Goal: Task Accomplishment & Management: Complete application form

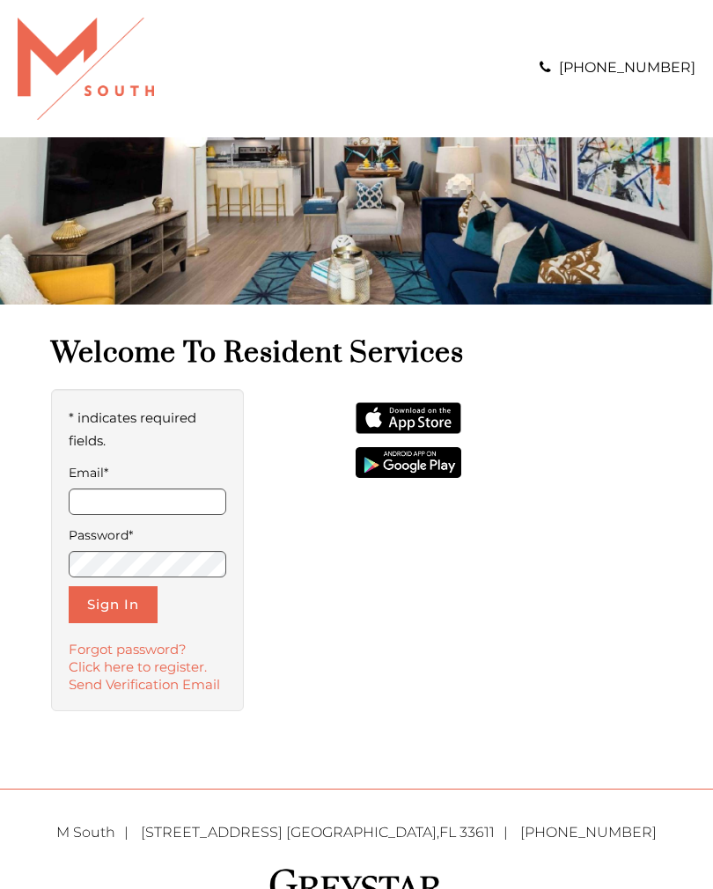
scroll to position [144, 0]
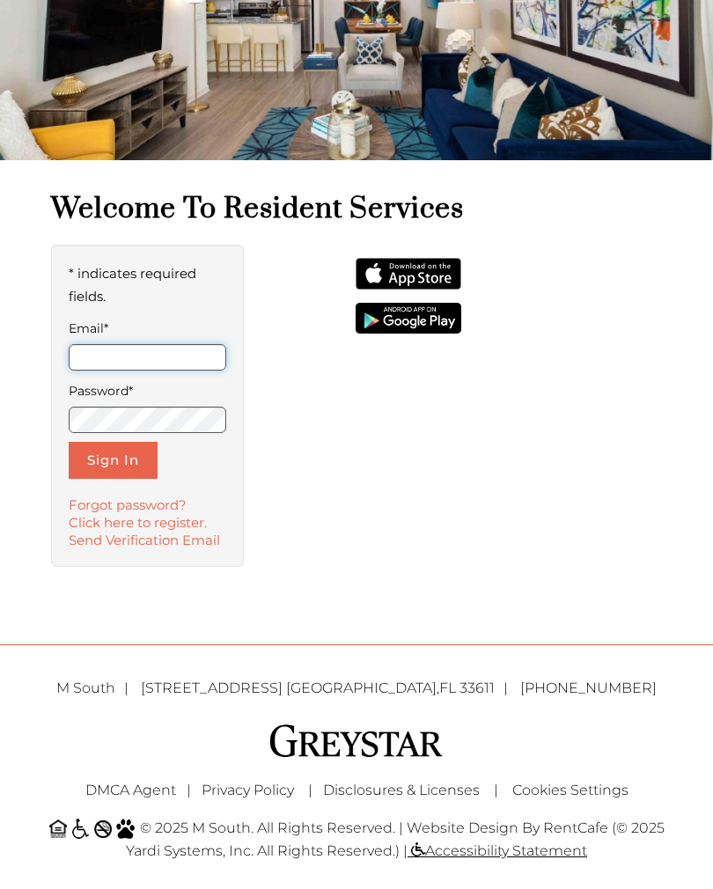
click at [89, 364] on input "Email*" at bounding box center [148, 357] width 158 height 26
type input "**********"
click at [100, 466] on button "Sign In" at bounding box center [113, 460] width 89 height 37
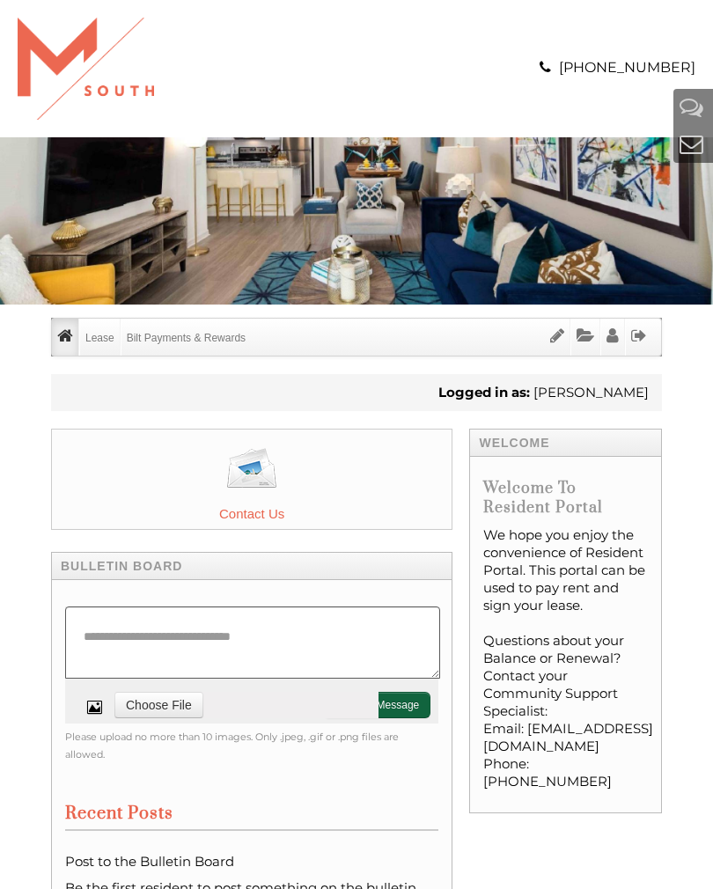
click at [0, 0] on link "Lease Info" at bounding box center [0, 0] width 0 height 0
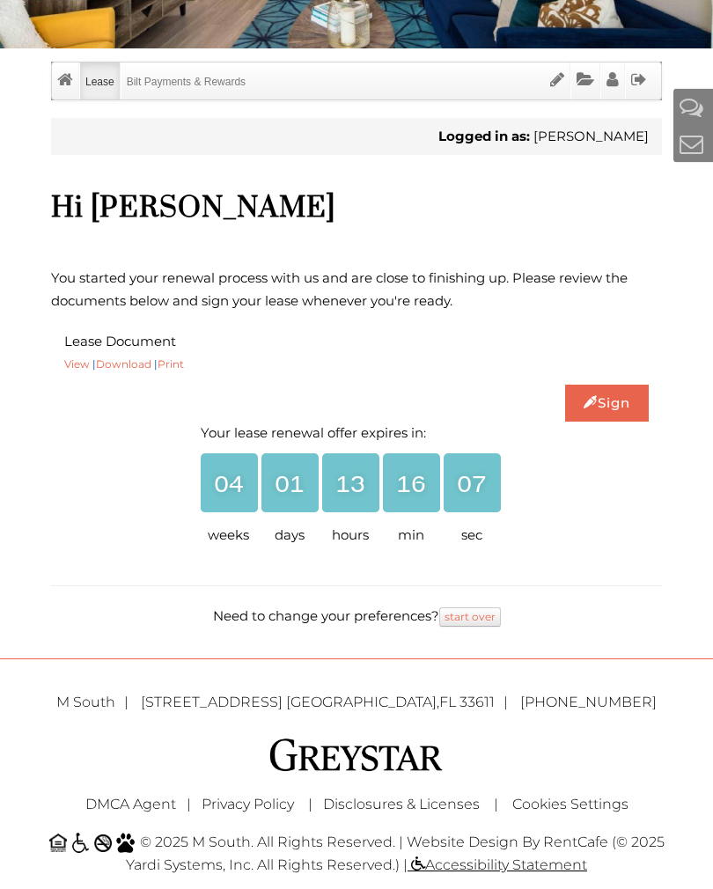
scroll to position [270, 0]
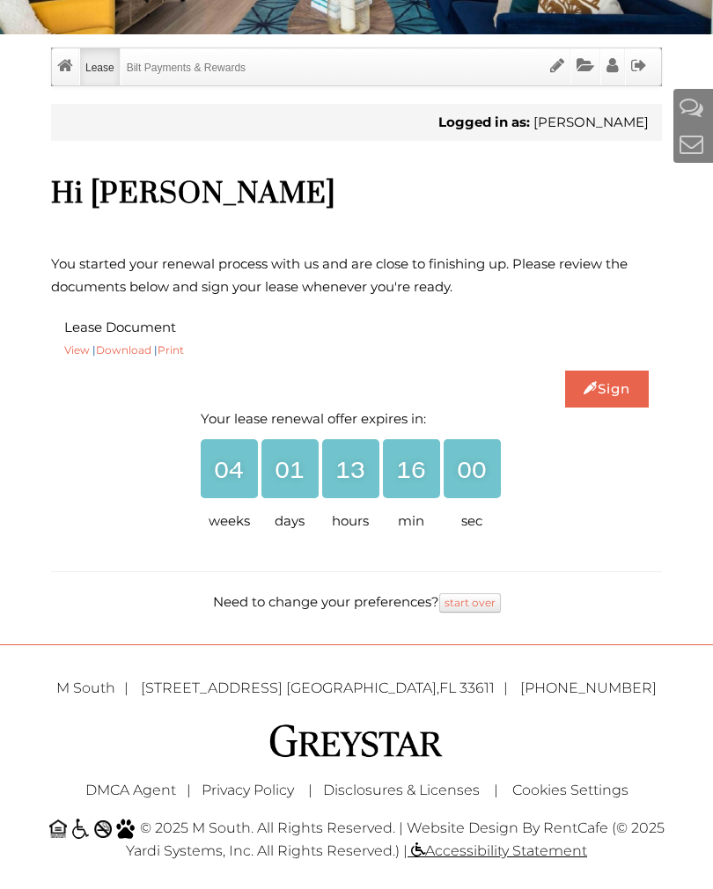
click at [593, 390] on link "Sign" at bounding box center [607, 389] width 84 height 37
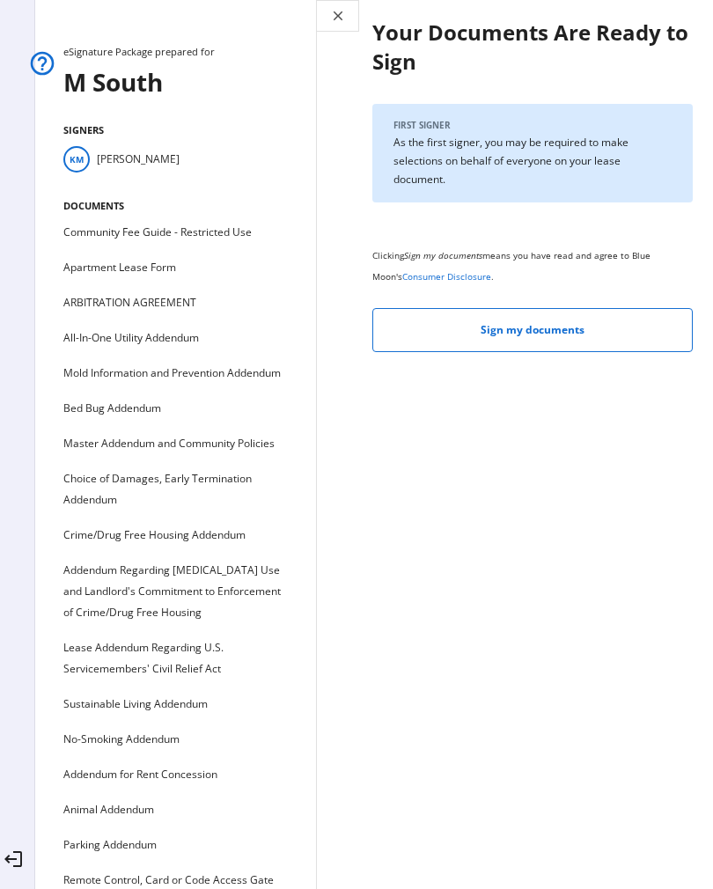
scroll to position [225, 0]
click at [81, 243] on div "Community Fee Guide - Restricted Use" at bounding box center [157, 232] width 188 height 21
click at [107, 240] on div "Community Fee Guide - Restricted Use" at bounding box center [157, 232] width 188 height 21
click at [93, 265] on div "Apartment Lease Form" at bounding box center [119, 267] width 113 height 21
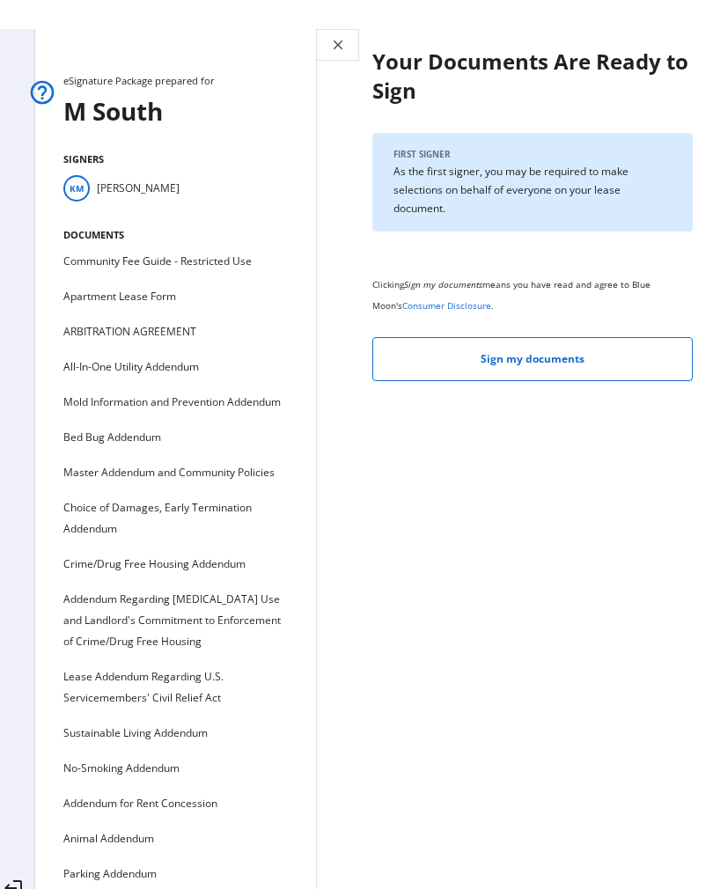
scroll to position [0, 0]
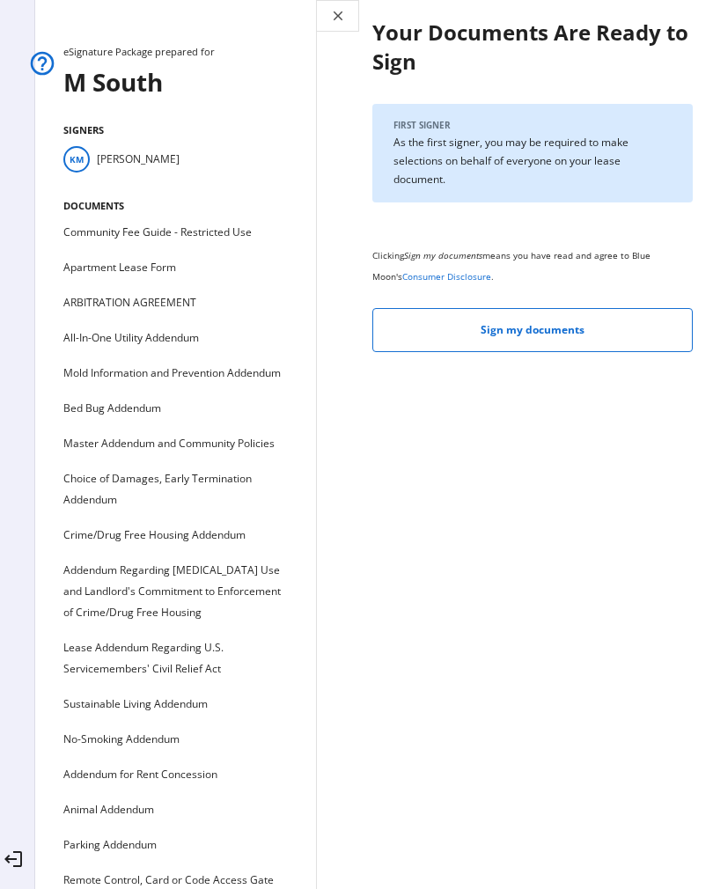
click at [632, 182] on p "As the first signer, you may be required to make selections on behalf of everyo…" at bounding box center [533, 160] width 278 height 55
click at [632, 169] on p "As the first signer, you may be required to make selections on behalf of everyo…" at bounding box center [533, 160] width 278 height 55
click at [106, 239] on div "Community Fee Guide - Restricted Use" at bounding box center [157, 232] width 188 height 21
click at [109, 248] on ul "Community Fee Guide - Restricted Use Apartment Lease Form ARBITRATION AGREEMENT…" at bounding box center [175, 620] width 224 height 796
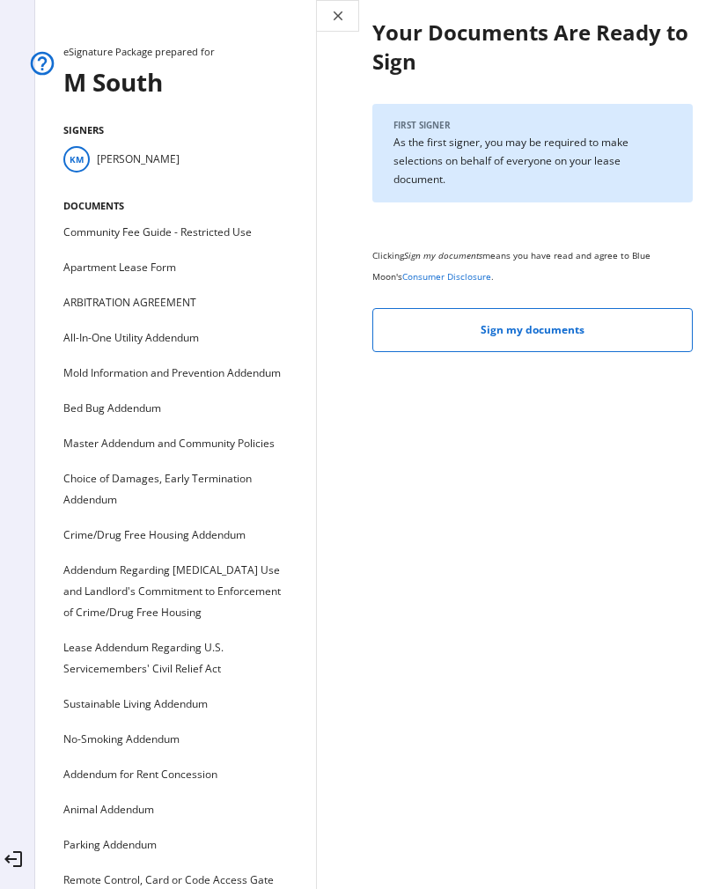
click at [344, 15] on mat-icon "close" at bounding box center [338, 16] width 16 height 16
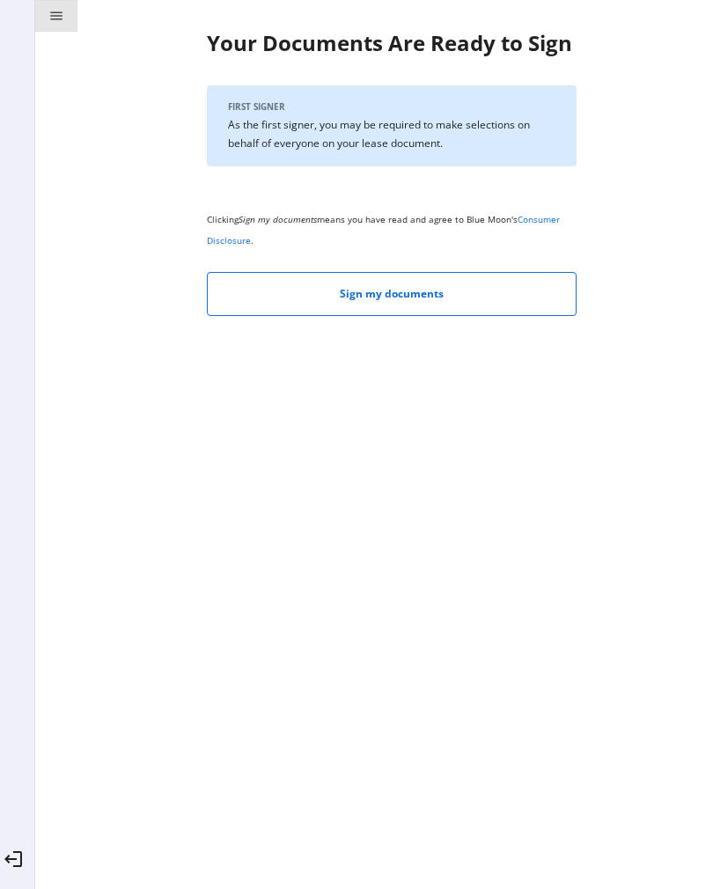
click at [62, 20] on mat-icon "menu" at bounding box center [56, 16] width 16 height 16
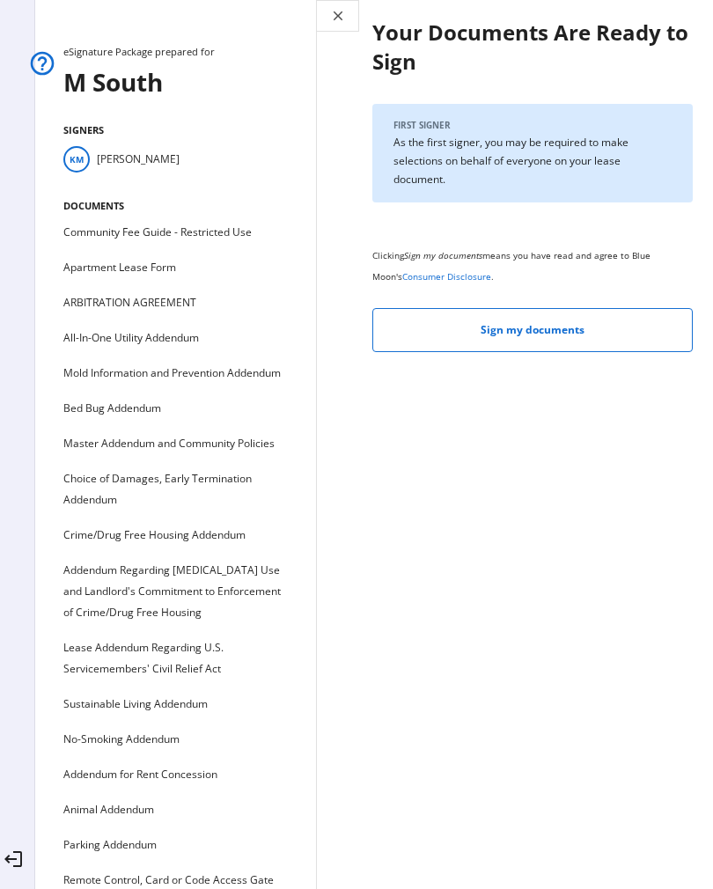
click at [129, 160] on li "KM Kevin McKinney" at bounding box center [175, 159] width 224 height 26
click at [108, 230] on div "Community Fee Guide - Restricted Use" at bounding box center [157, 232] width 188 height 21
click at [115, 242] on div "Community Fee Guide - Restricted Use" at bounding box center [157, 232] width 188 height 21
click at [333, 25] on span "Toggle menu" at bounding box center [337, 16] width 41 height 42
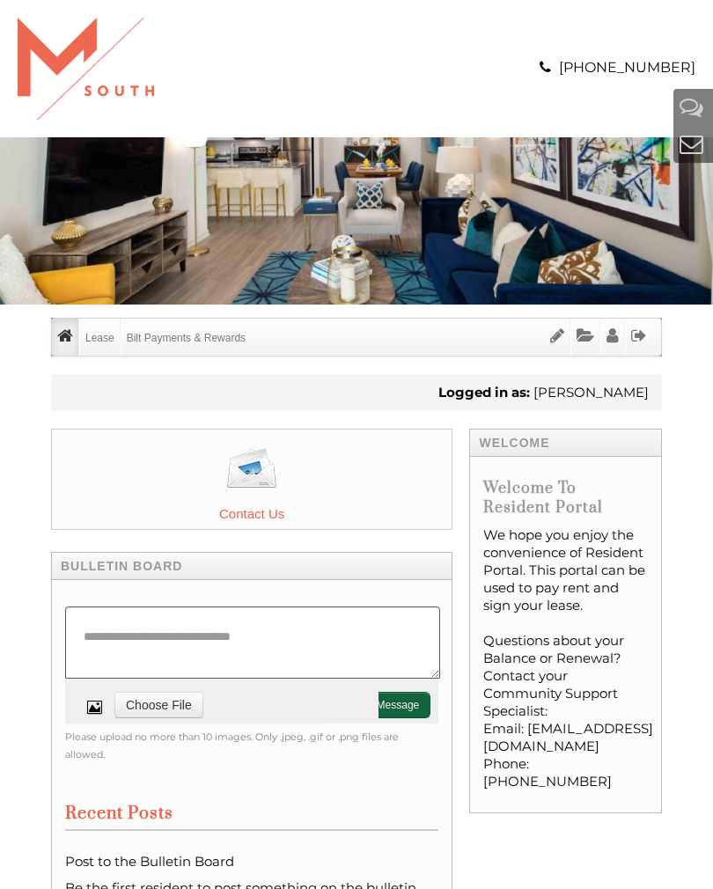
click at [0, 0] on link "Lease Info" at bounding box center [0, 0] width 0 height 0
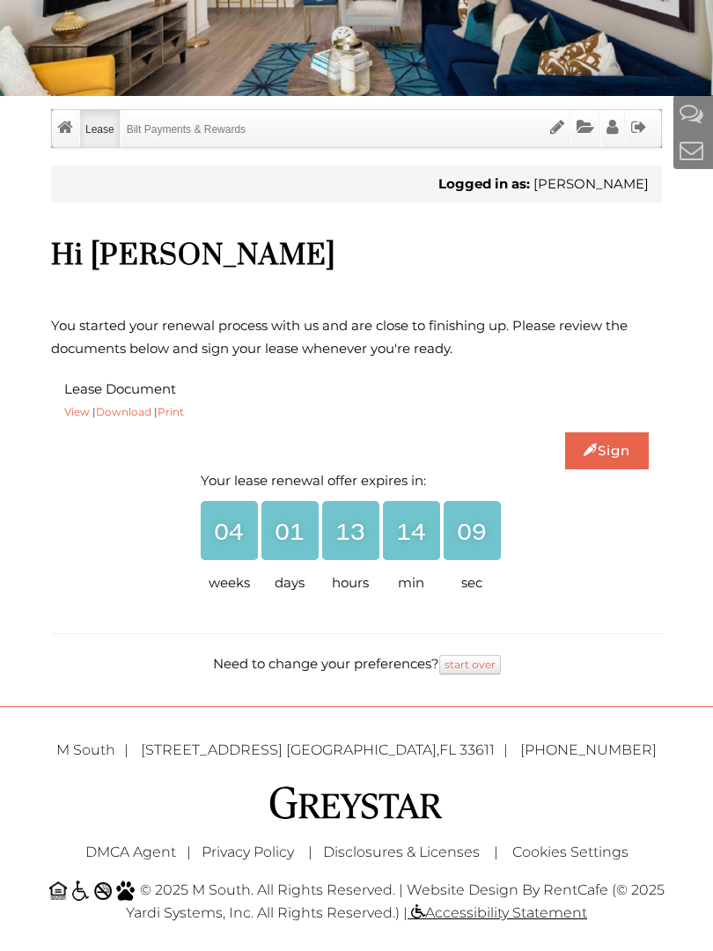
scroll to position [207, 0]
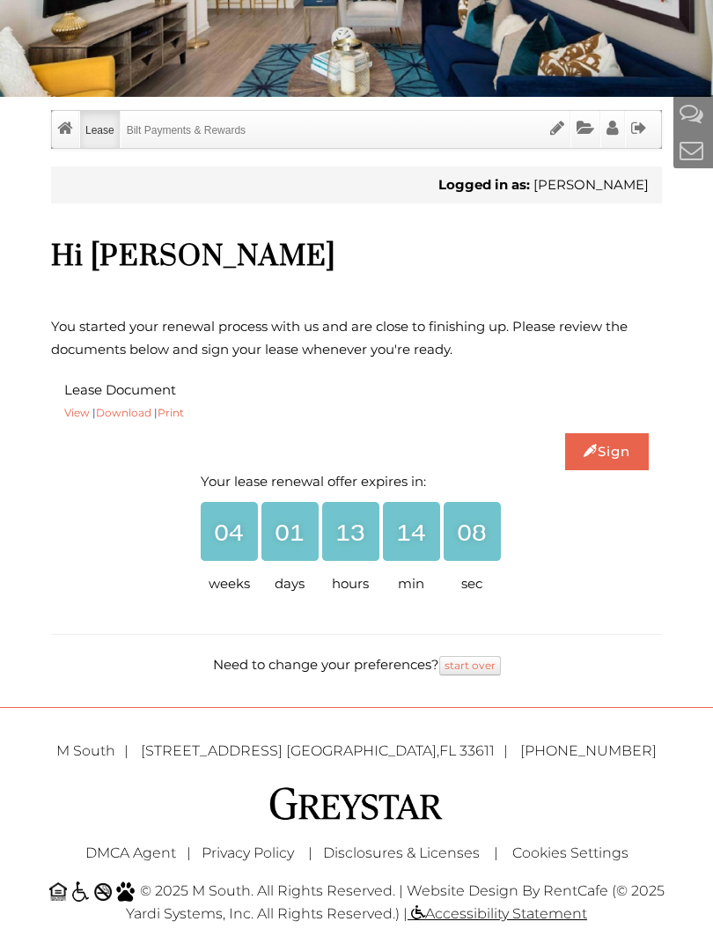
click at [132, 412] on link "Download" at bounding box center [123, 413] width 55 height 13
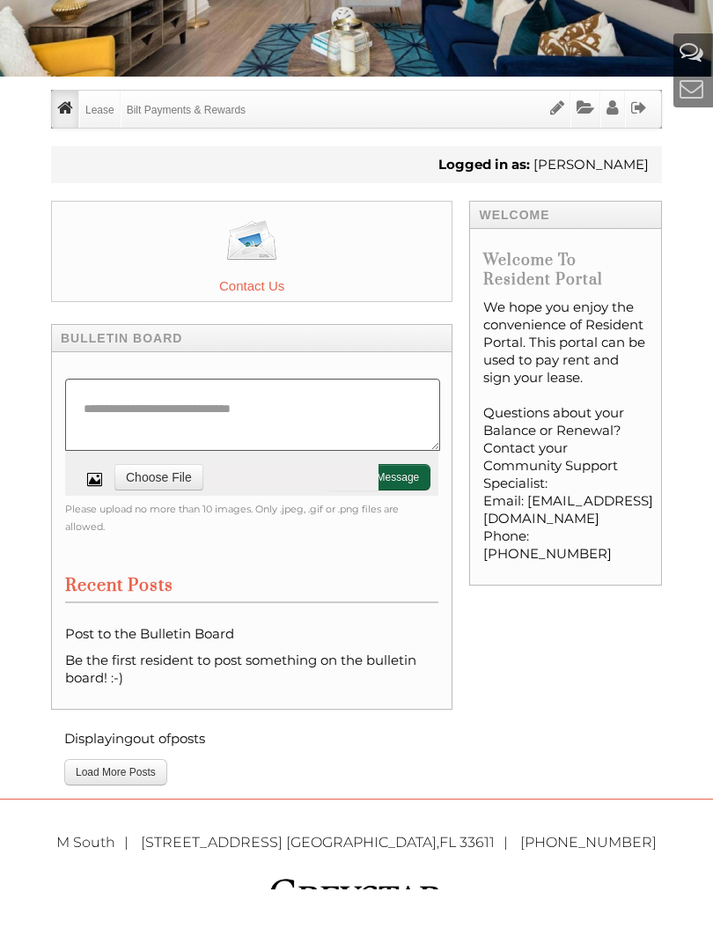
scroll to position [105, 0]
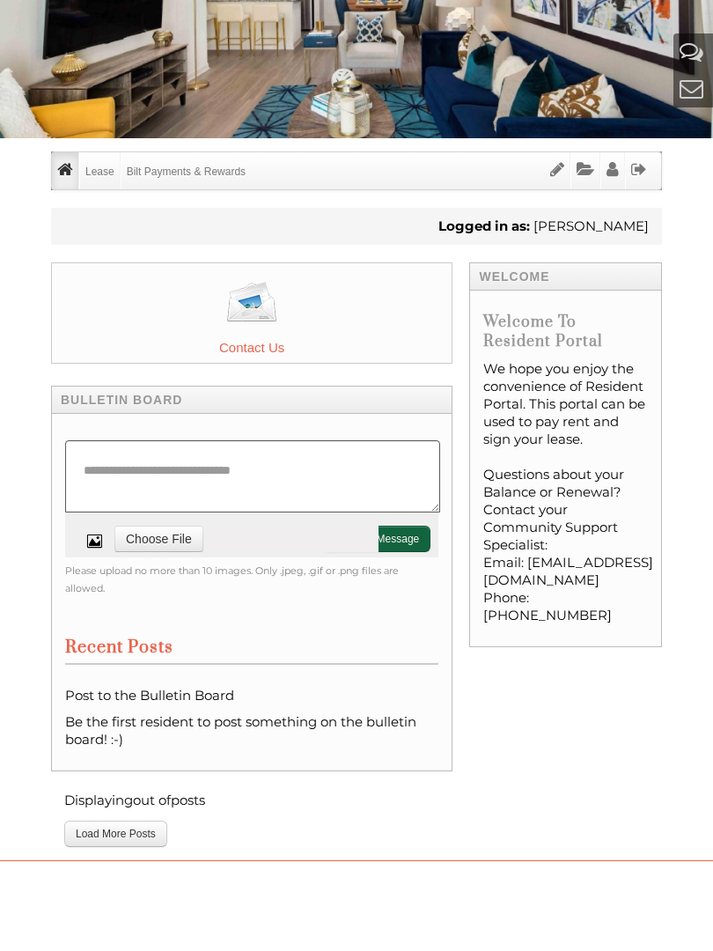
click at [0, 0] on link "Lease Info" at bounding box center [0, 0] width 0 height 0
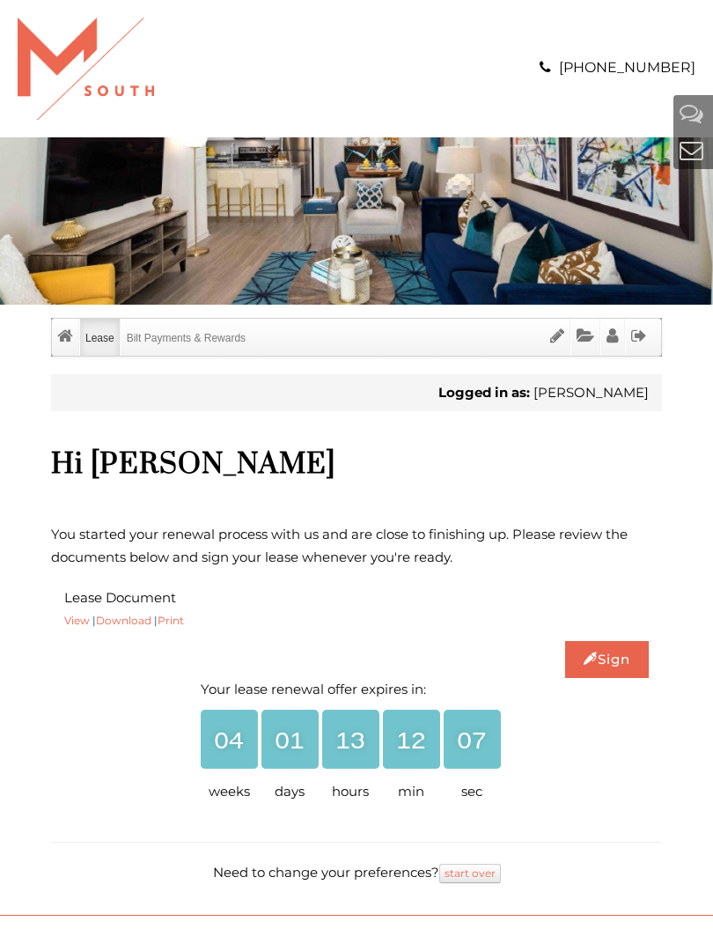
click at [0, 0] on link "Lease Info" at bounding box center [0, 0] width 0 height 0
click at [70, 625] on link "View" at bounding box center [77, 620] width 26 height 13
click at [71, 627] on link "View" at bounding box center [77, 620] width 26 height 13
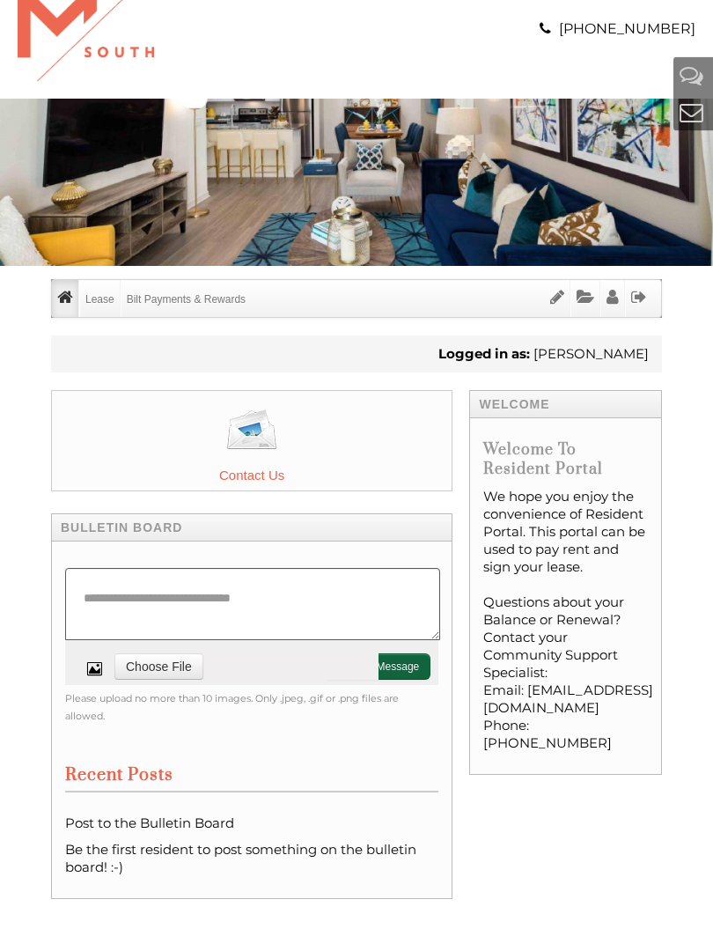
click at [0, 0] on link "Lease Info" at bounding box center [0, 0] width 0 height 0
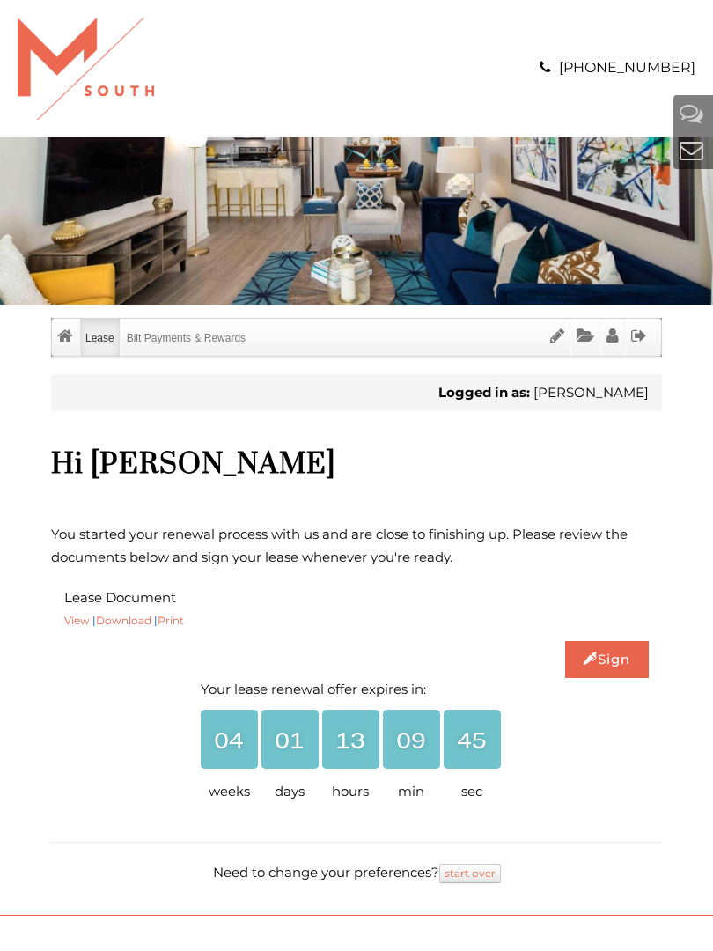
scroll to position [10, 0]
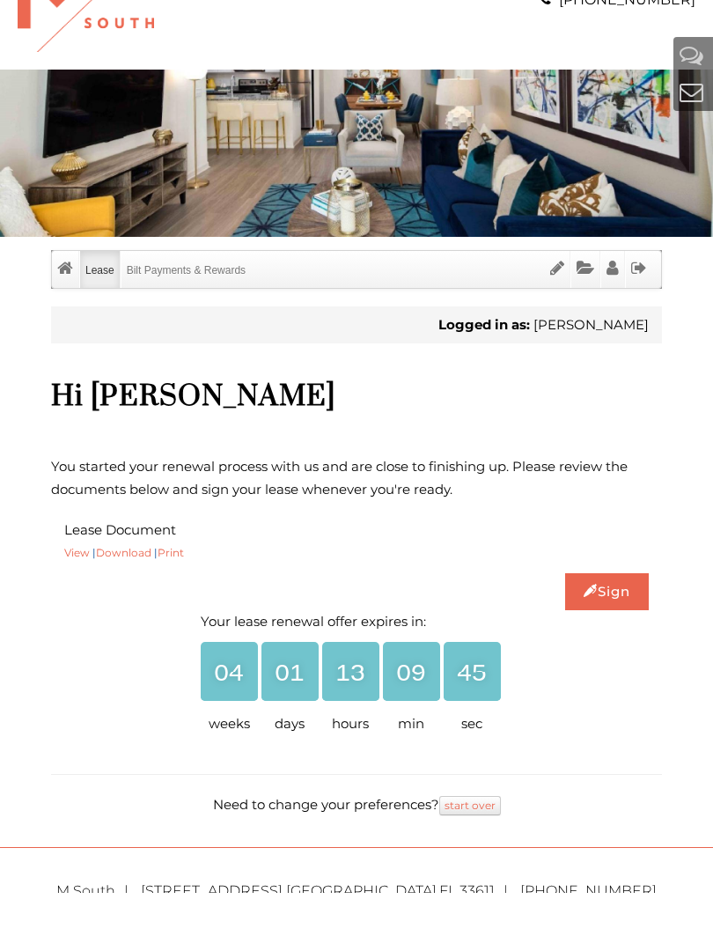
click at [615, 631] on link "Sign" at bounding box center [607, 649] width 84 height 37
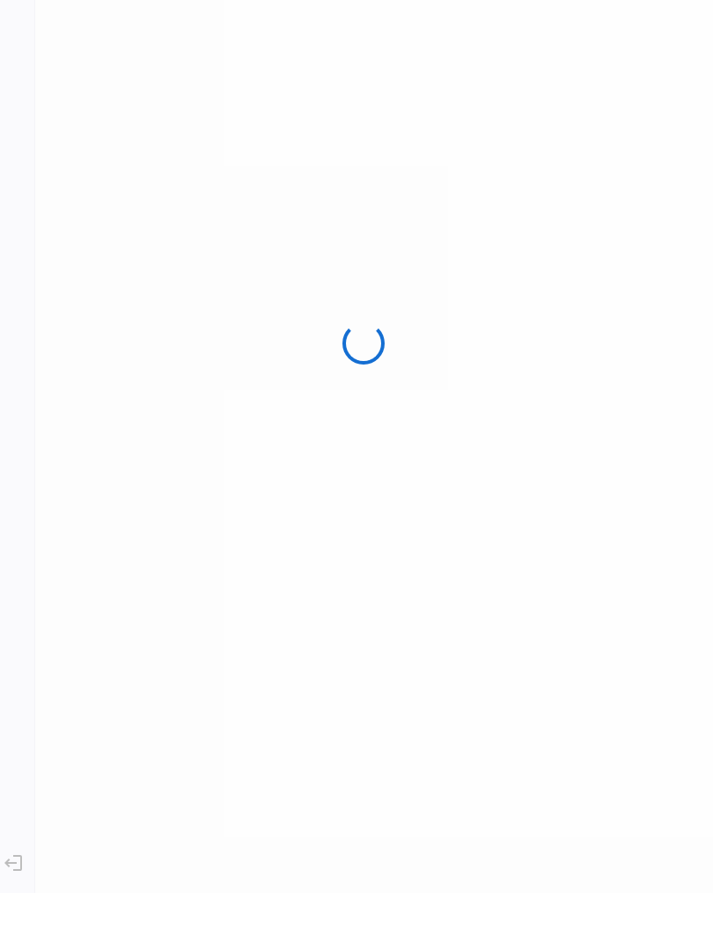
scroll to position [0, 0]
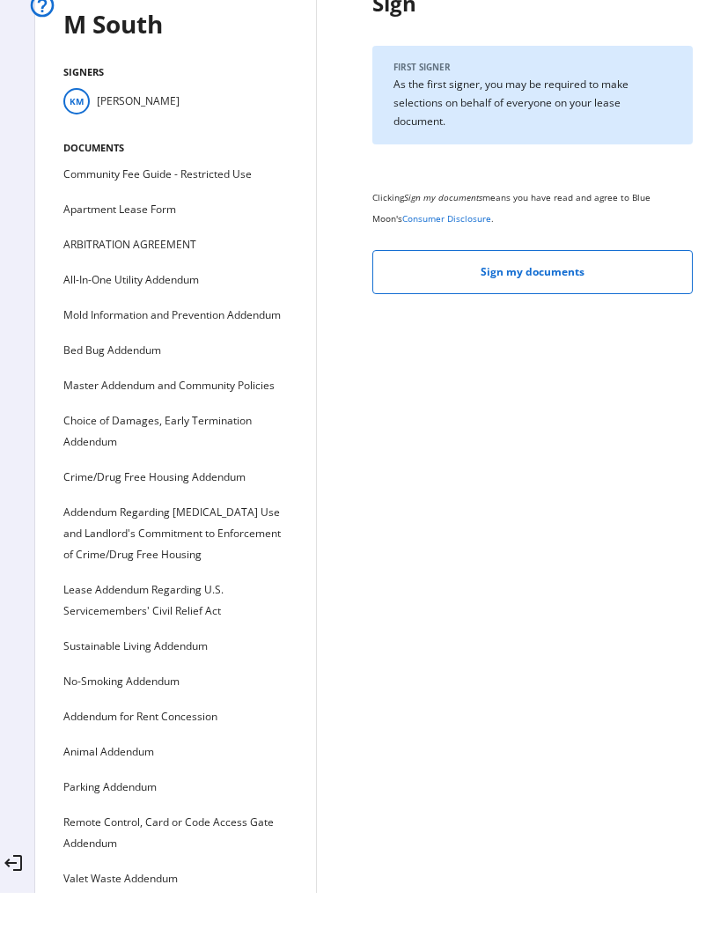
click at [573, 254] on span "Sign my documents" at bounding box center [533, 272] width 104 height 42
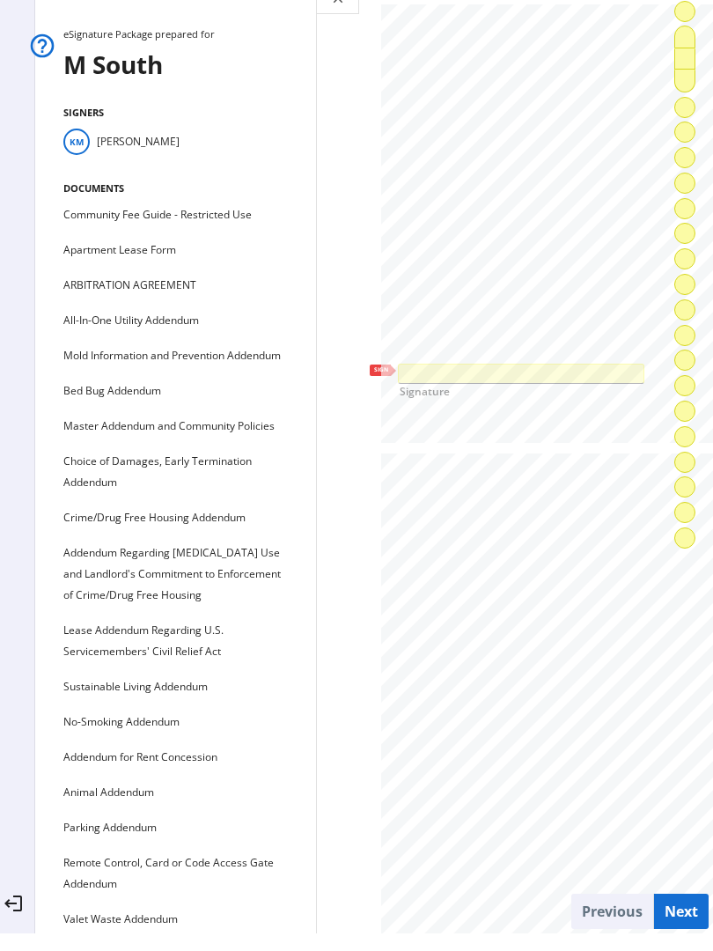
click at [541, 374] on div at bounding box center [521, 373] width 245 height 18
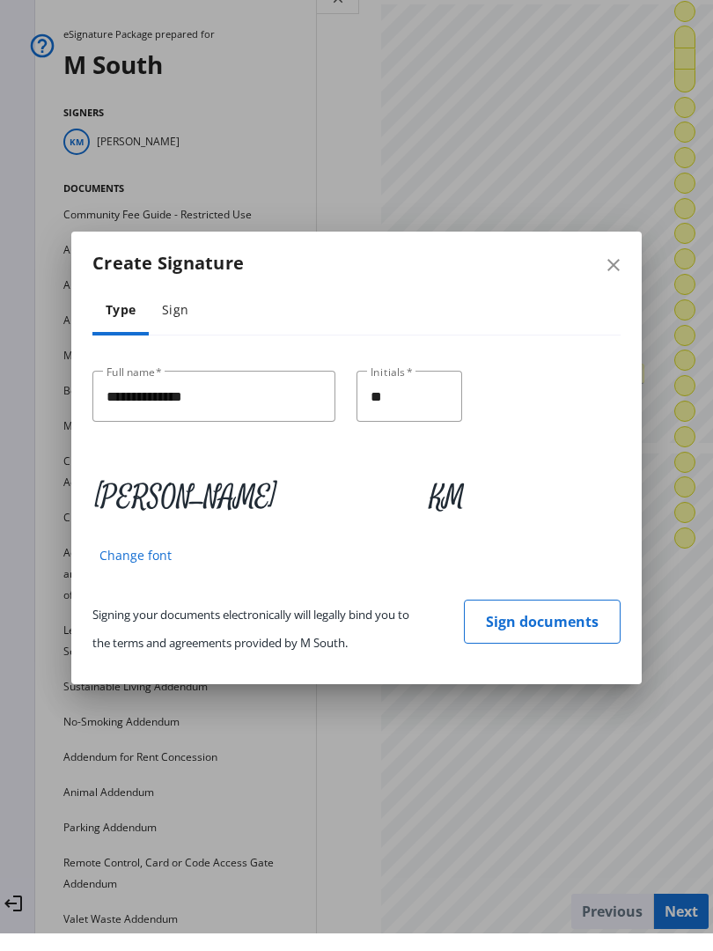
click at [161, 403] on input "**********" at bounding box center [214, 396] width 215 height 21
type input "**********"
click at [430, 408] on input "**" at bounding box center [409, 396] width 77 height 21
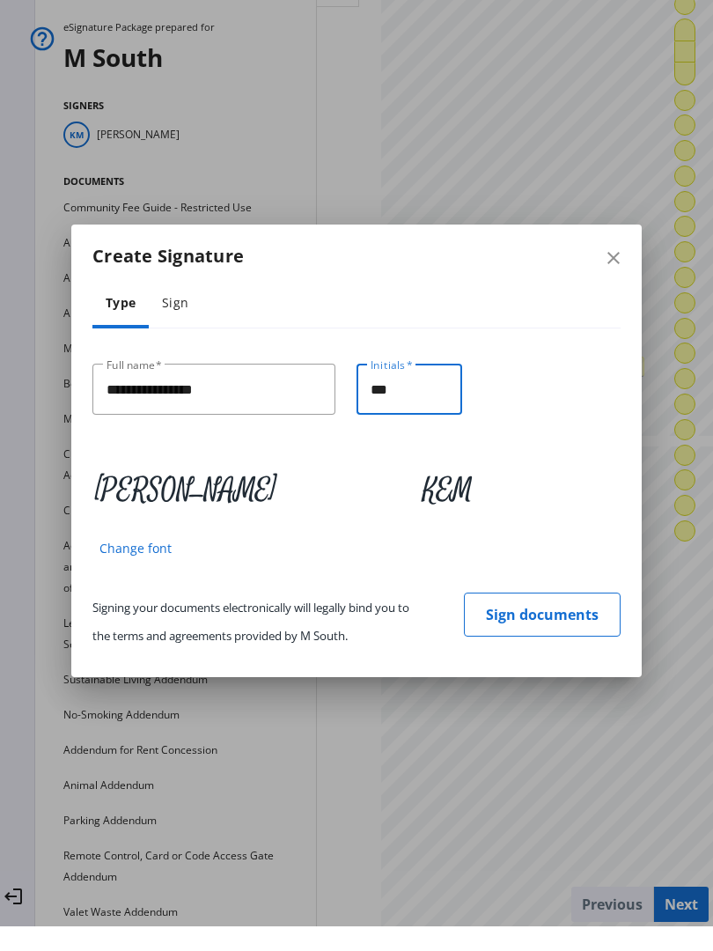
scroll to position [7, 0]
type input "***"
click at [130, 555] on span "Change font" at bounding box center [135, 548] width 72 height 28
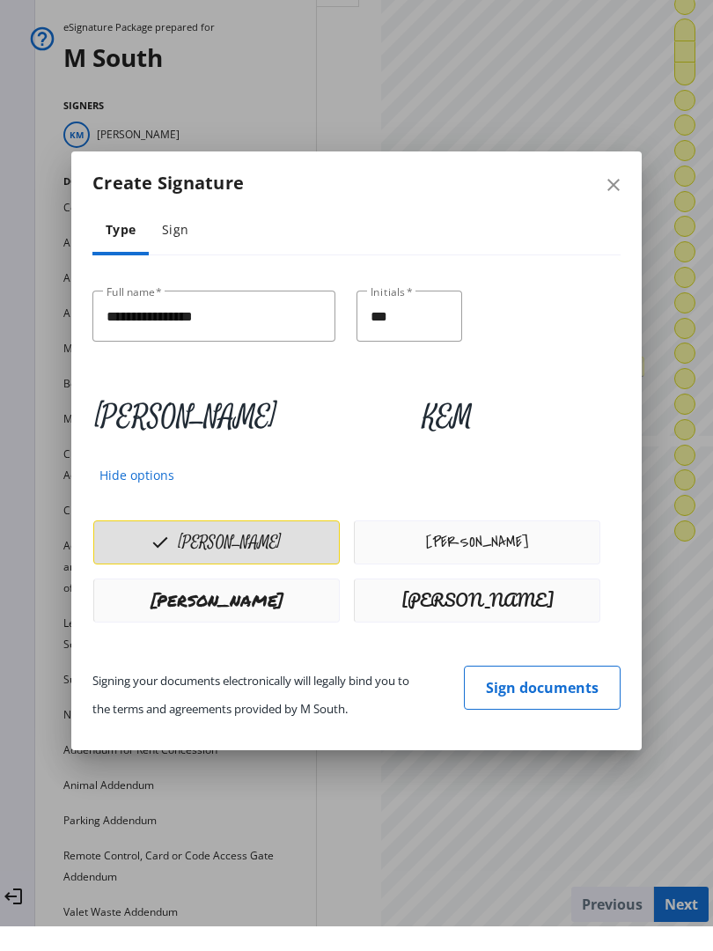
click at [549, 550] on button "Kevin E McKinney" at bounding box center [477, 542] width 245 height 42
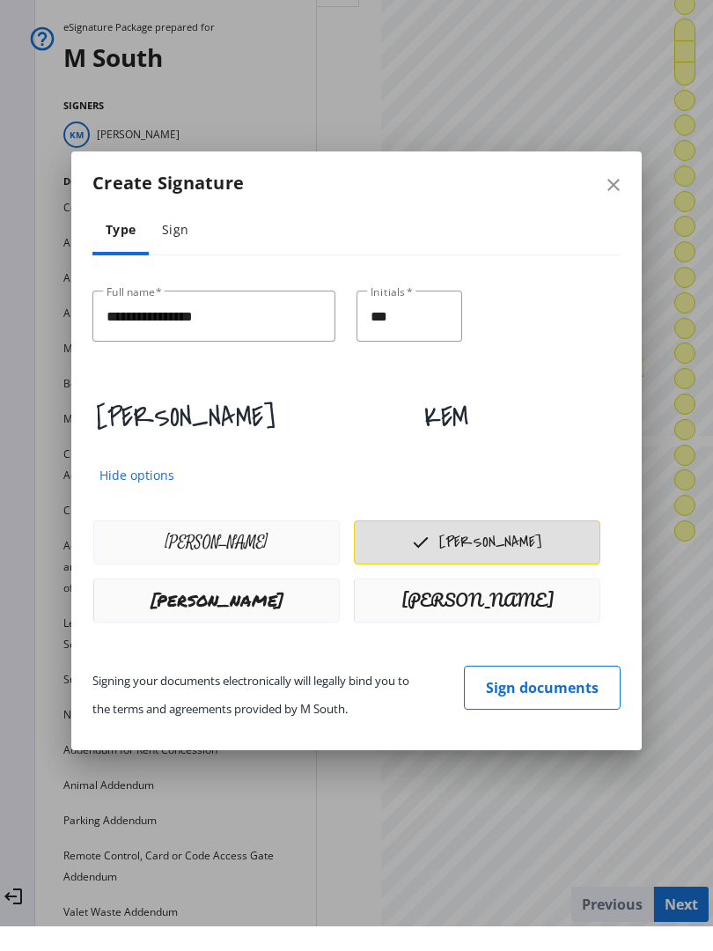
click at [564, 689] on span "Sign documents" at bounding box center [542, 687] width 113 height 42
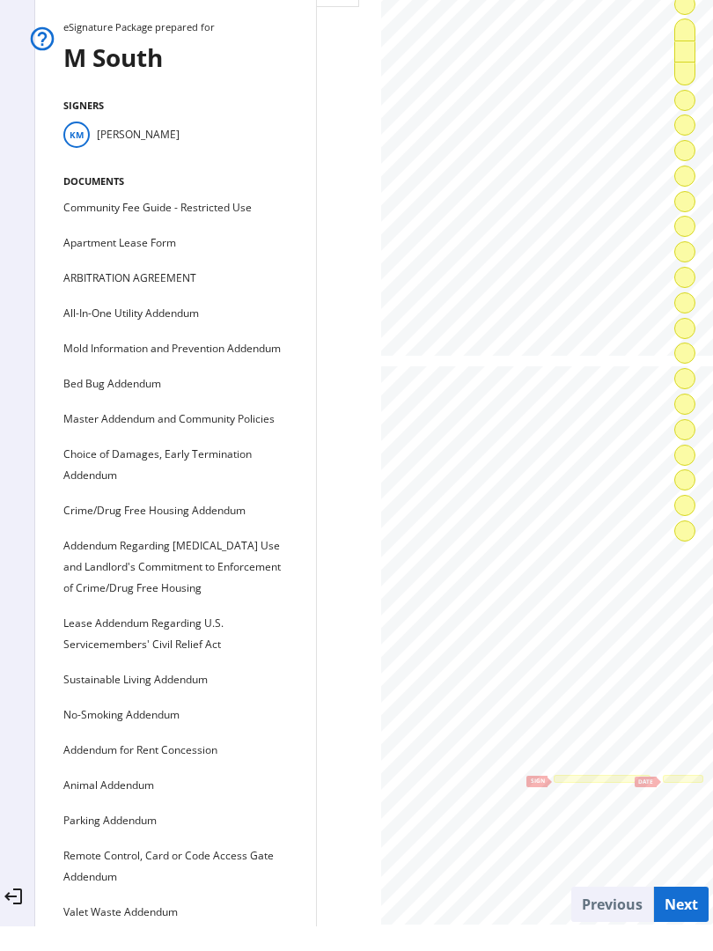
scroll to position [4596, 0]
click at [663, 787] on div at bounding box center [683, 784] width 40 height 8
click at [554, 786] on div at bounding box center [602, 784] width 97 height 8
click at [693, 369] on span at bounding box center [684, 378] width 19 height 42
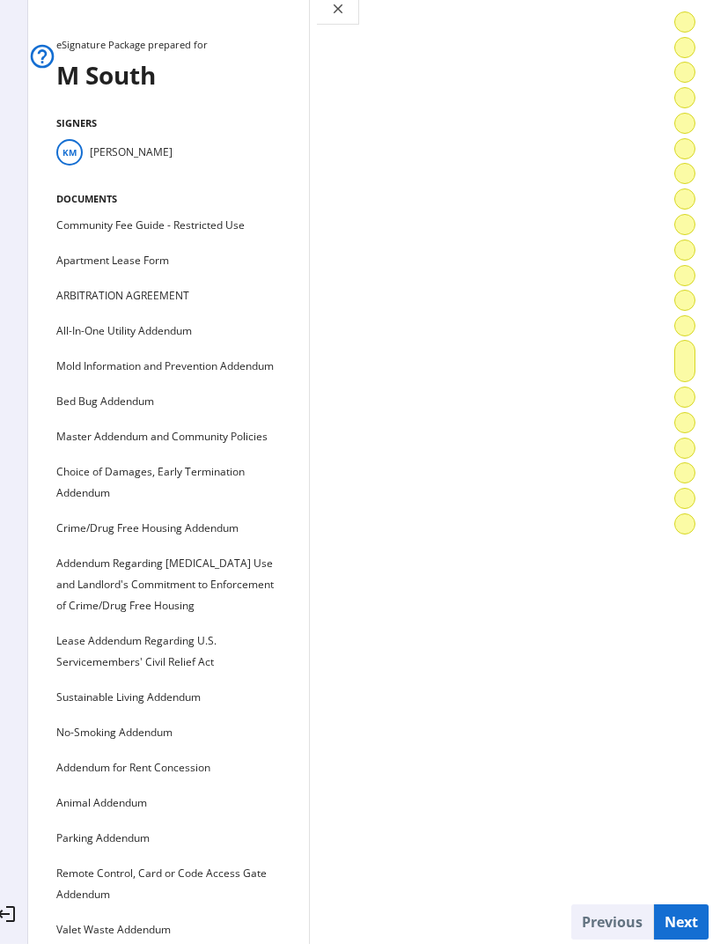
scroll to position [21945, 0]
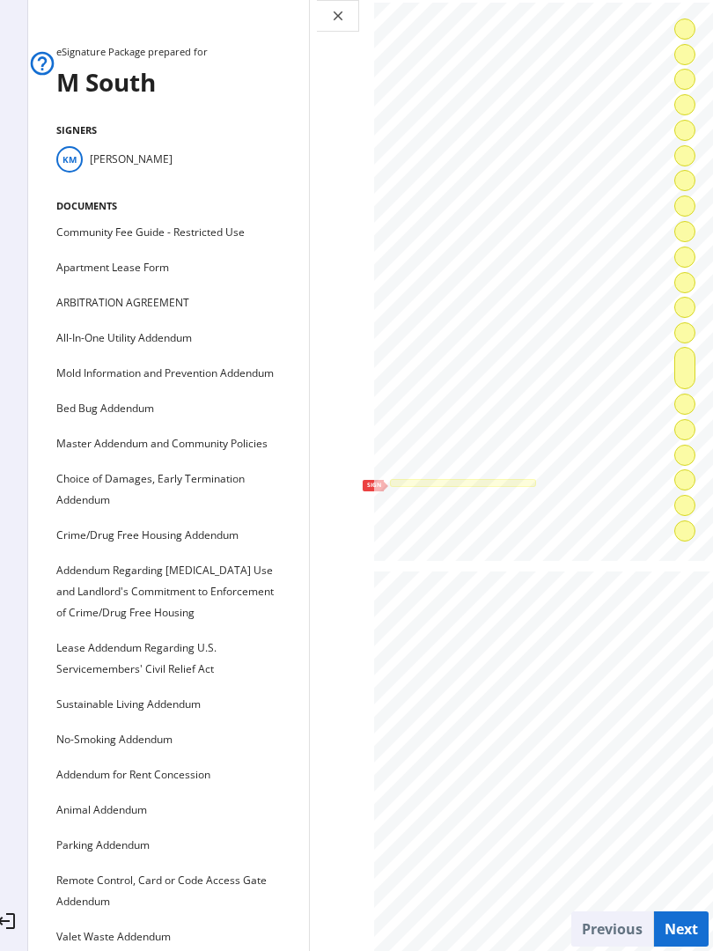
click at [390, 485] on div at bounding box center [463, 483] width 146 height 8
click at [686, 330] on span at bounding box center [684, 333] width 19 height 42
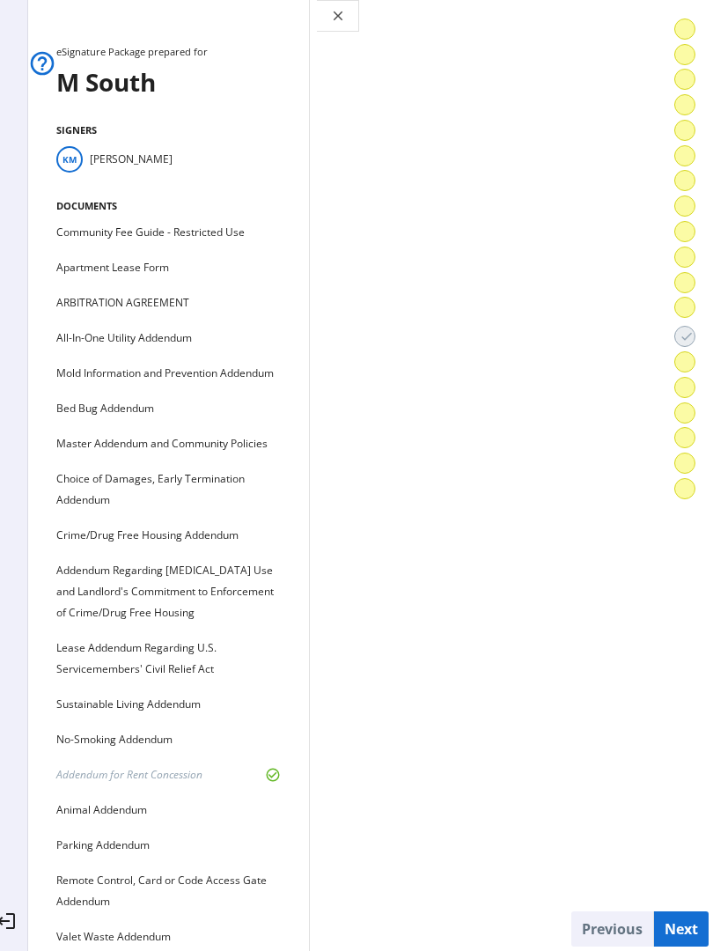
scroll to position [20814, 0]
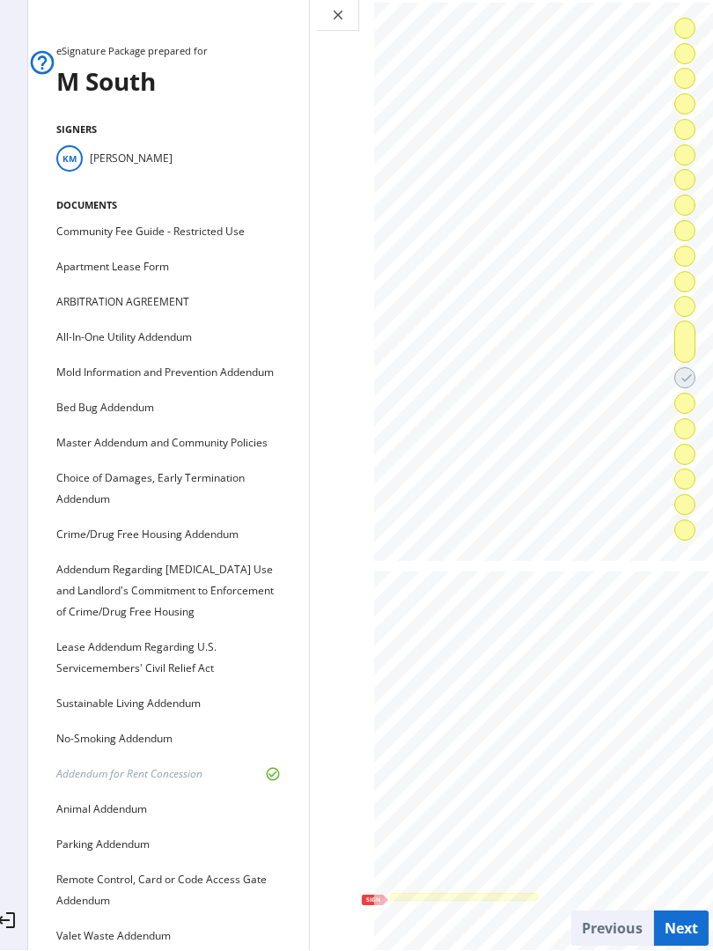
click at [695, 331] on button at bounding box center [684, 341] width 21 height 42
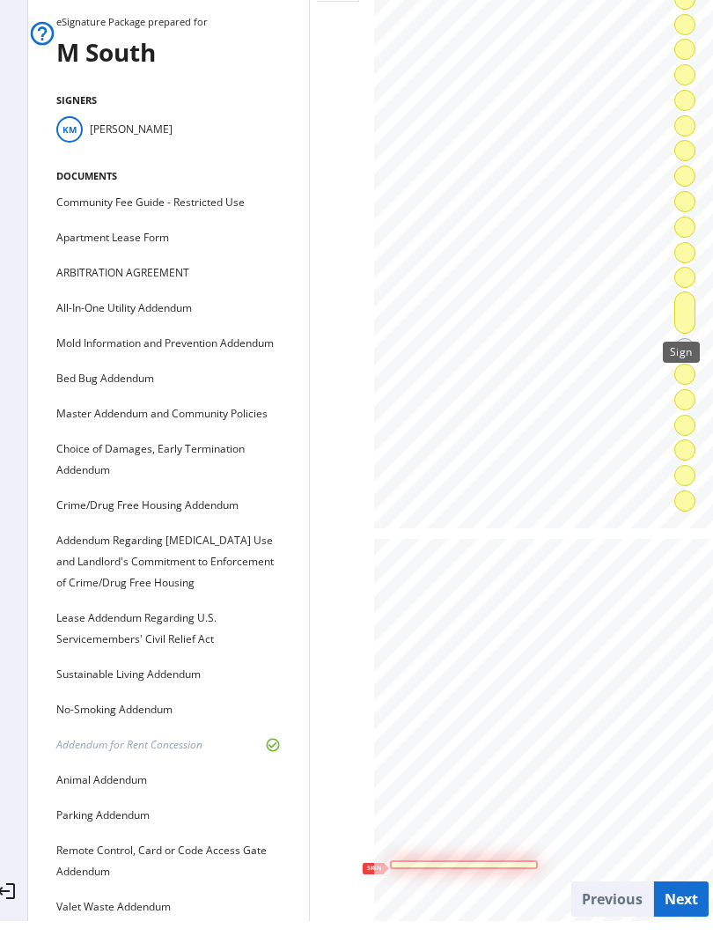
scroll to position [21231, 0]
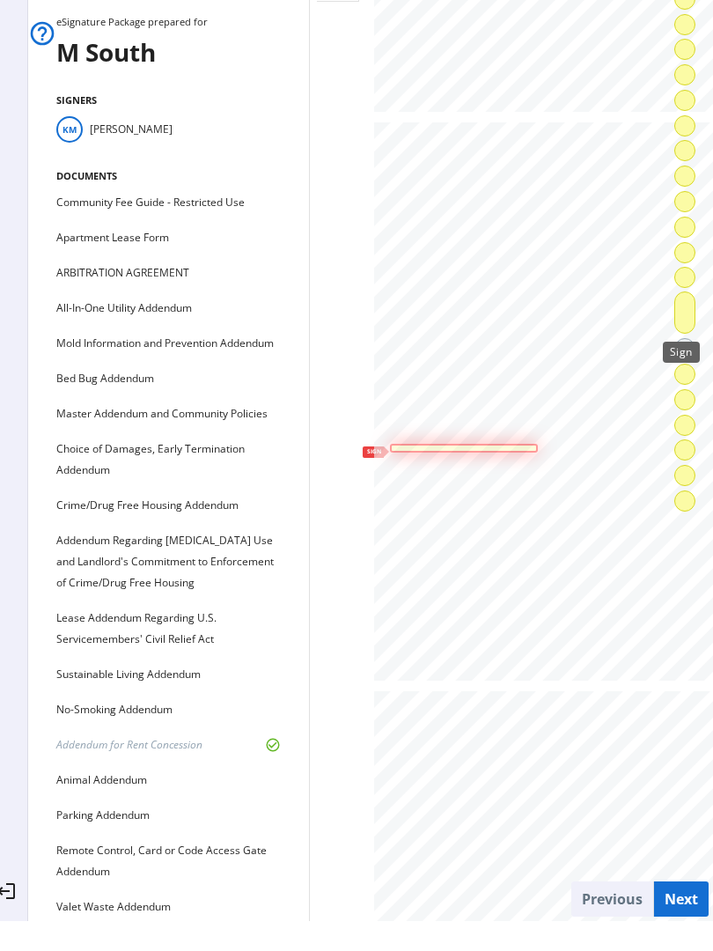
click at [691, 310] on span at bounding box center [684, 312] width 19 height 42
click at [690, 312] on span at bounding box center [684, 312] width 19 height 42
click at [390, 452] on div at bounding box center [464, 448] width 148 height 8
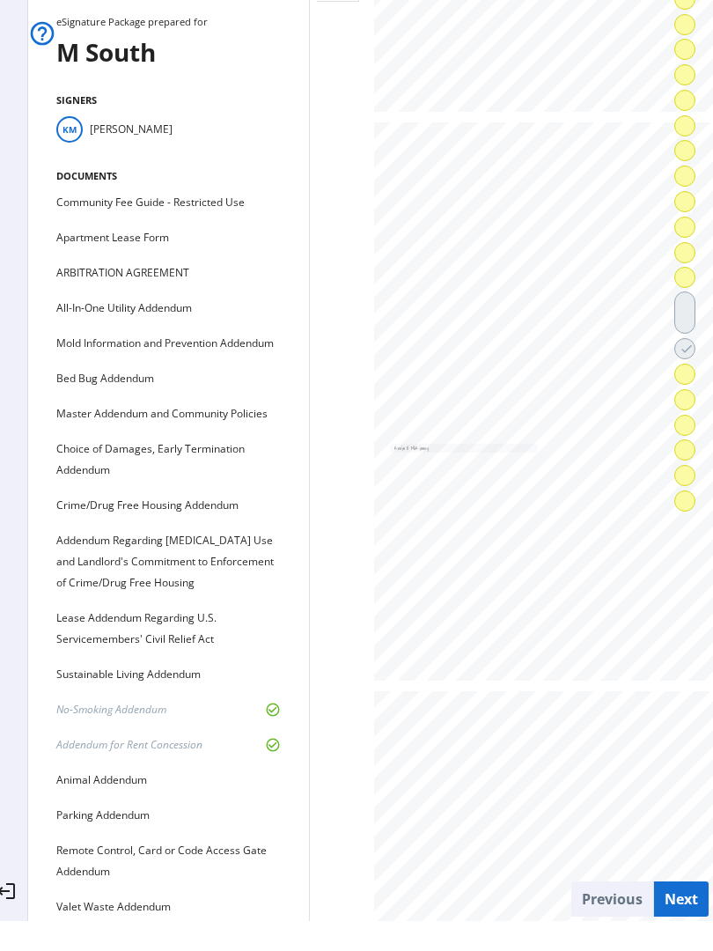
click at [691, 276] on span at bounding box center [684, 277] width 19 height 42
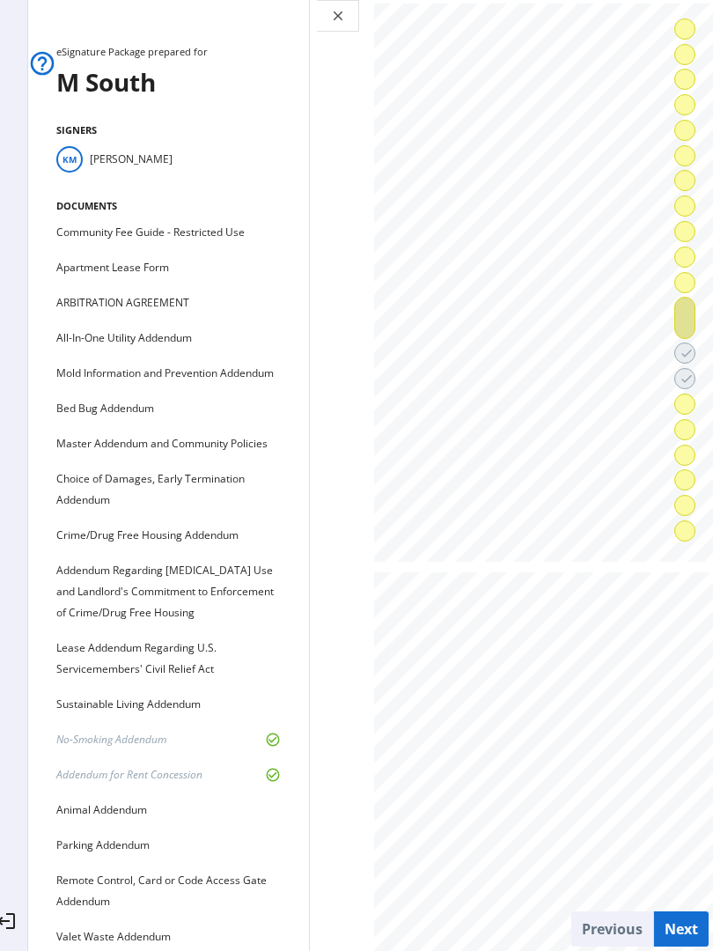
click at [684, 319] on span at bounding box center [684, 318] width 19 height 42
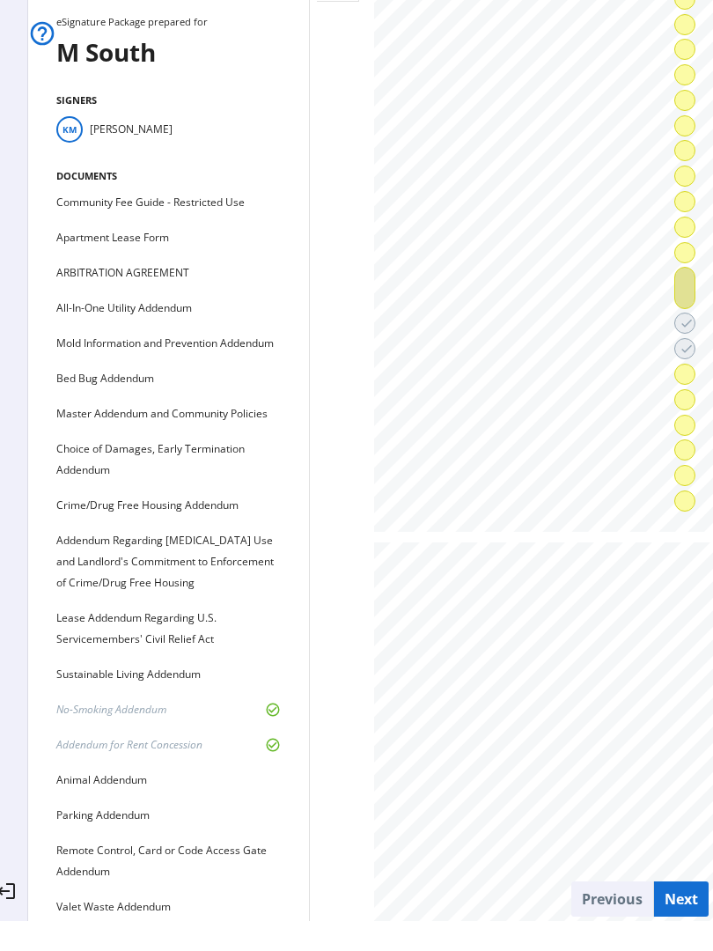
scroll to position [20225, 0]
click at [389, 445] on div at bounding box center [462, 448] width 147 height 8
click at [689, 399] on span at bounding box center [684, 400] width 19 height 42
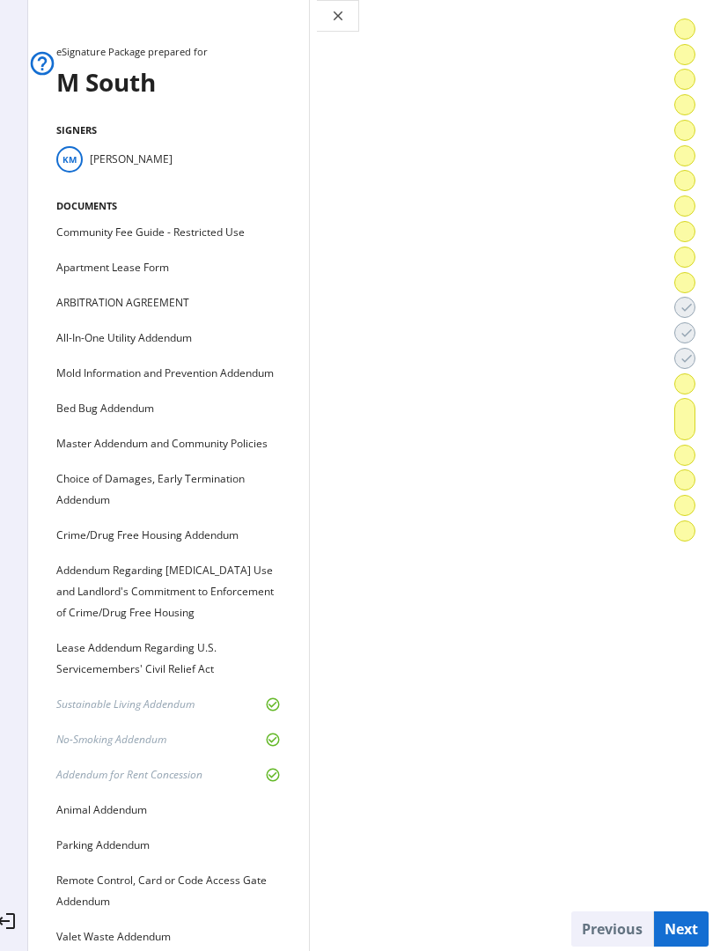
scroll to position [24206, 0]
click at [390, 787] on div at bounding box center [464, 791] width 148 height 8
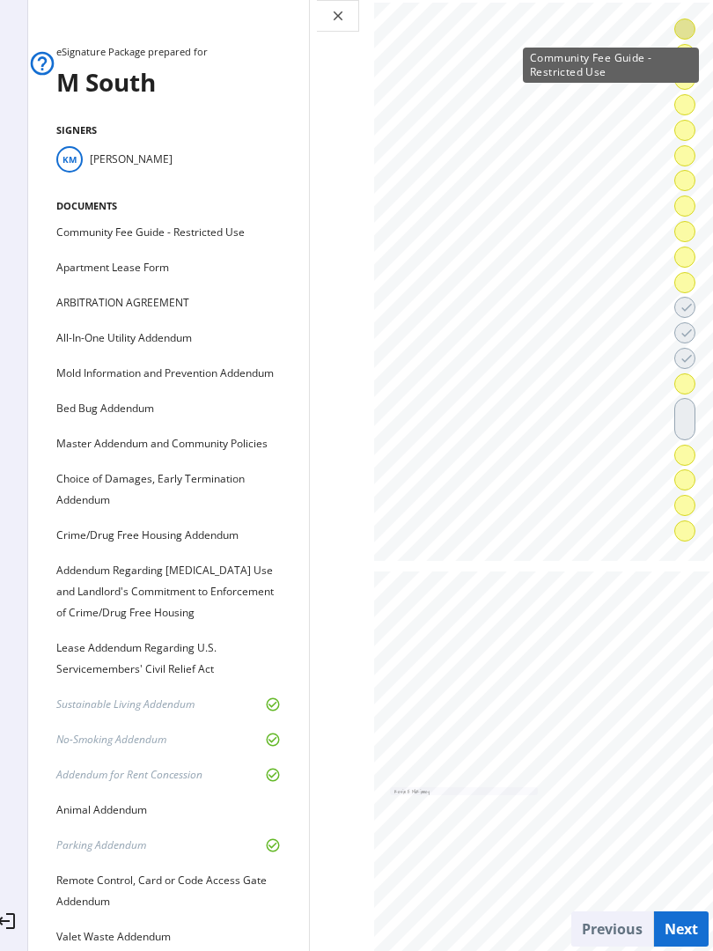
click at [681, 34] on span at bounding box center [684, 29] width 19 height 42
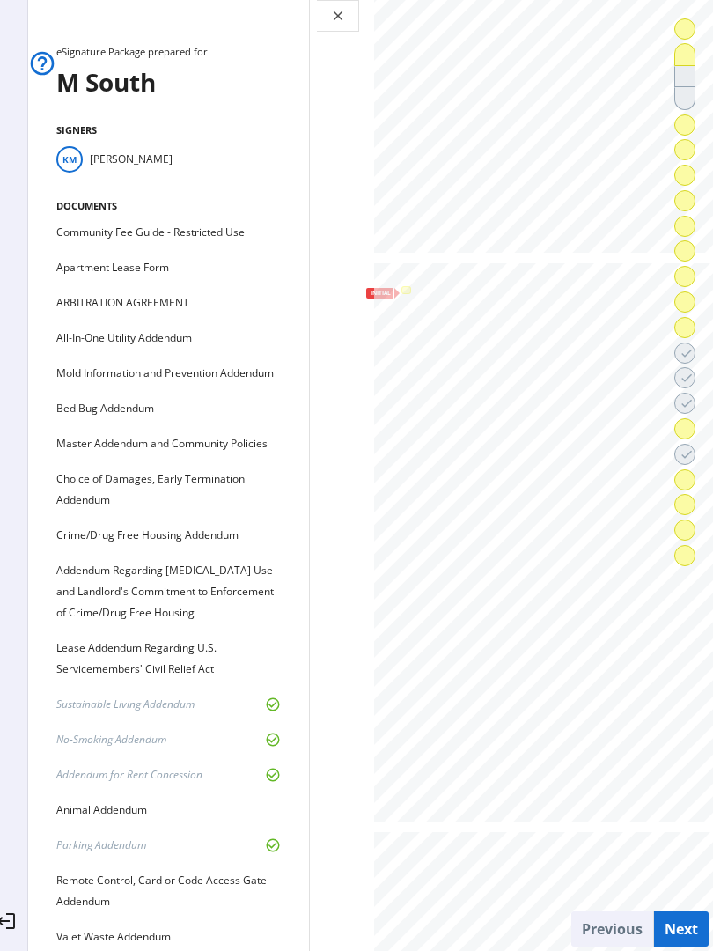
scroll to position [778, 0]
click at [401, 281] on div at bounding box center [406, 284] width 11 height 8
click at [681, 26] on span at bounding box center [684, 29] width 19 height 42
click at [702, 21] on li "done" at bounding box center [688, 29] width 28 height 22
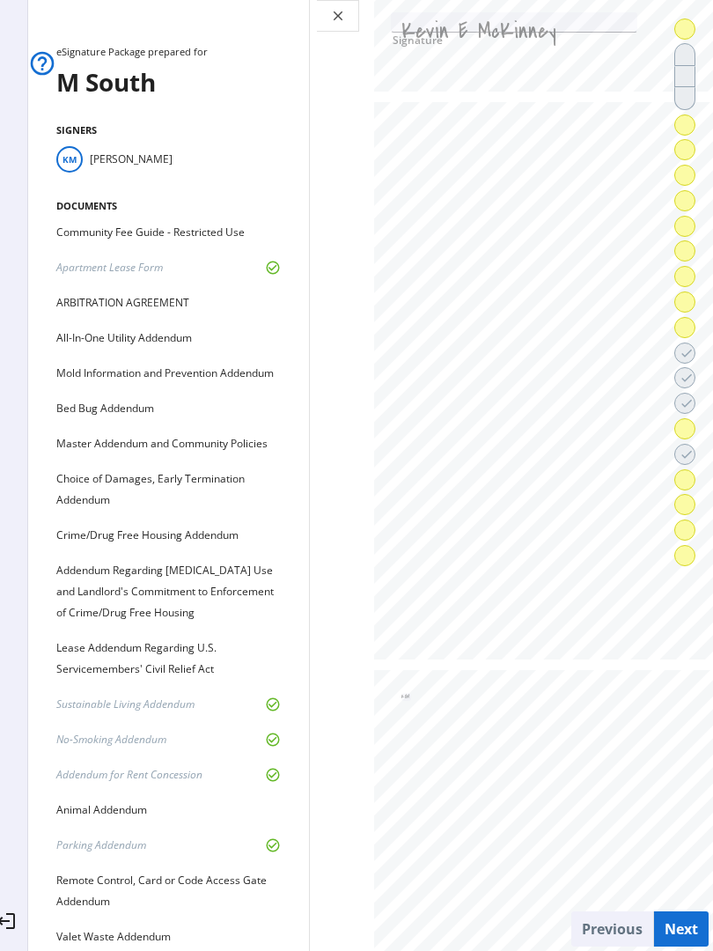
click at [685, 23] on span at bounding box center [684, 29] width 19 height 42
click at [689, 99] on span at bounding box center [684, 100] width 19 height 42
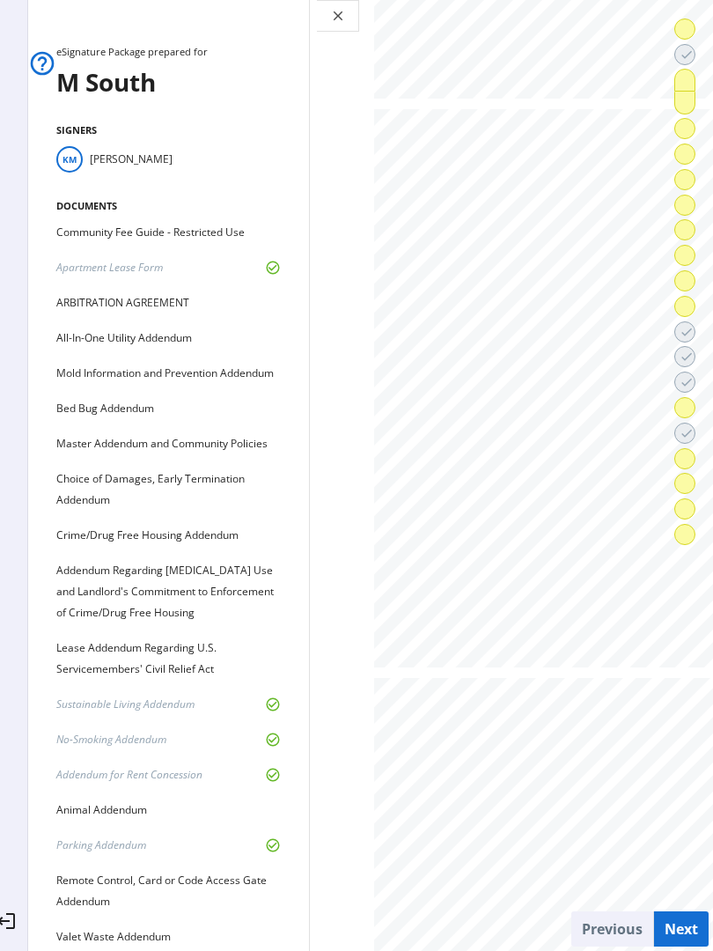
scroll to position [6016, 0]
click at [689, 88] on span at bounding box center [684, 80] width 19 height 42
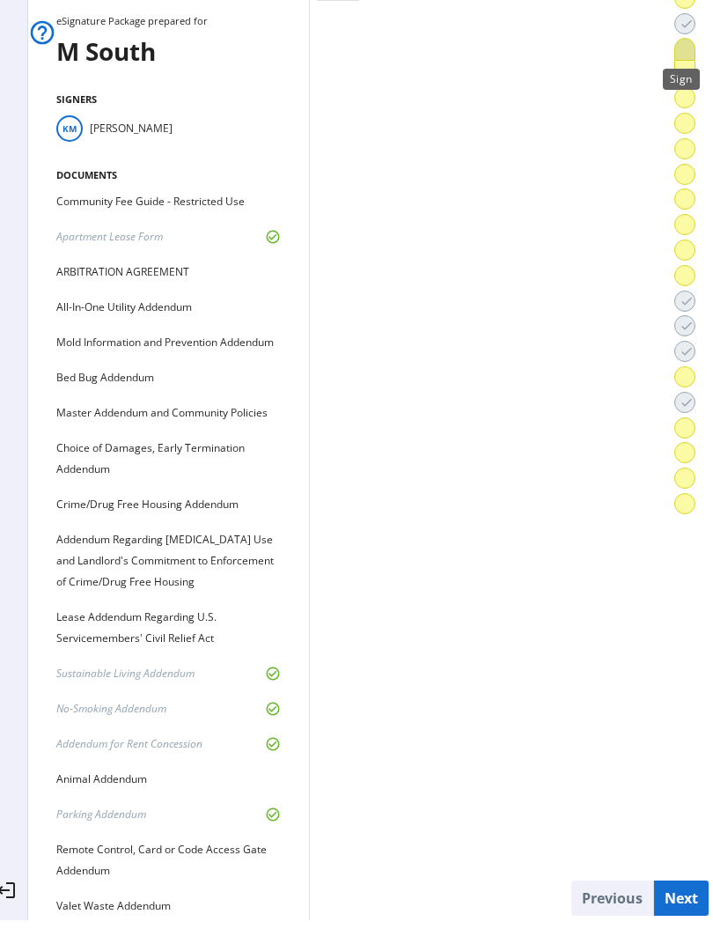
scroll to position [7786, 0]
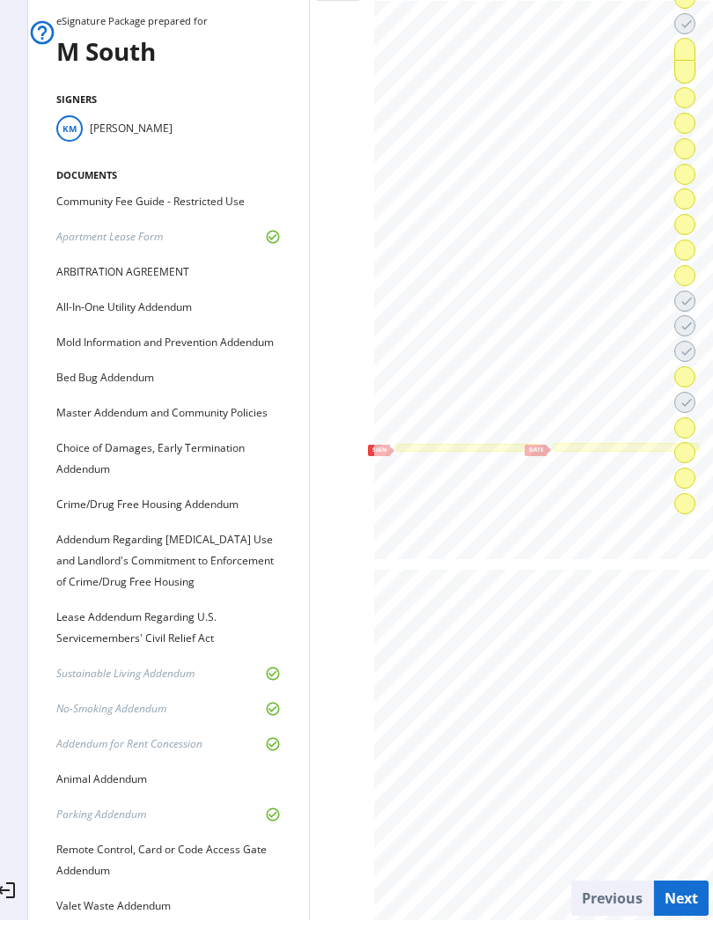
click at [396, 444] on div at bounding box center [468, 448] width 145 height 8
click at [694, 94] on span at bounding box center [684, 98] width 19 height 42
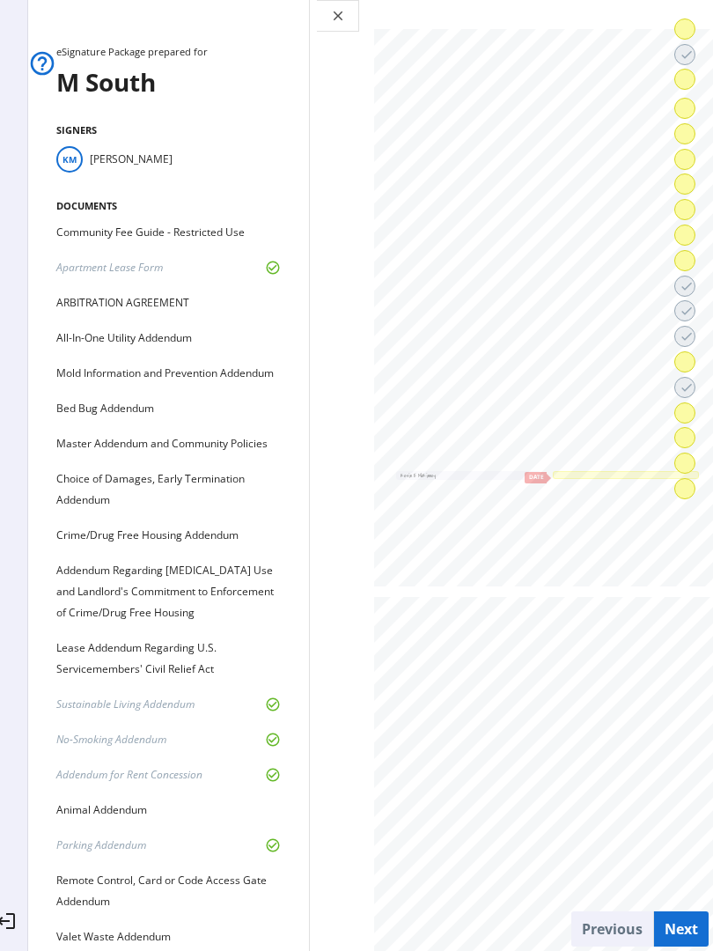
scroll to position [8380, 0]
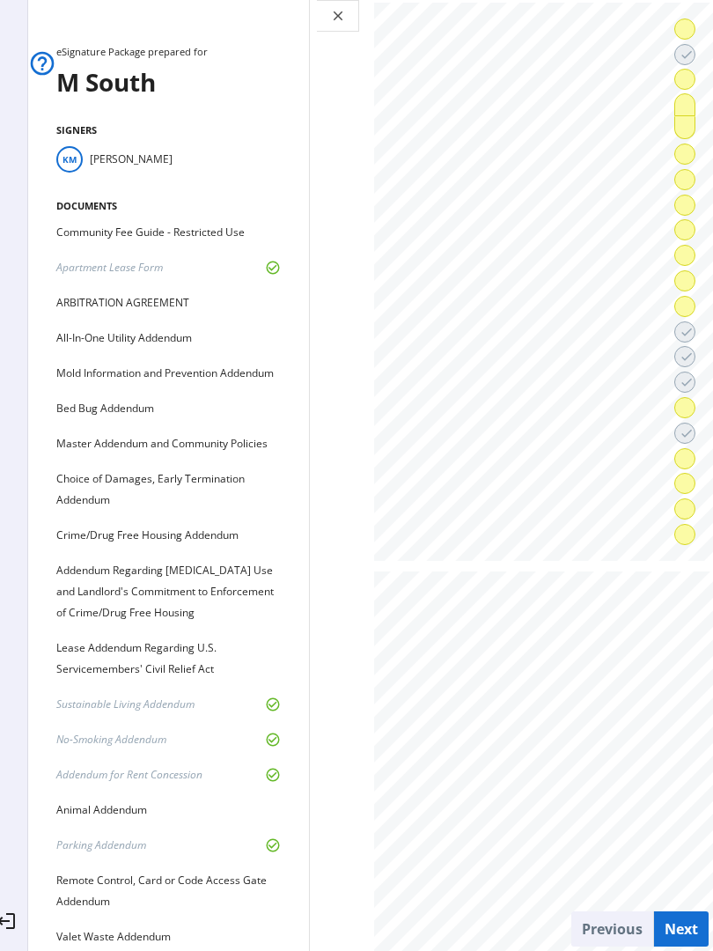
click at [694, 165] on span at bounding box center [684, 154] width 19 height 42
click at [685, 452] on span at bounding box center [684, 455] width 19 height 42
click at [391, 792] on div at bounding box center [464, 792] width 147 height 8
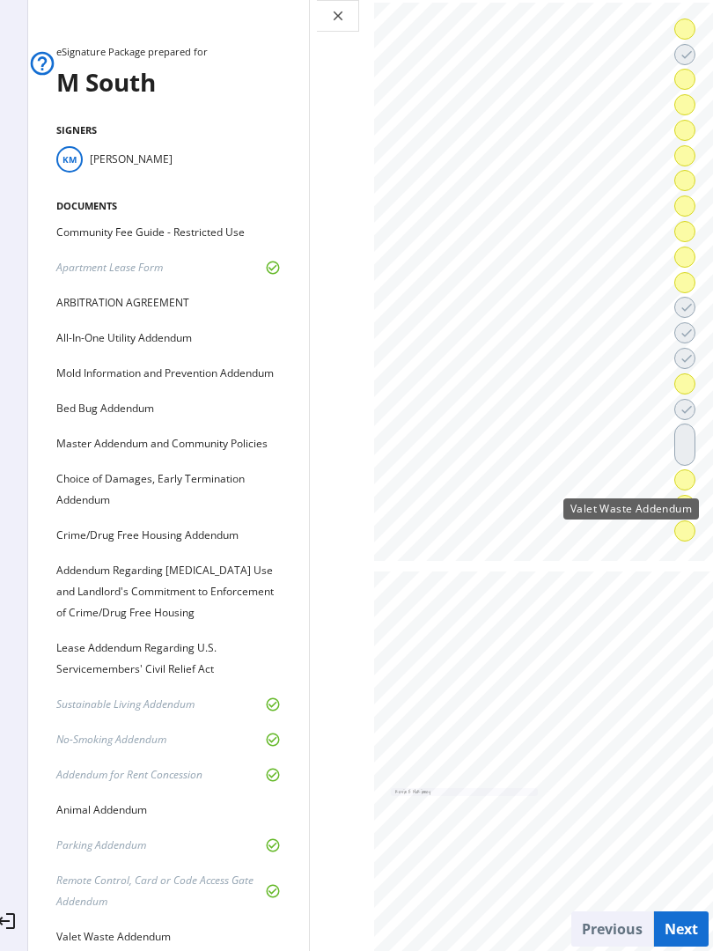
click at [693, 475] on span at bounding box center [684, 480] width 19 height 42
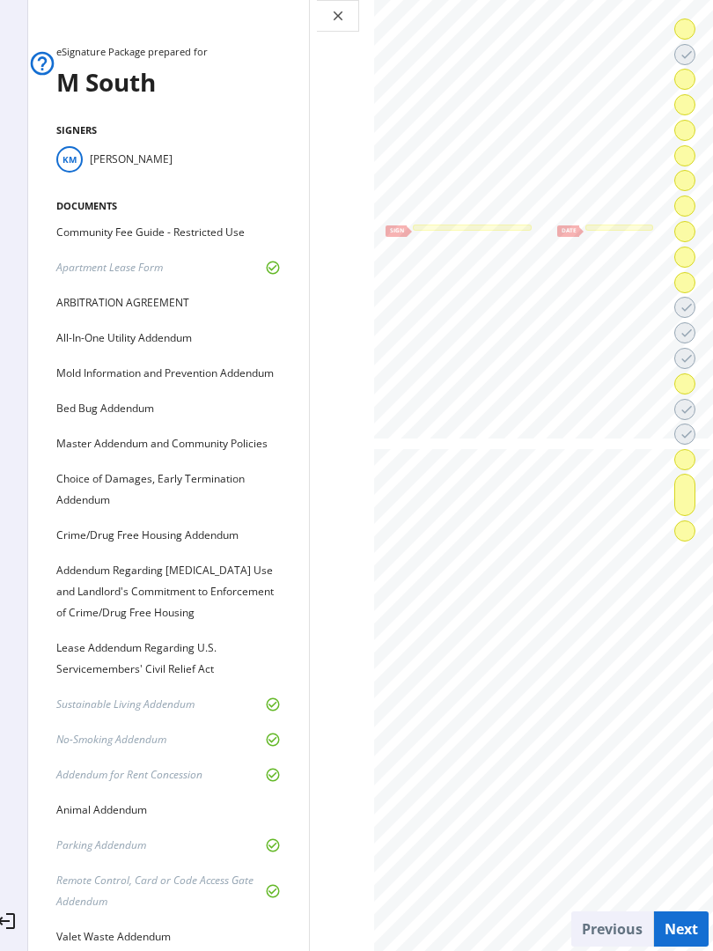
click at [413, 232] on div at bounding box center [472, 227] width 119 height 7
click at [585, 232] on div at bounding box center [619, 227] width 68 height 7
click at [694, 482] on span at bounding box center [684, 495] width 19 height 40
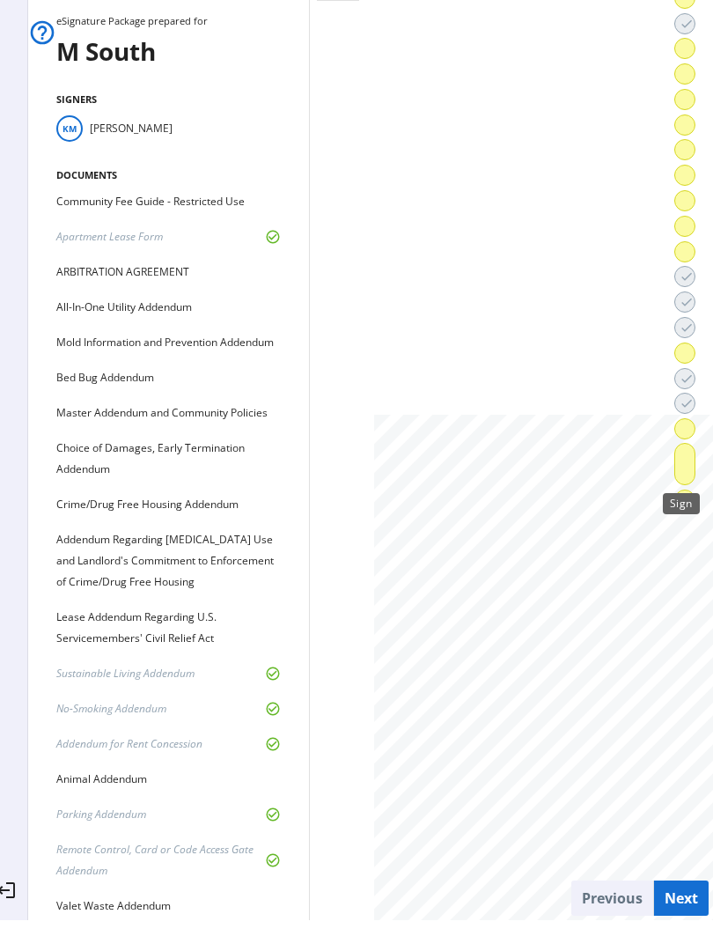
scroll to position [27370, 0]
click at [394, 445] on div at bounding box center [457, 447] width 127 height 7
click at [685, 501] on span at bounding box center [684, 500] width 19 height 42
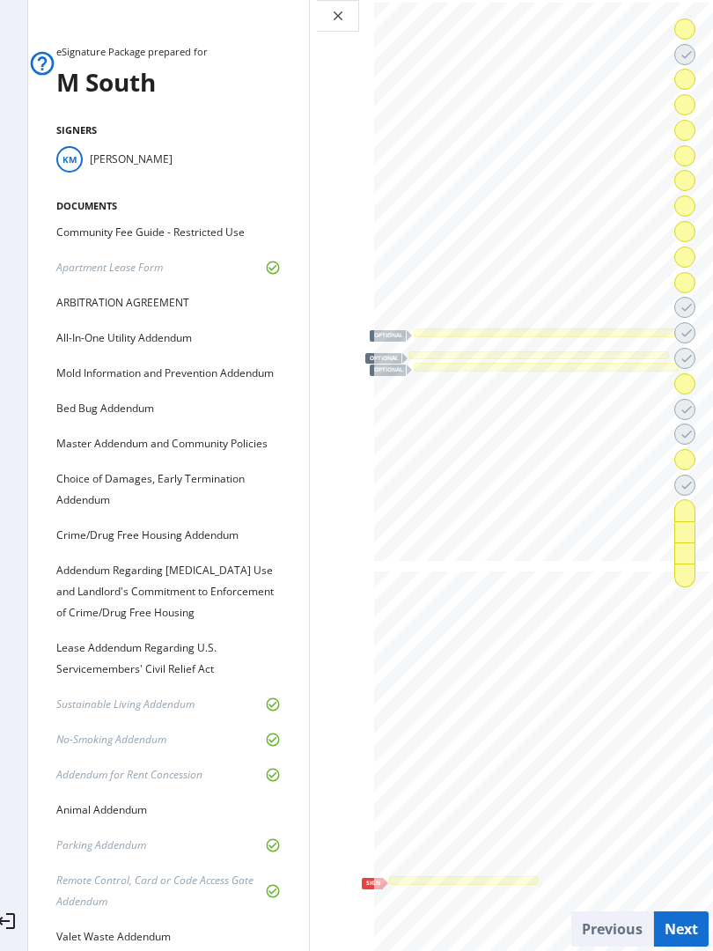
click at [414, 334] on div at bounding box center [546, 332] width 265 height 8
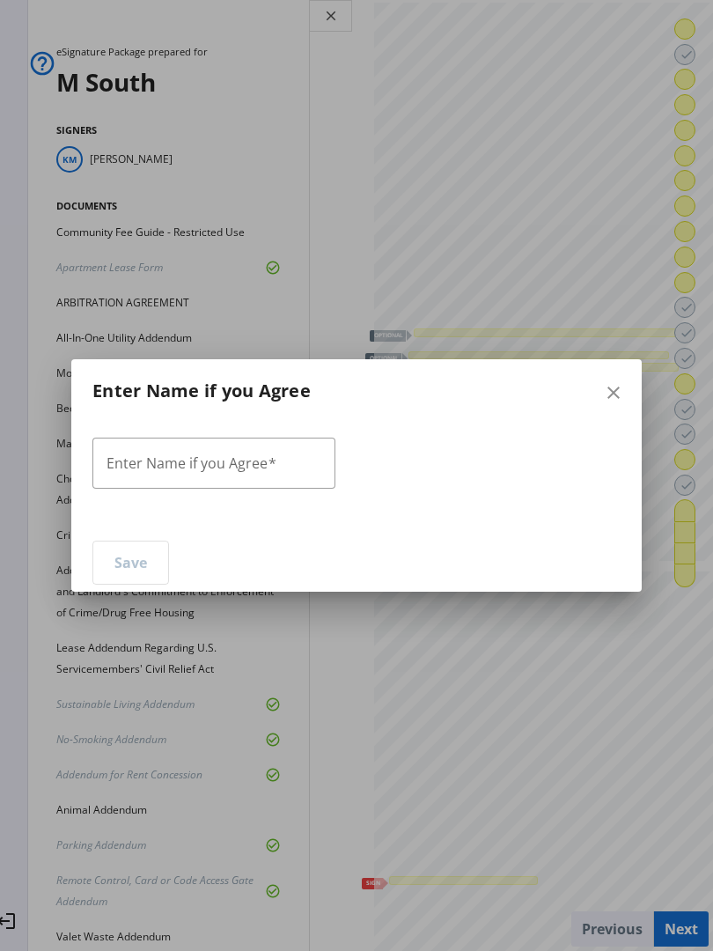
click at [489, 655] on div at bounding box center [356, 475] width 713 height 951
click at [350, 692] on div at bounding box center [356, 475] width 713 height 951
click at [613, 386] on mat-icon "close" at bounding box center [613, 392] width 21 height 21
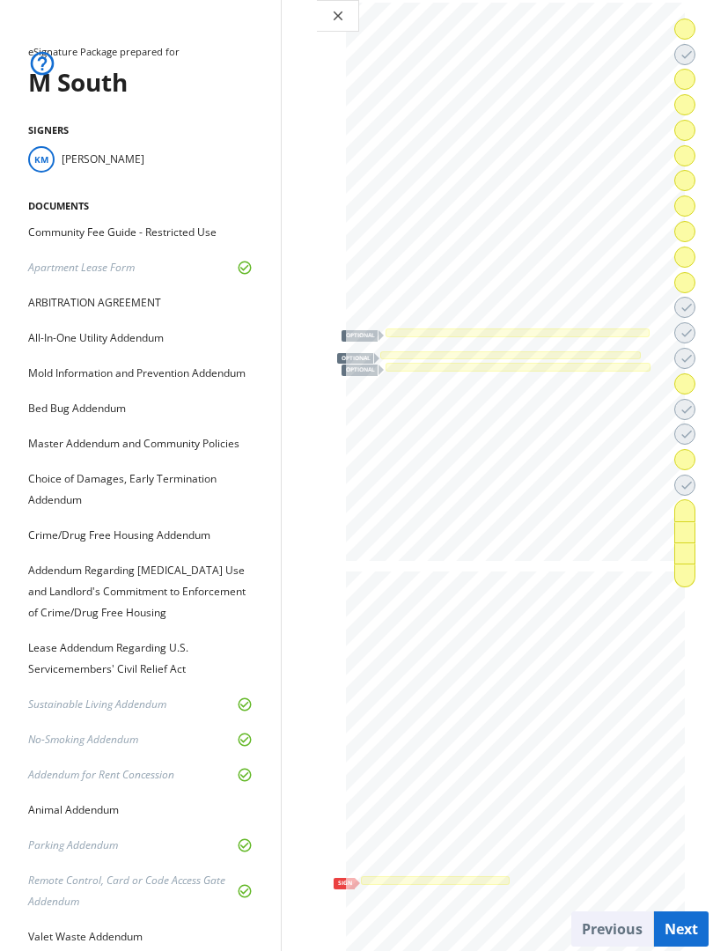
scroll to position [0, 35]
click at [697, 277] on li "done" at bounding box center [688, 282] width 28 height 22
click at [688, 281] on span at bounding box center [684, 282] width 19 height 42
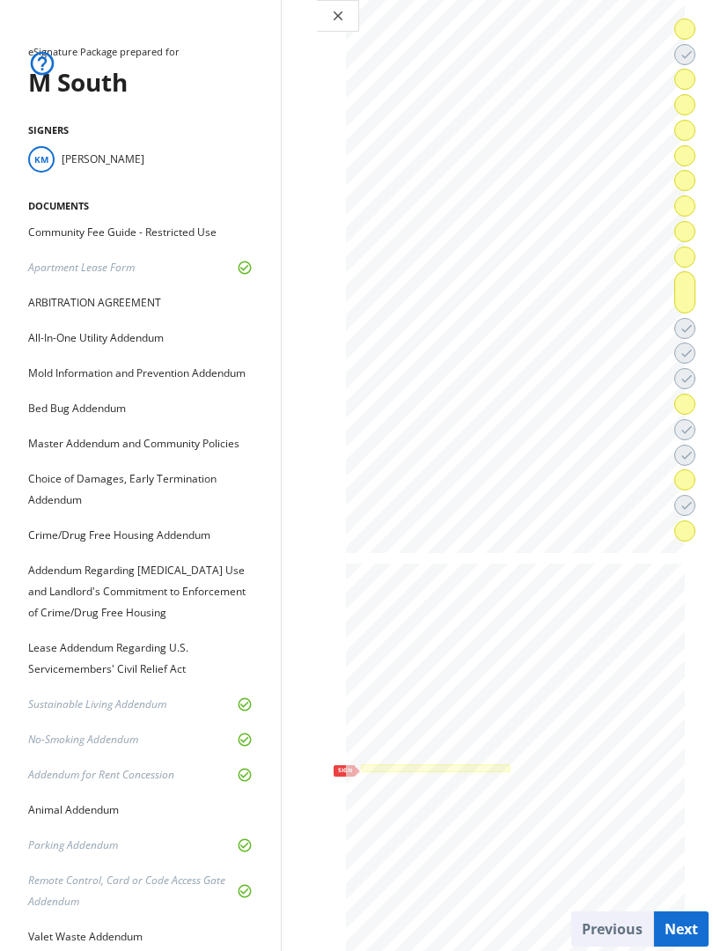
scroll to position [18560, 0]
click at [361, 770] on div at bounding box center [436, 770] width 150 height 8
click at [690, 241] on span at bounding box center [684, 231] width 19 height 42
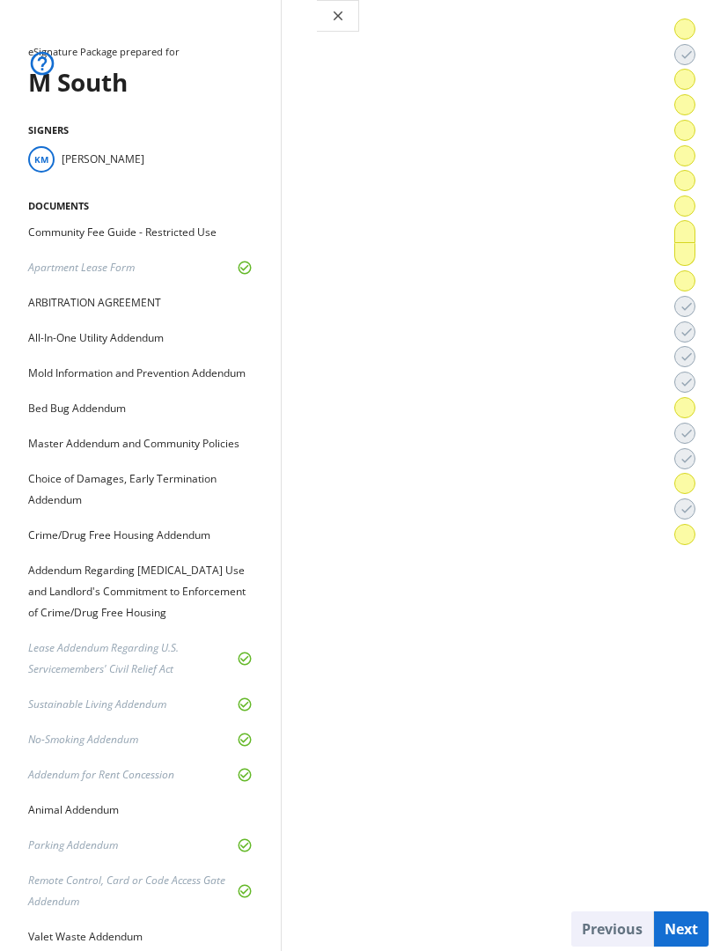
scroll to position [17423, 0]
click at [362, 460] on div at bounding box center [436, 464] width 148 height 8
click at [519, 467] on div at bounding box center [593, 464] width 149 height 8
click at [692, 282] on span at bounding box center [684, 281] width 19 height 42
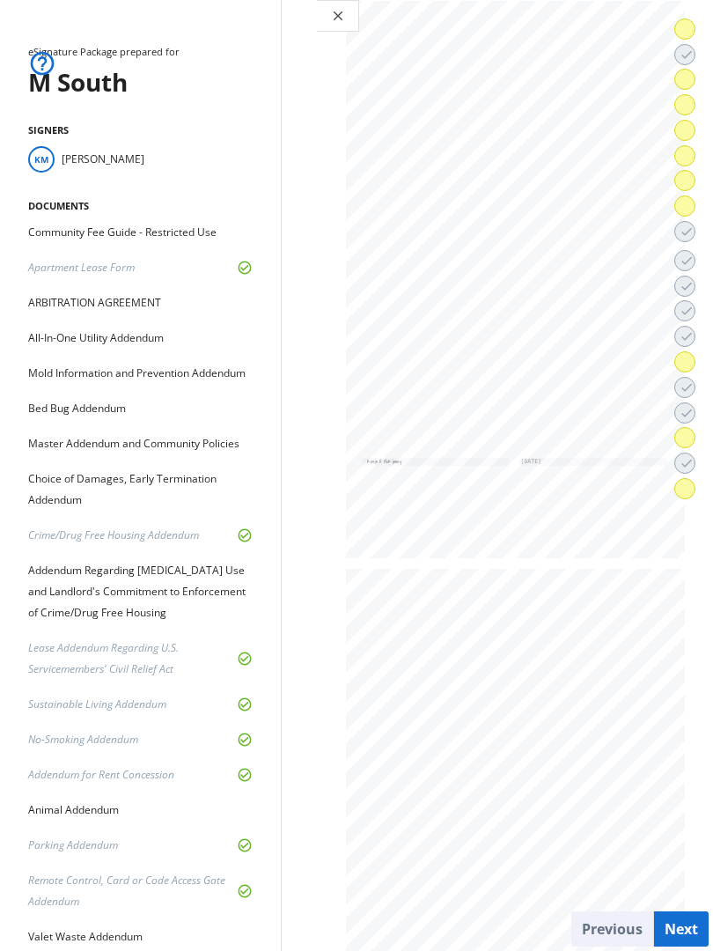
scroll to position [17989, 0]
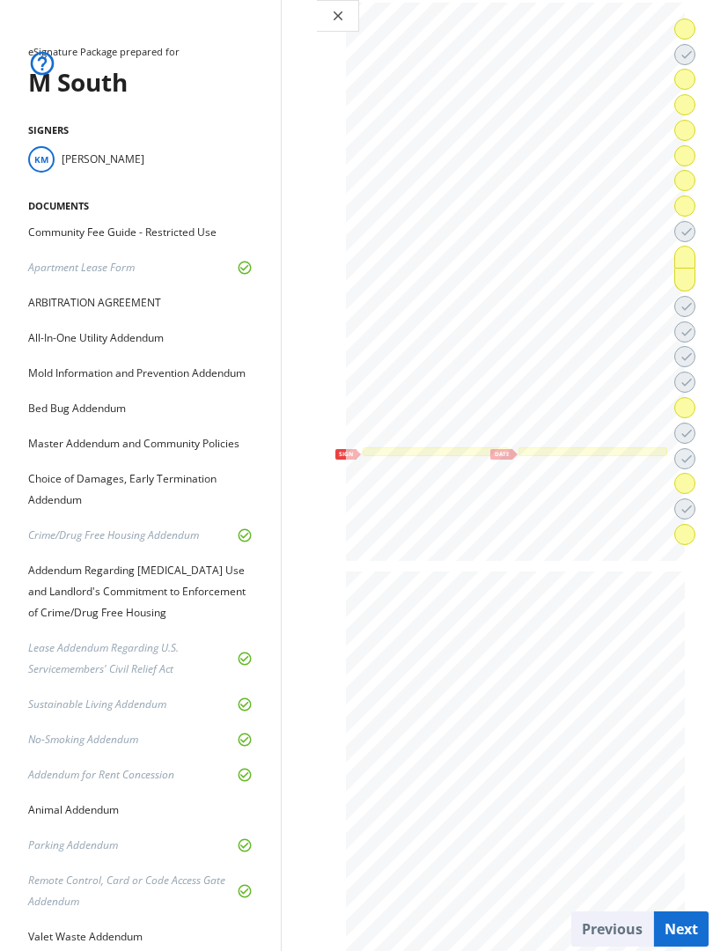
click at [363, 448] on div at bounding box center [436, 451] width 147 height 8
click at [519, 453] on div at bounding box center [593, 451] width 149 height 8
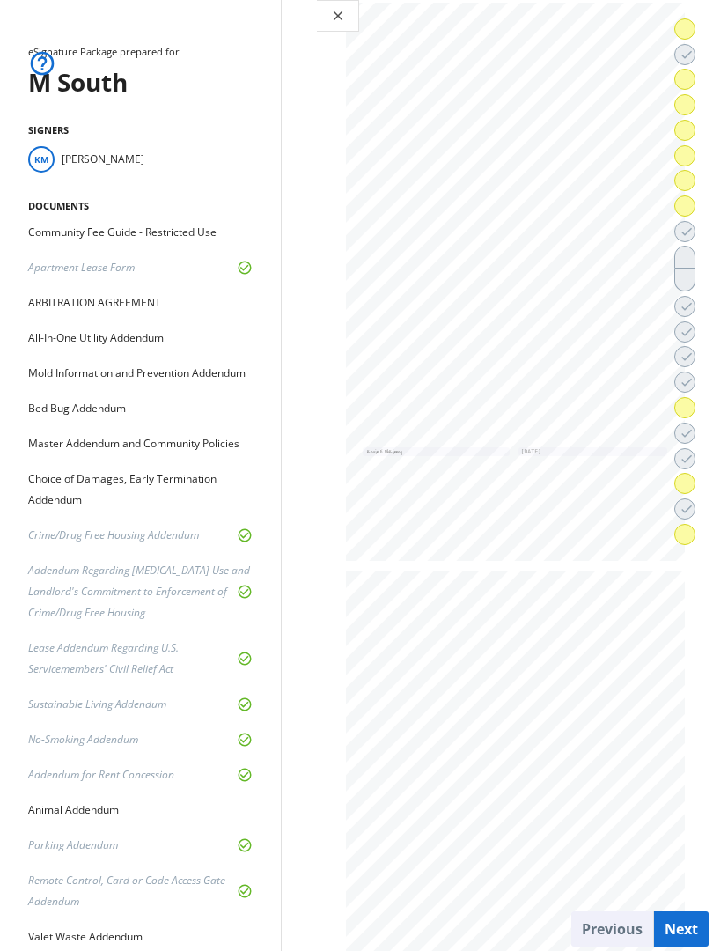
click at [692, 401] on span at bounding box center [684, 407] width 19 height 42
click at [678, 529] on span at bounding box center [684, 531] width 19 height 42
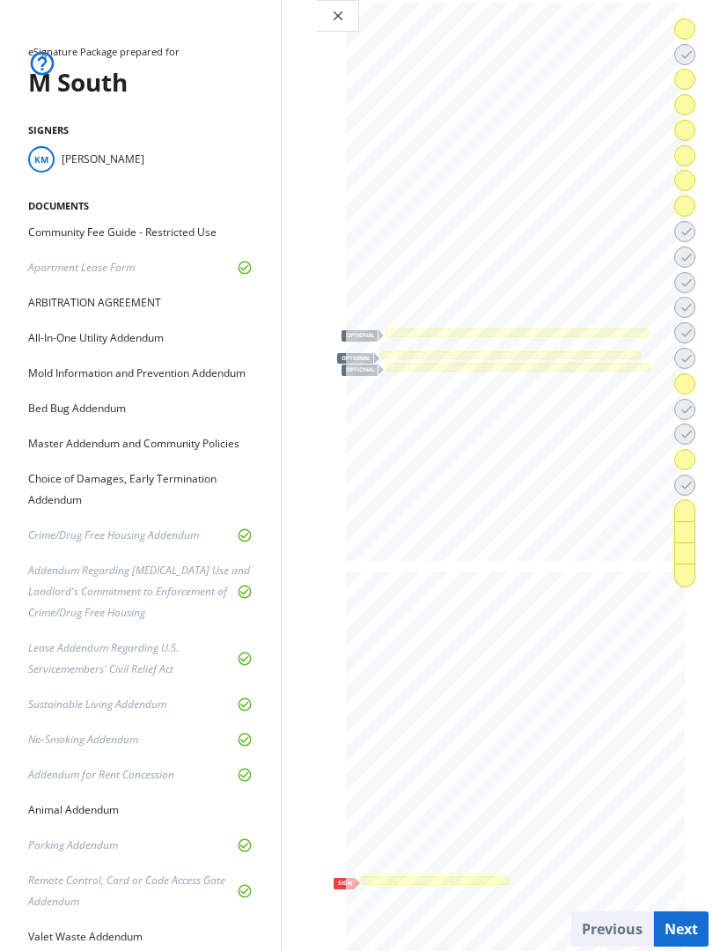
click at [693, 202] on span at bounding box center [684, 206] width 19 height 42
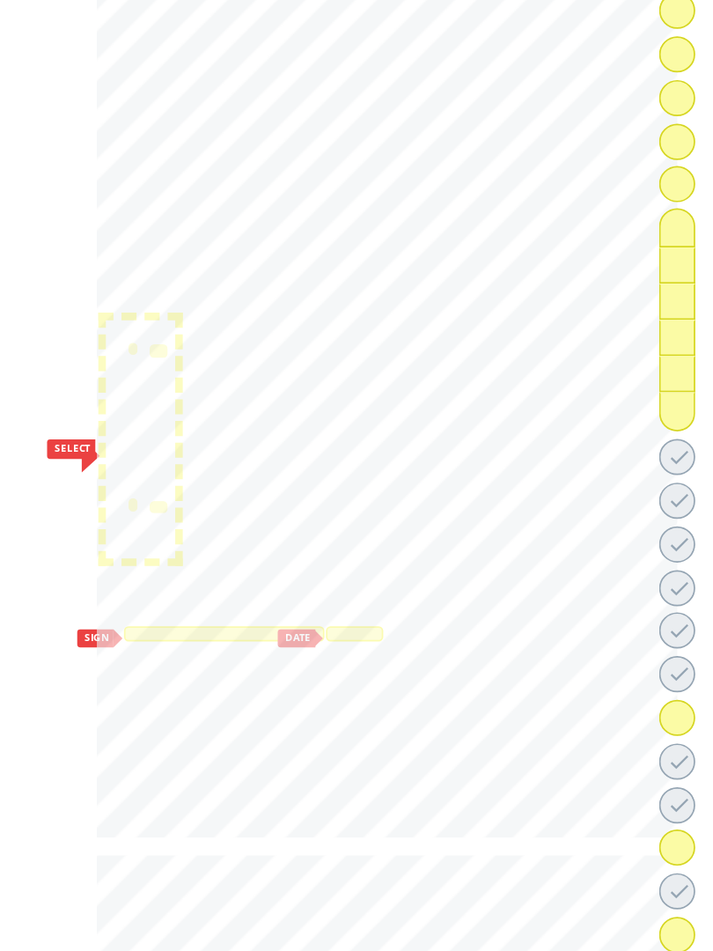
scroll to position [0, 35]
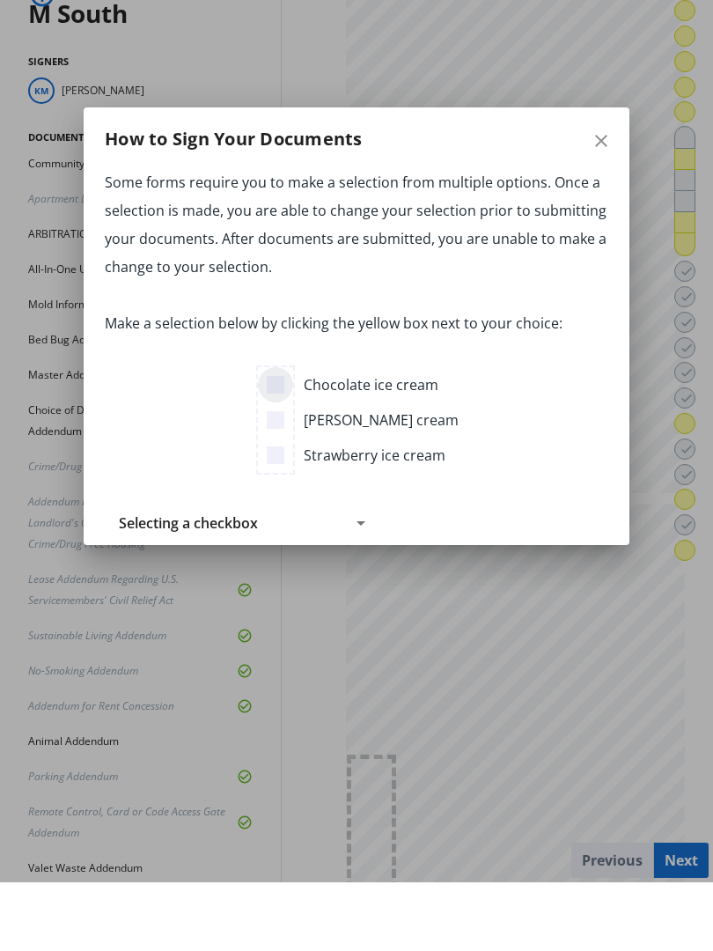
scroll to position [3, 0]
click at [599, 144] on mat-icon "close" at bounding box center [601, 140] width 21 height 21
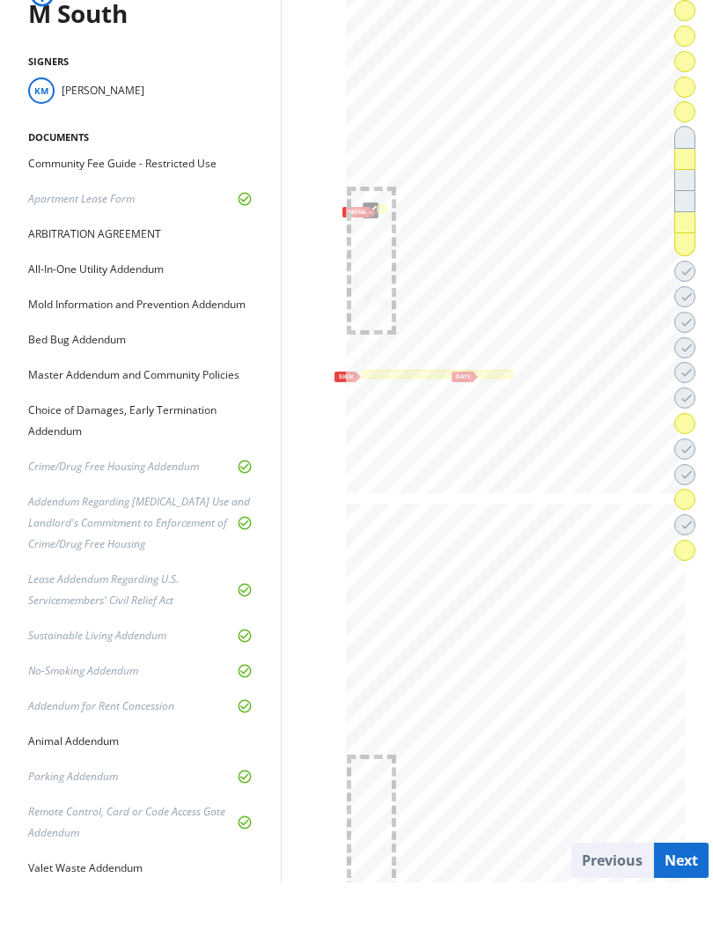
scroll to position [0, 35]
click at [401, 372] on div at bounding box center [420, 374] width 113 height 4
click at [480, 371] on div at bounding box center [496, 374] width 33 height 8
click at [692, 104] on span at bounding box center [684, 112] width 19 height 42
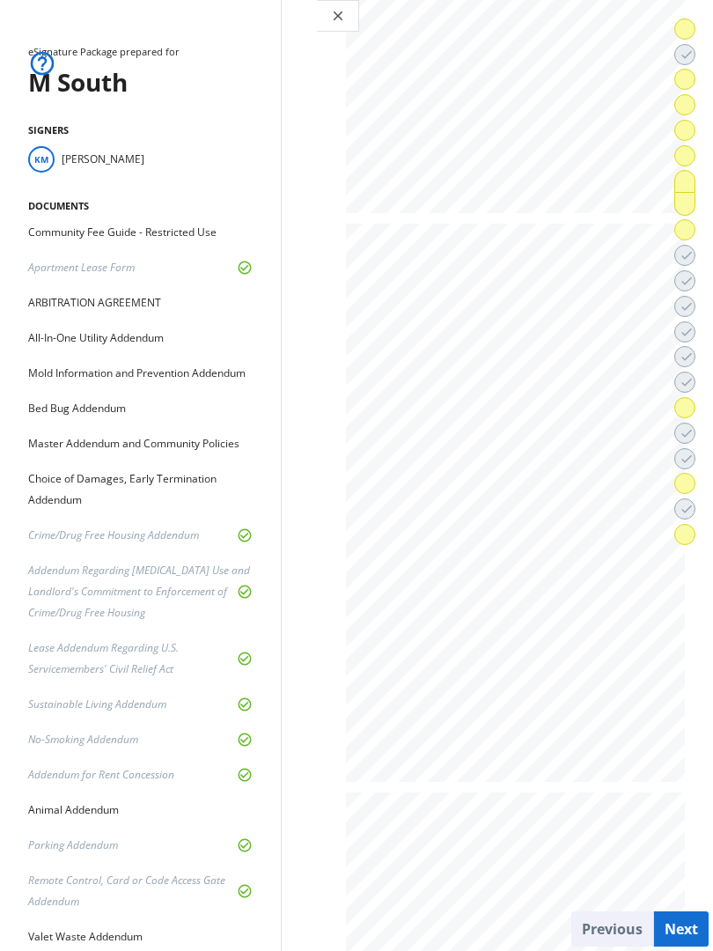
scroll to position [12684, 0]
click at [694, 153] on span at bounding box center [684, 156] width 19 height 42
click at [693, 136] on span at bounding box center [684, 130] width 19 height 42
click at [685, 111] on span at bounding box center [684, 105] width 19 height 42
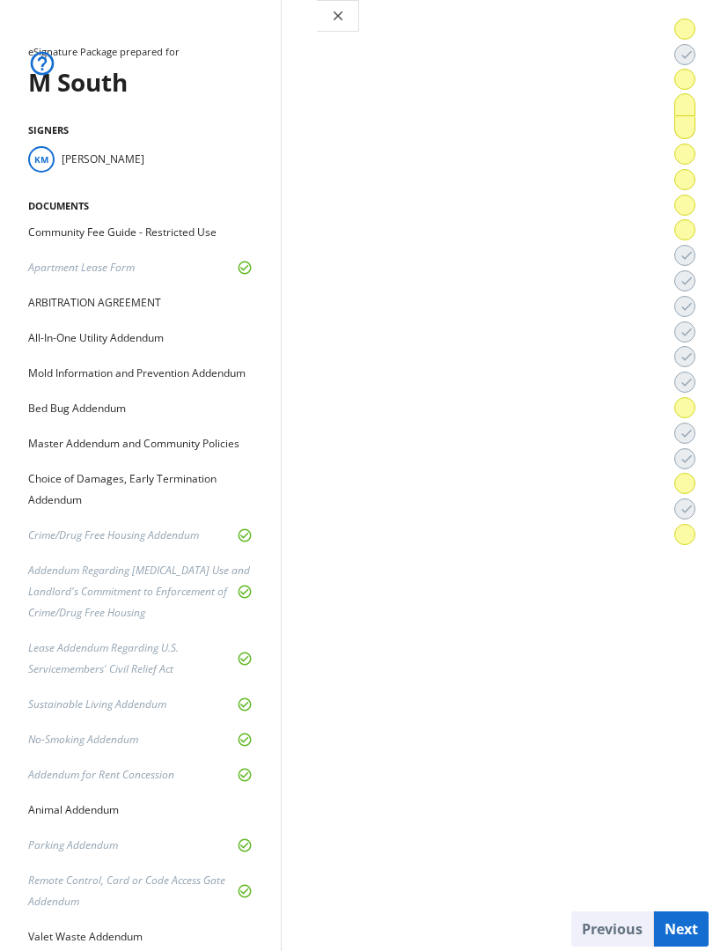
scroll to position [8380, 0]
click at [690, 227] on span at bounding box center [684, 230] width 19 height 42
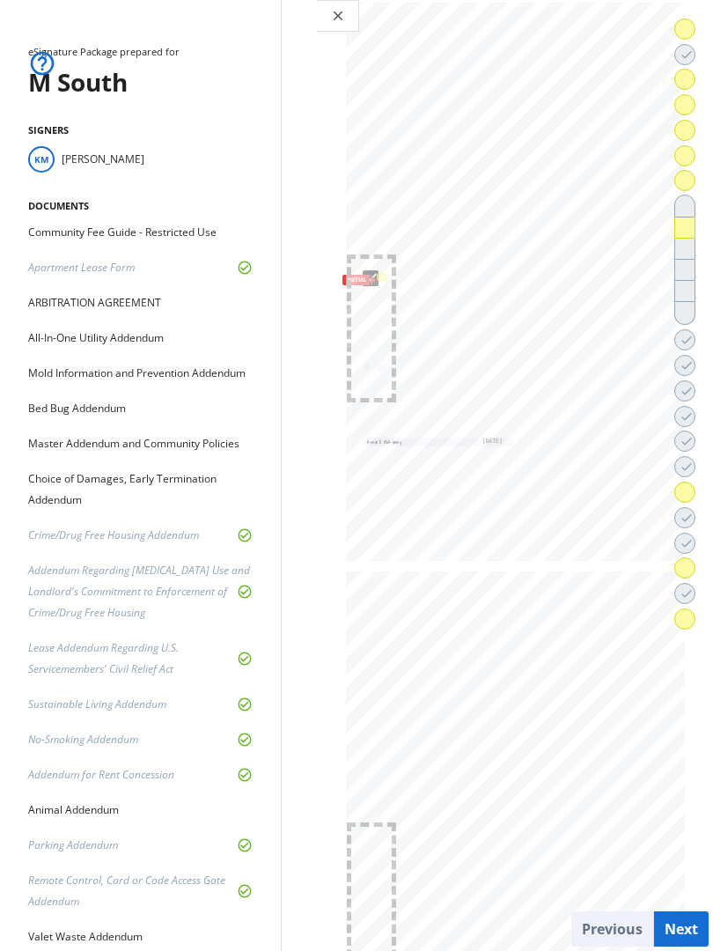
click at [377, 273] on div at bounding box center [382, 277] width 11 height 8
click at [689, 179] on span at bounding box center [684, 180] width 19 height 42
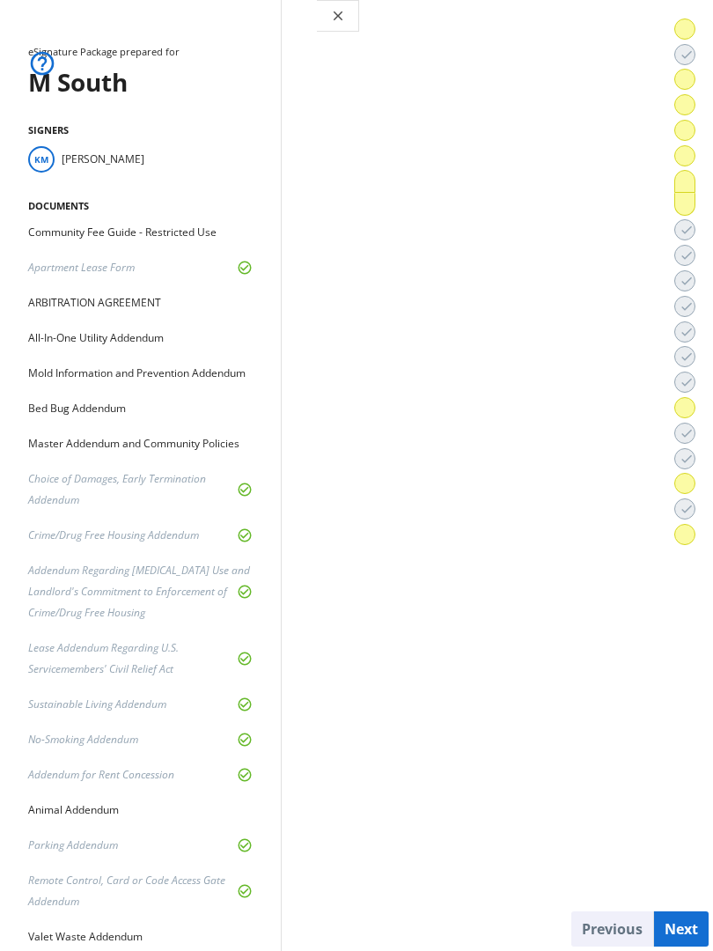
scroll to position [12901, 0]
click at [692, 393] on span at bounding box center [684, 382] width 19 height 42
click at [695, 400] on button "done" at bounding box center [684, 404] width 21 height 21
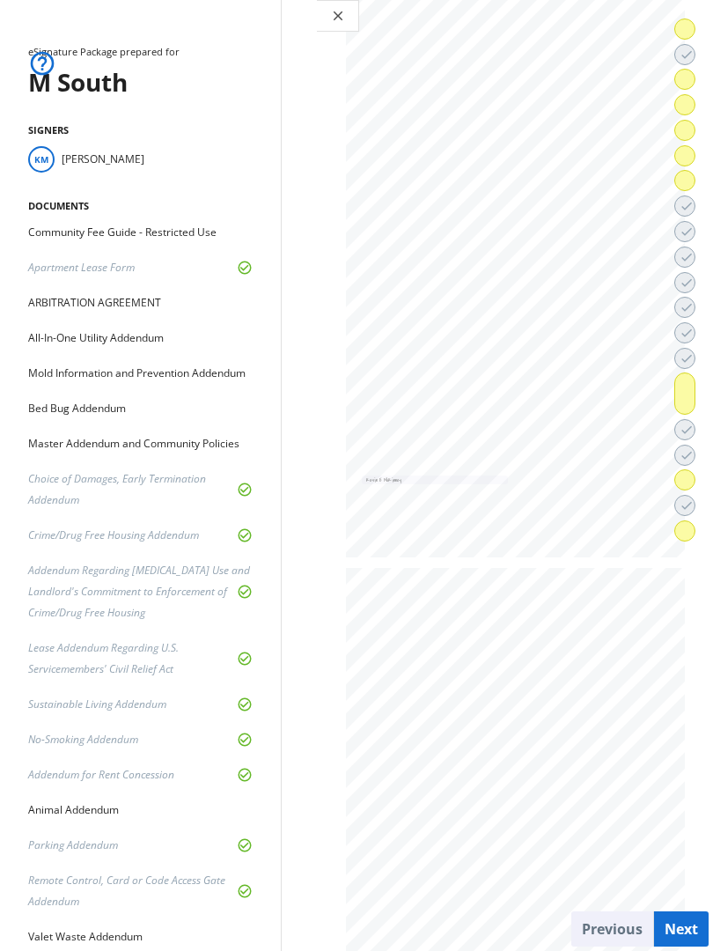
scroll to position [22511, 0]
click at [694, 393] on span at bounding box center [684, 393] width 19 height 42
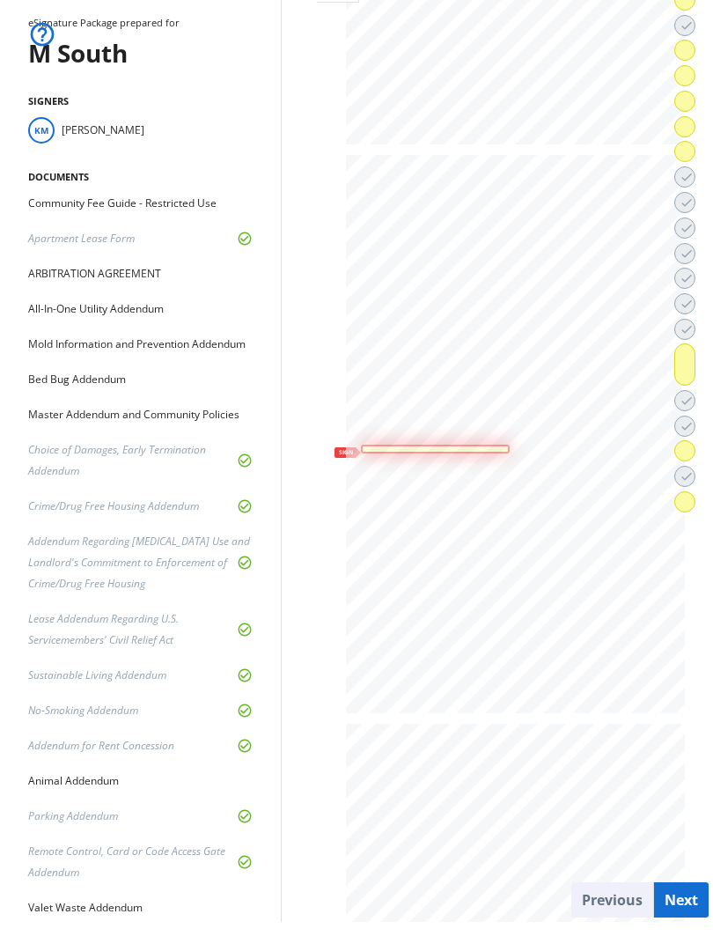
click at [361, 445] on div at bounding box center [435, 449] width 148 height 8
click at [692, 445] on span at bounding box center [684, 451] width 19 height 42
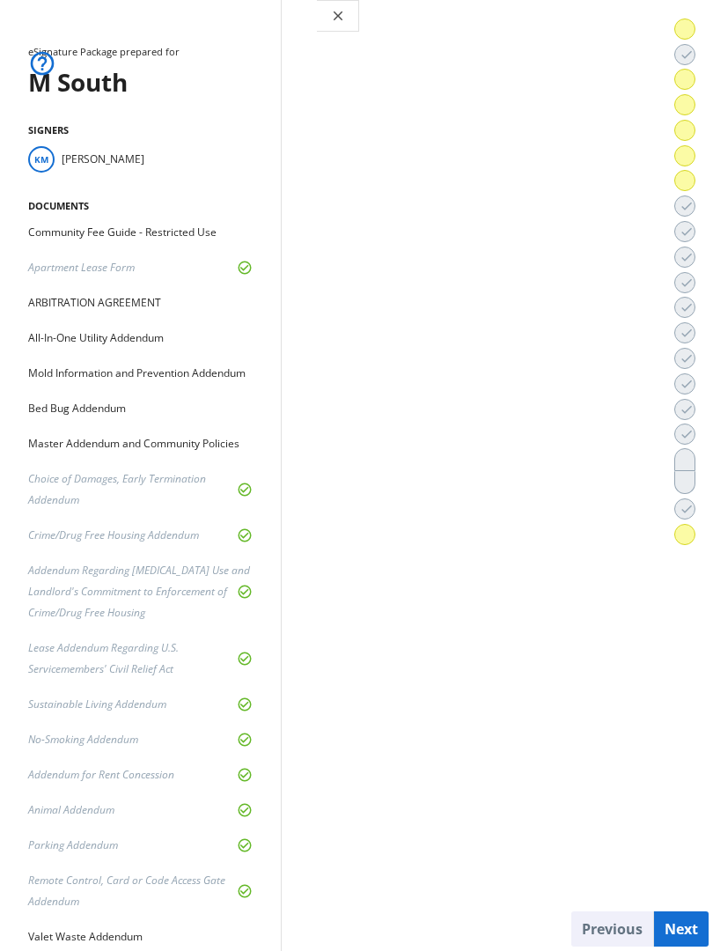
scroll to position [26467, 0]
click at [694, 445] on span at bounding box center [684, 434] width 19 height 42
click at [684, 478] on span at bounding box center [684, 480] width 19 height 42
click at [687, 465] on span at bounding box center [684, 459] width 19 height 42
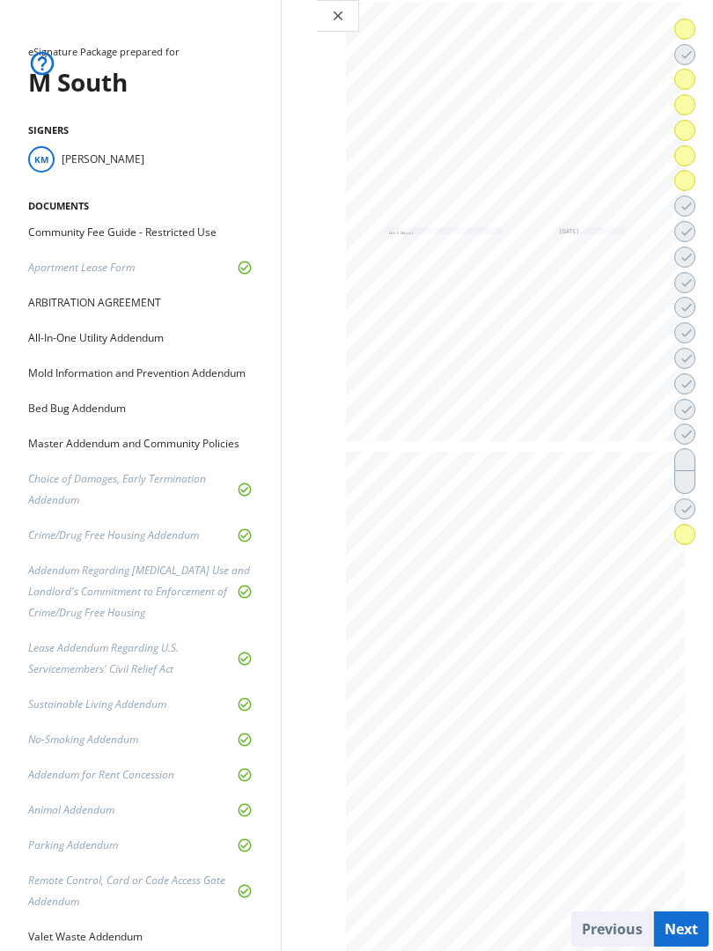
scroll to position [26466, 0]
click at [688, 535] on span at bounding box center [684, 534] width 19 height 42
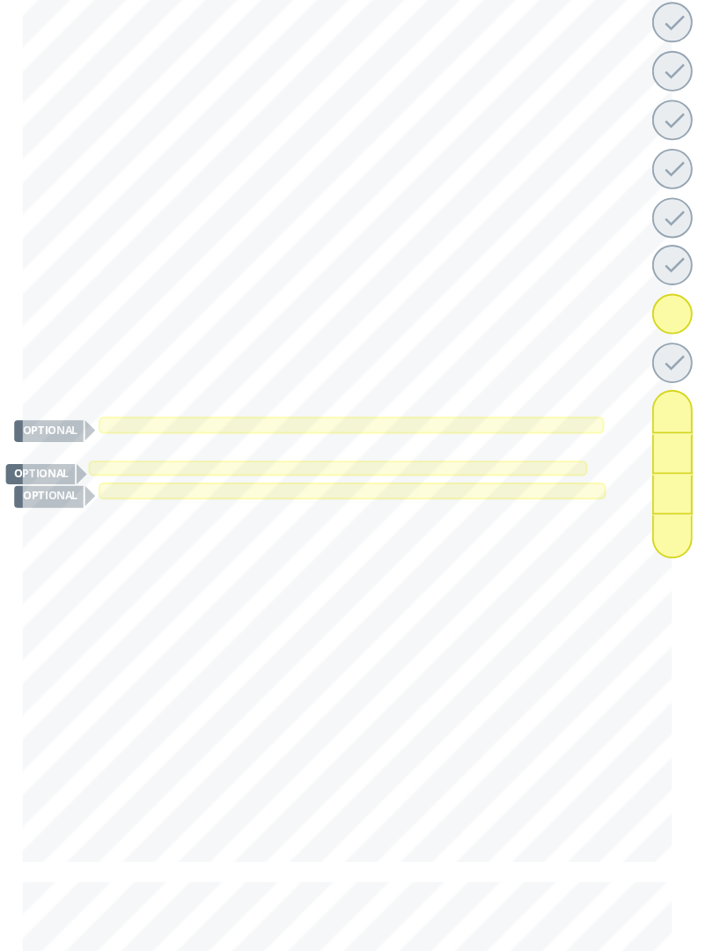
scroll to position [27861, 0]
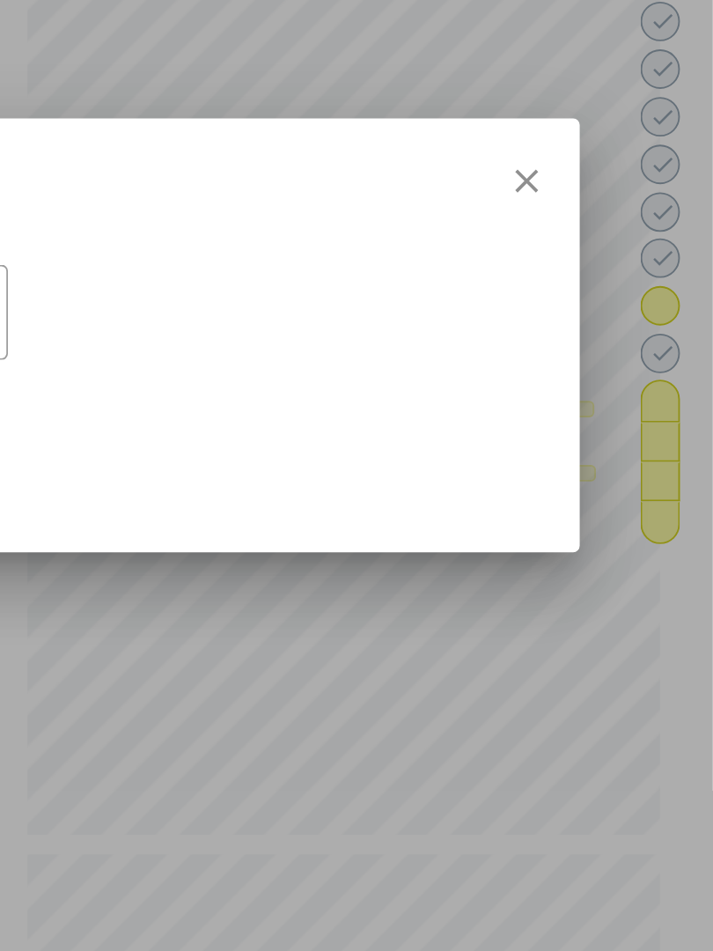
scroll to position [7, 0]
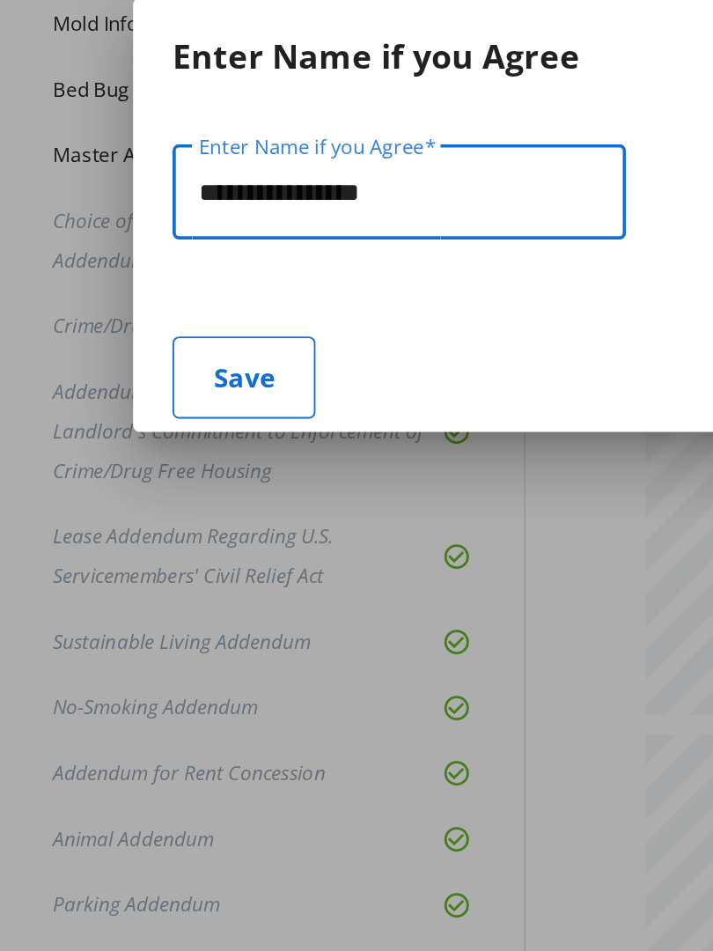
type input "**********"
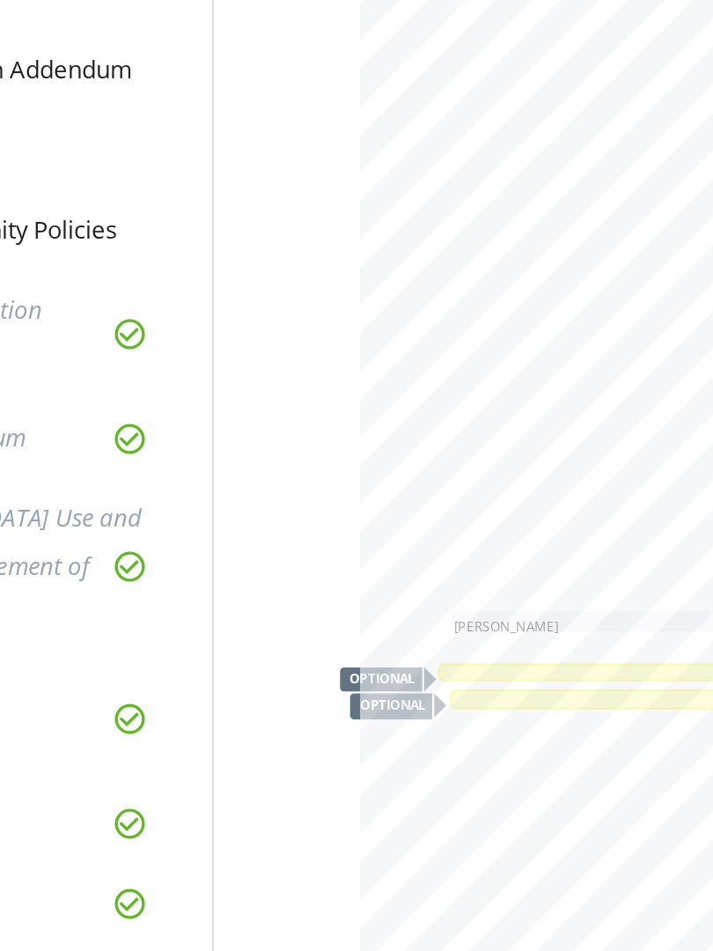
scroll to position [27815, 0]
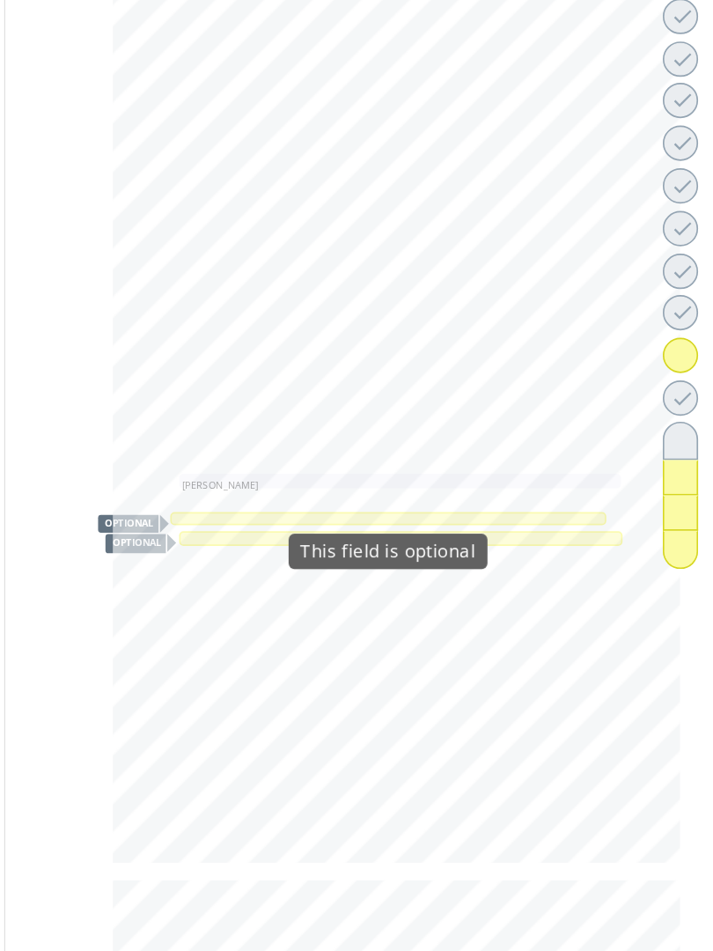
click at [0, 146] on div at bounding box center [45, 143] width 261 height 8
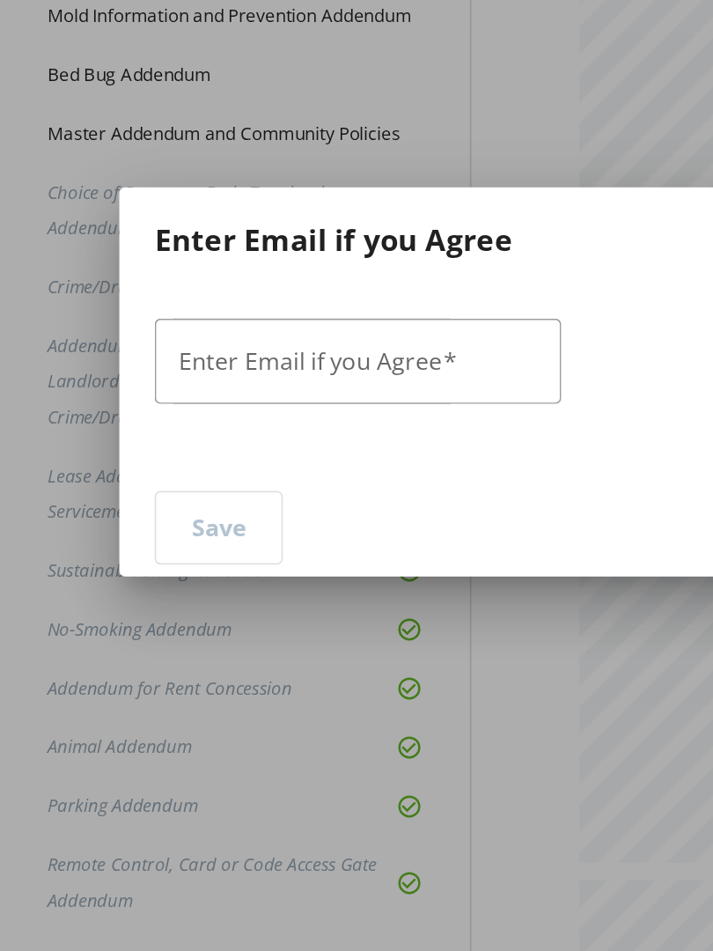
click at [277, 55] on input "Enter Email if you Agree" at bounding box center [214, 50] width 215 height 21
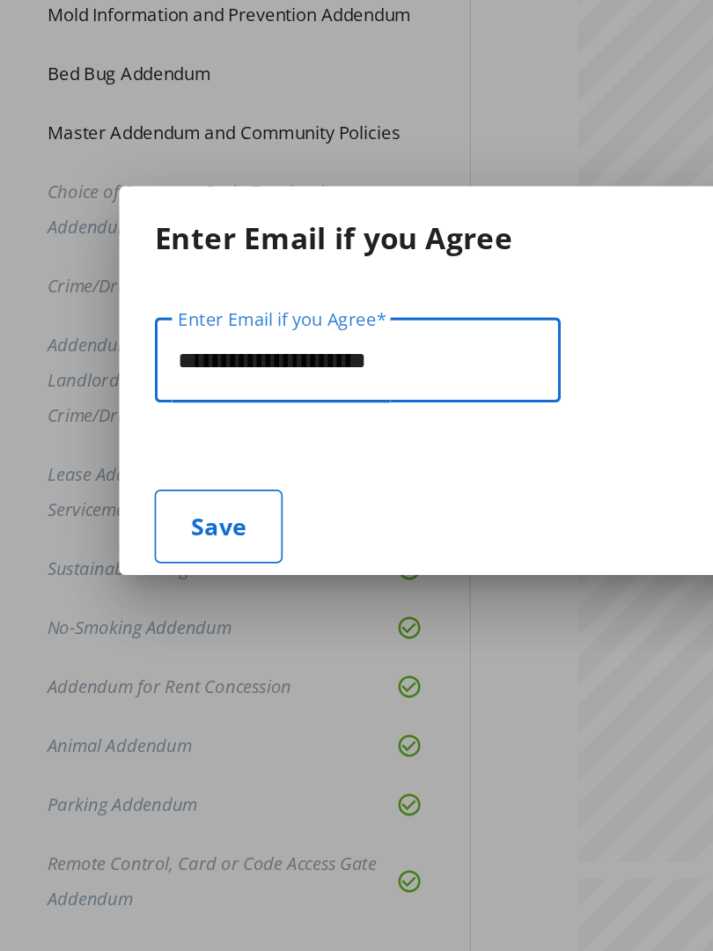
type input "**********"
click at [123, 155] on span "Save" at bounding box center [130, 149] width 33 height 42
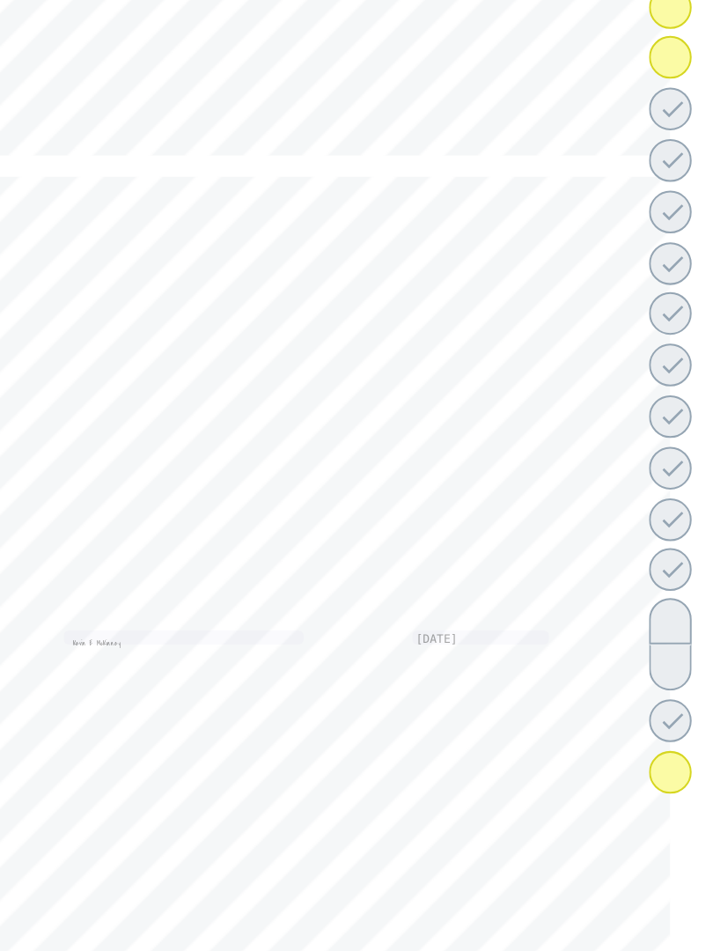
scroll to position [26215, 0]
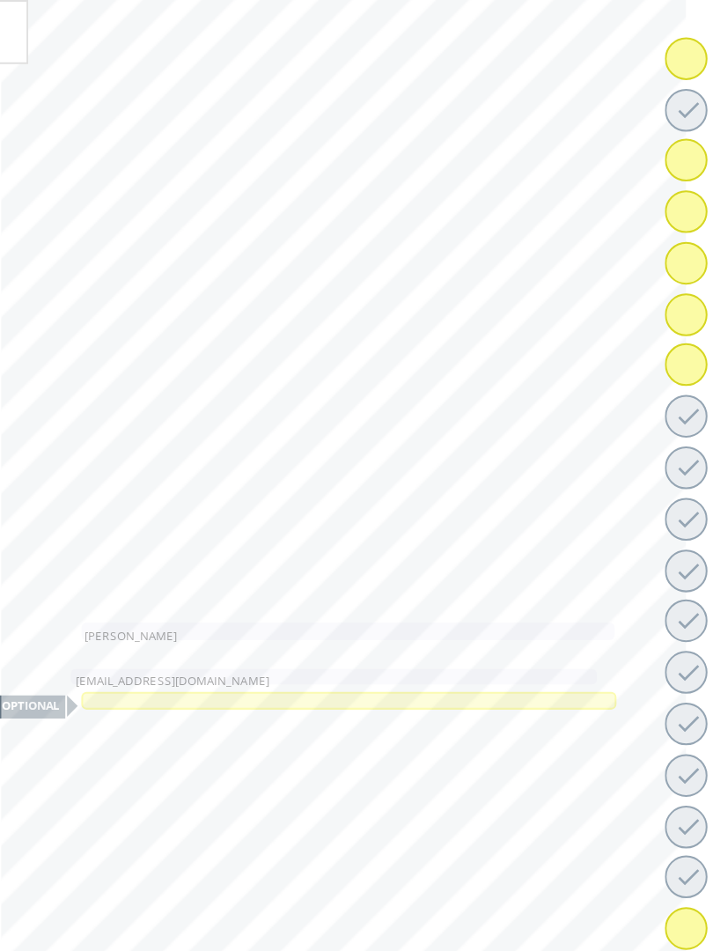
scroll to position [28065, 0]
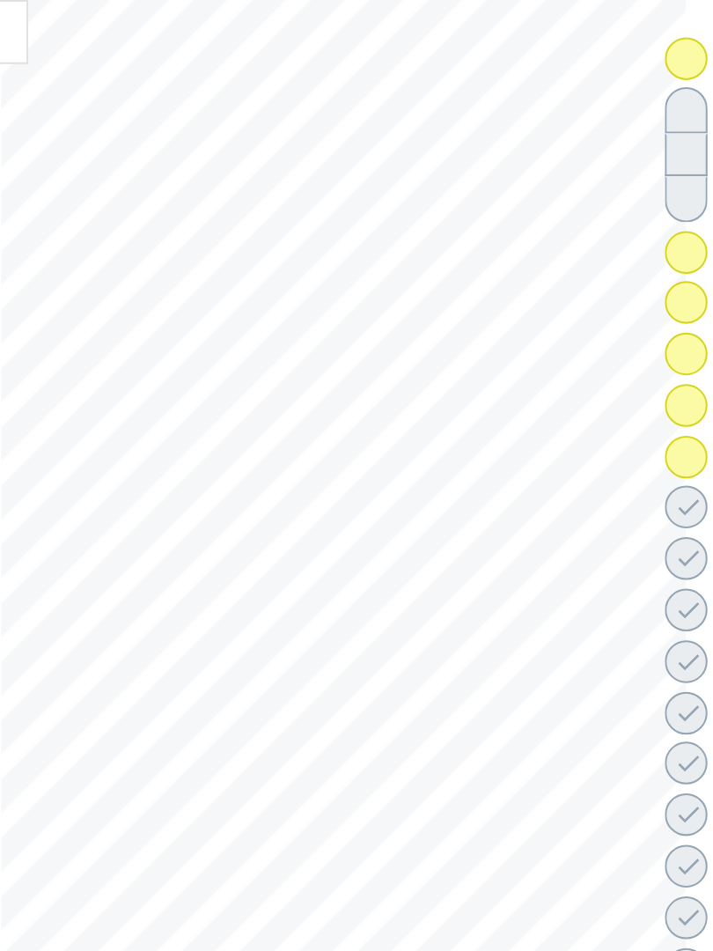
scroll to position [520, 0]
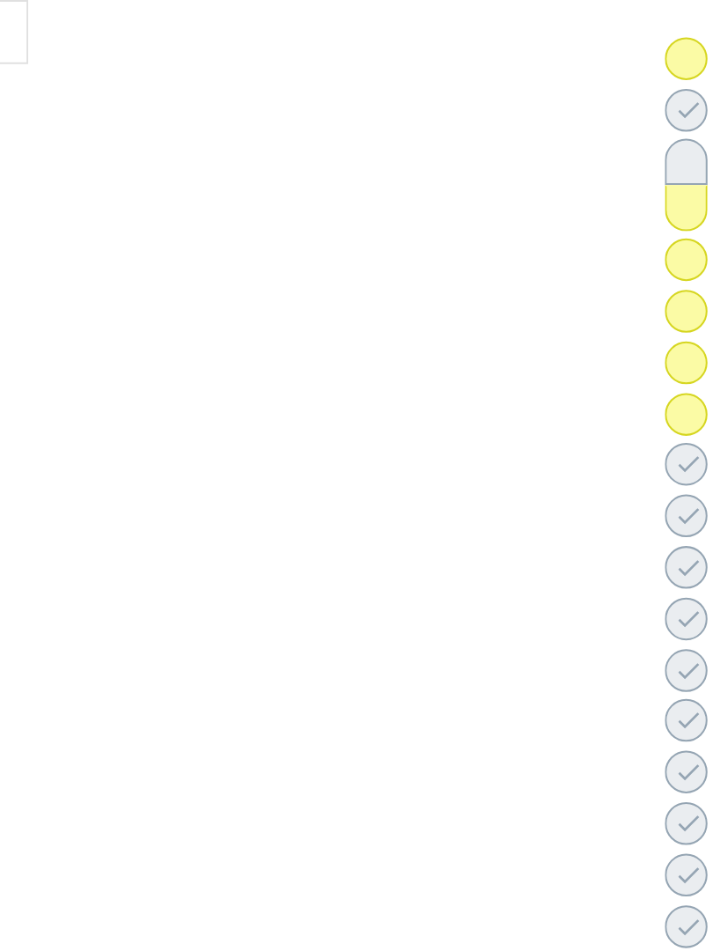
scroll to position [6120, 0]
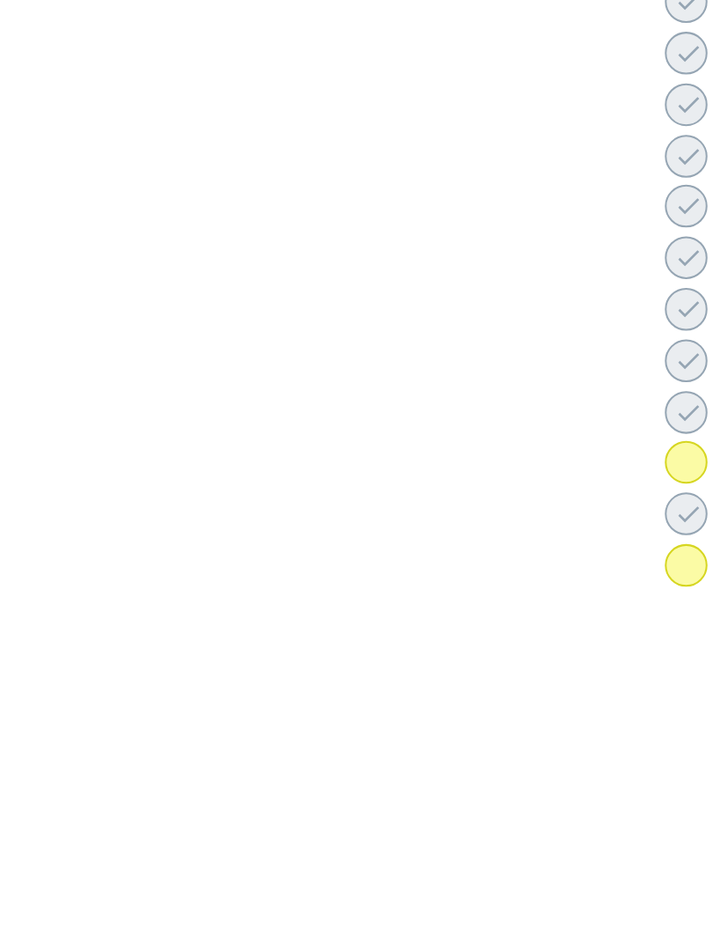
scroll to position [7786, 0]
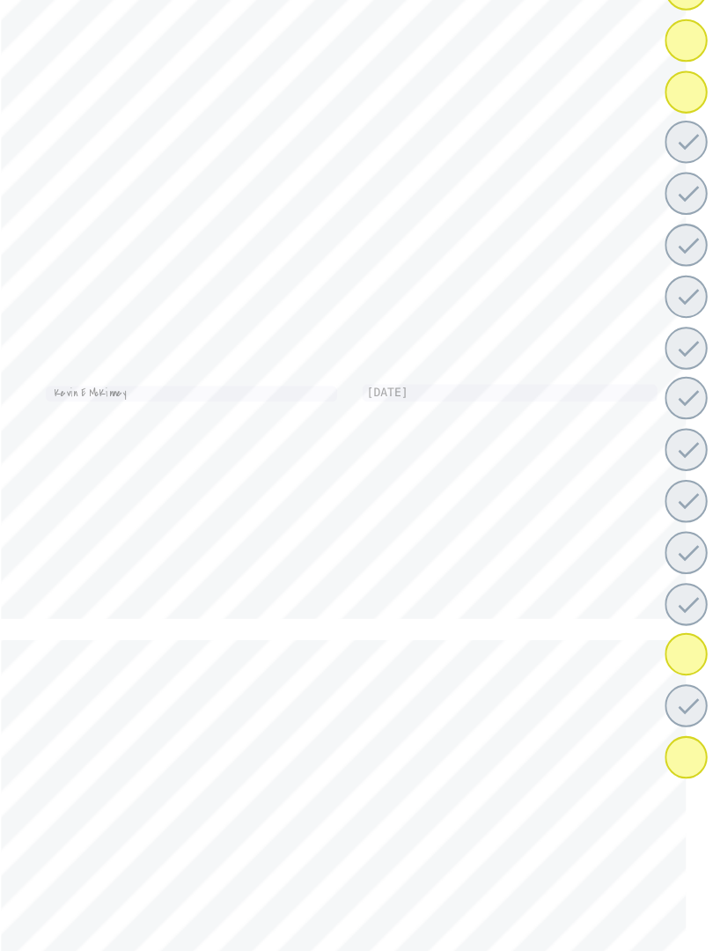
scroll to position [7931, 0]
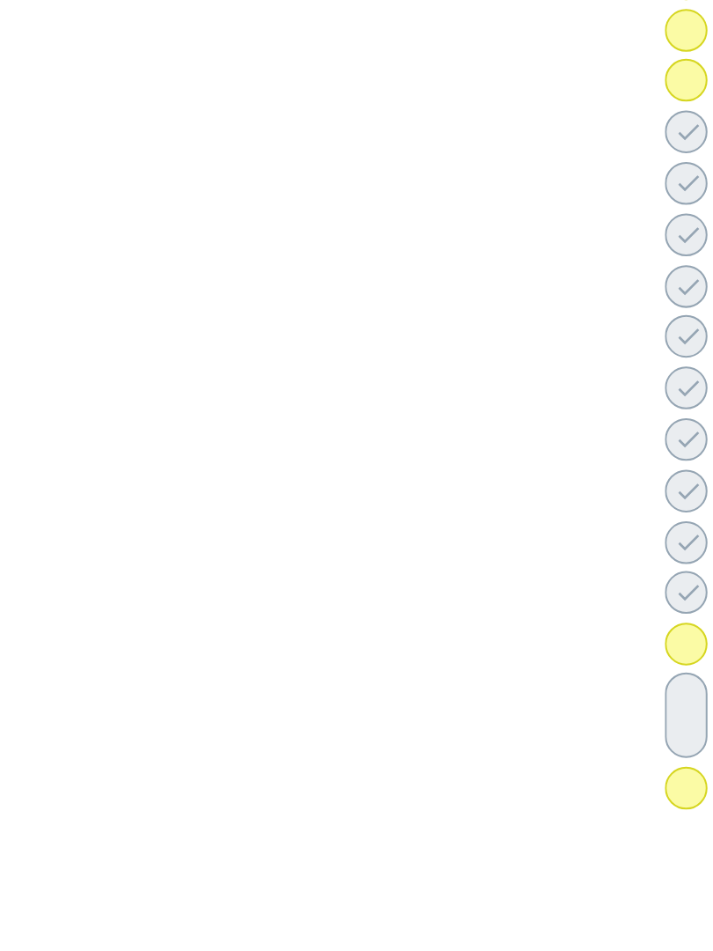
scroll to position [26467, 0]
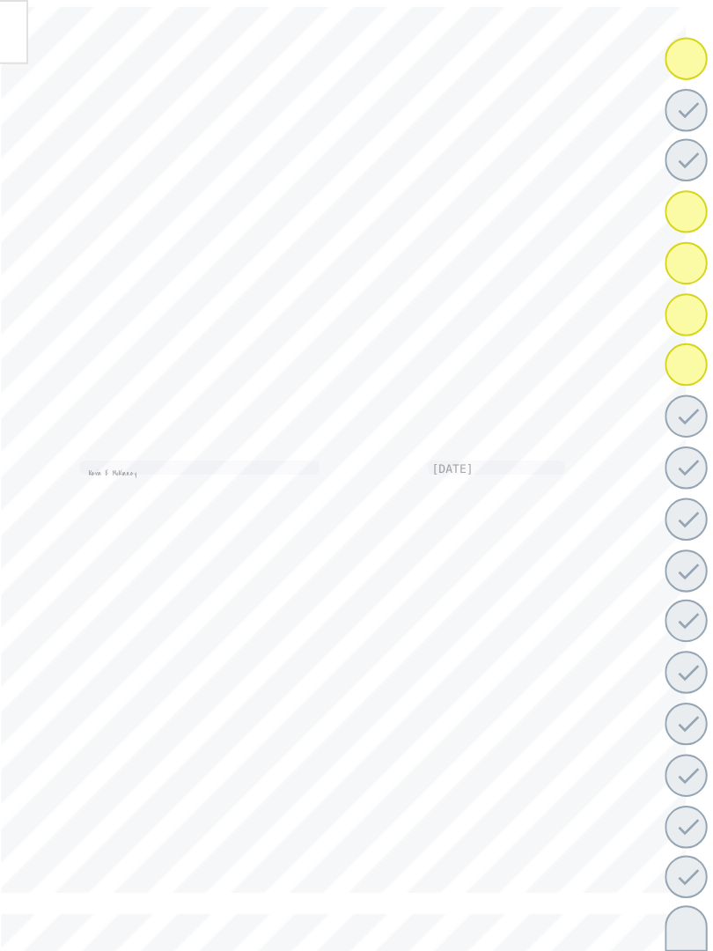
scroll to position [0, 35]
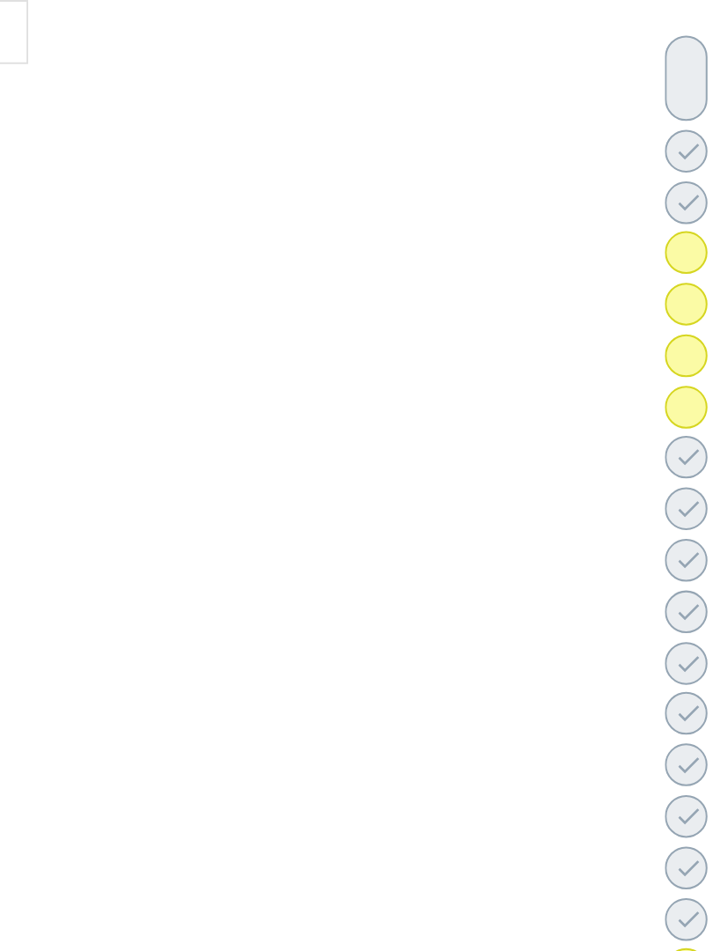
scroll to position [21, 0]
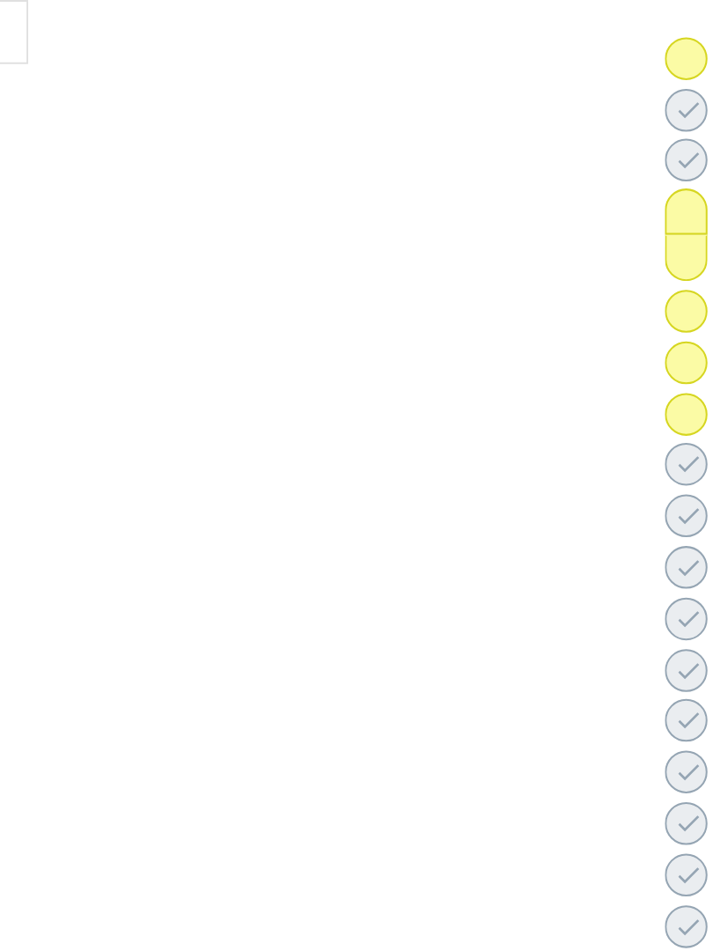
scroll to position [8380, 0]
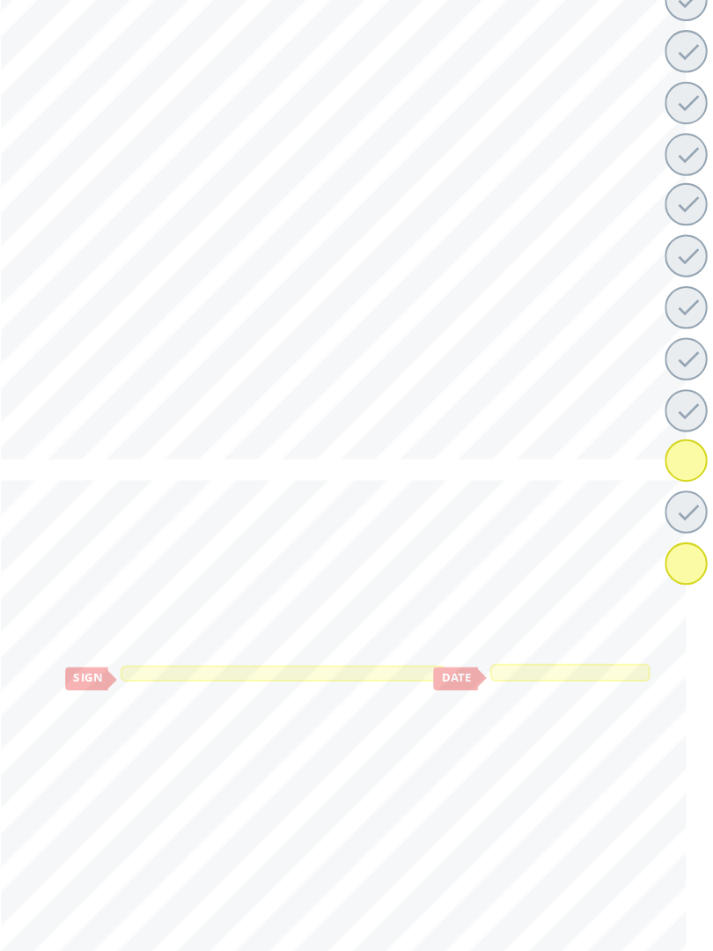
scroll to position [9025, 0]
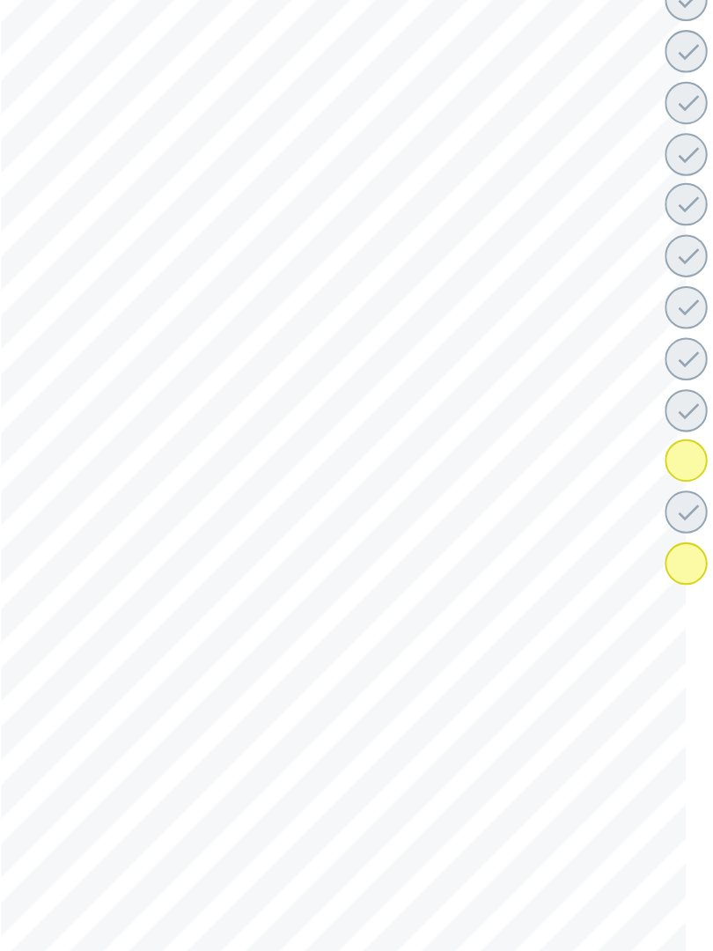
scroll to position [8712, 0]
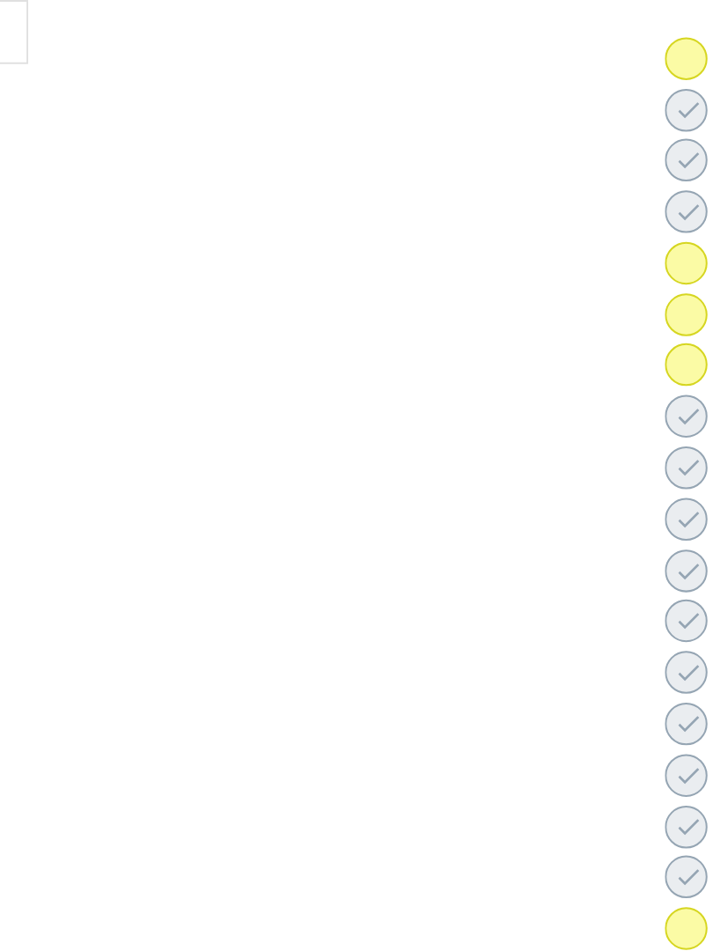
scroll to position [28043, 0]
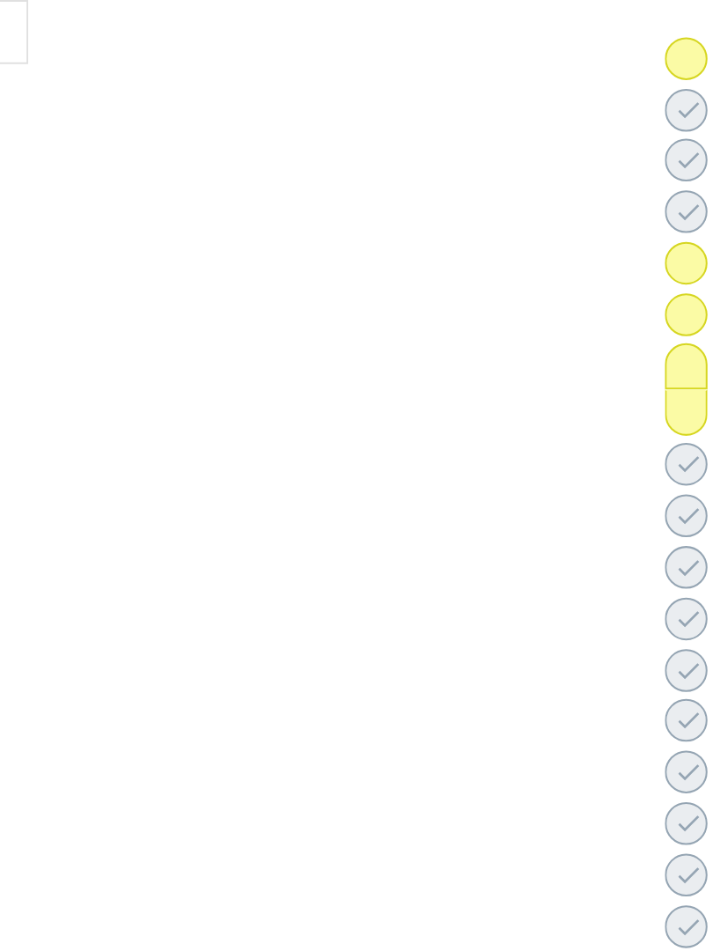
scroll to position [12901, 0]
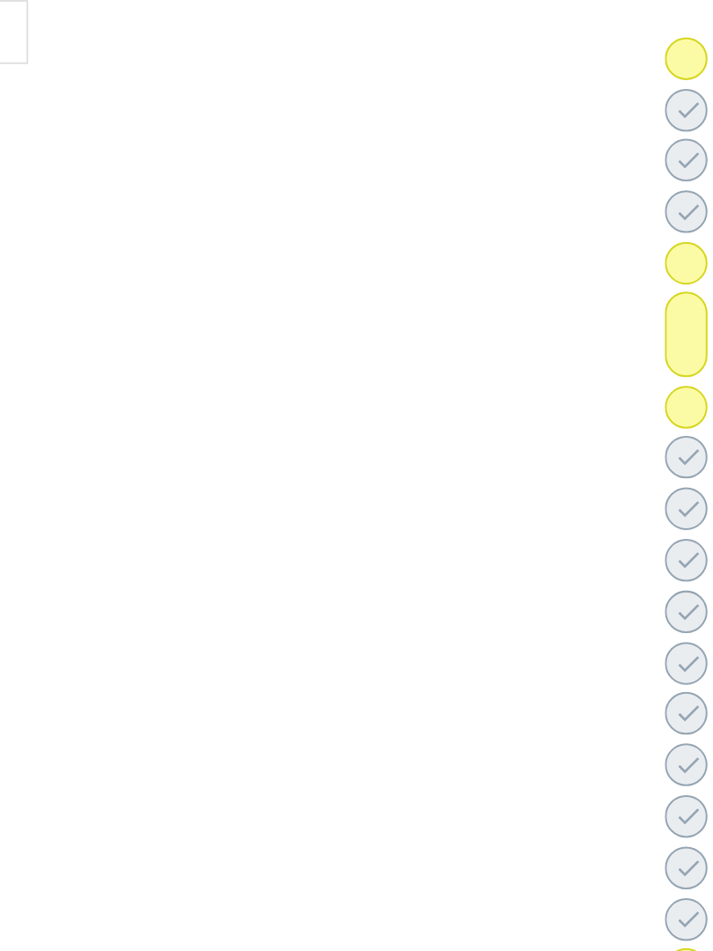
scroll to position [11206, 0]
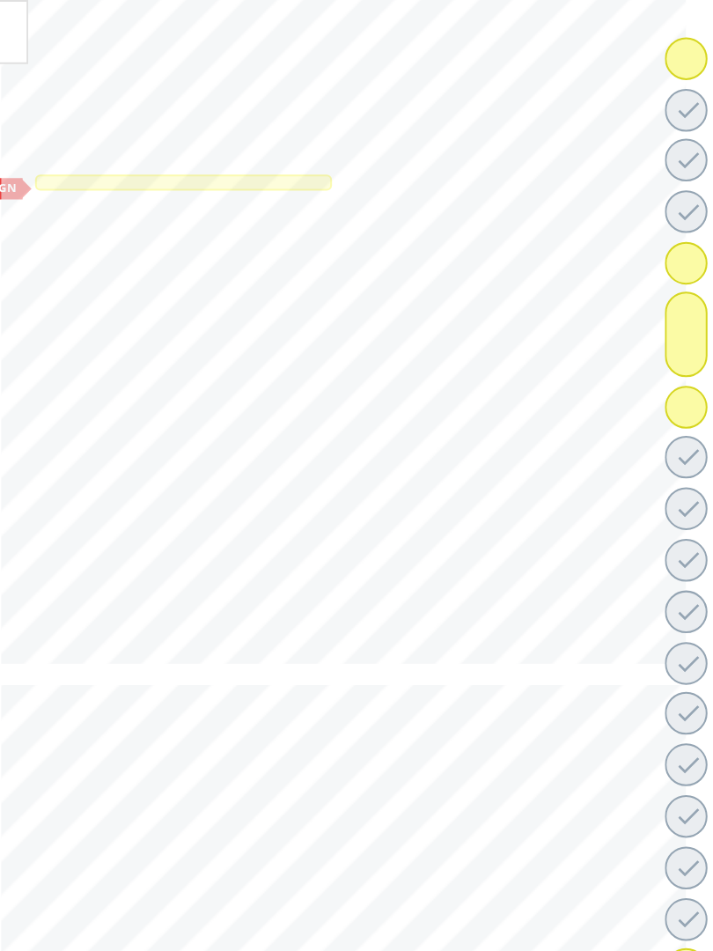
scroll to position [10869, 0]
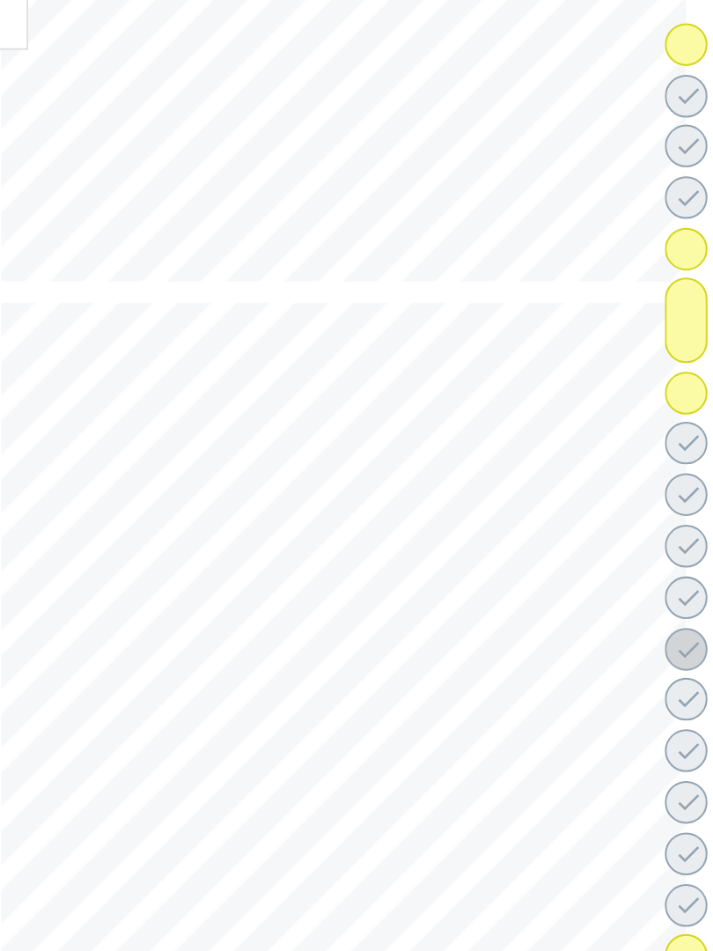
scroll to position [11648, 0]
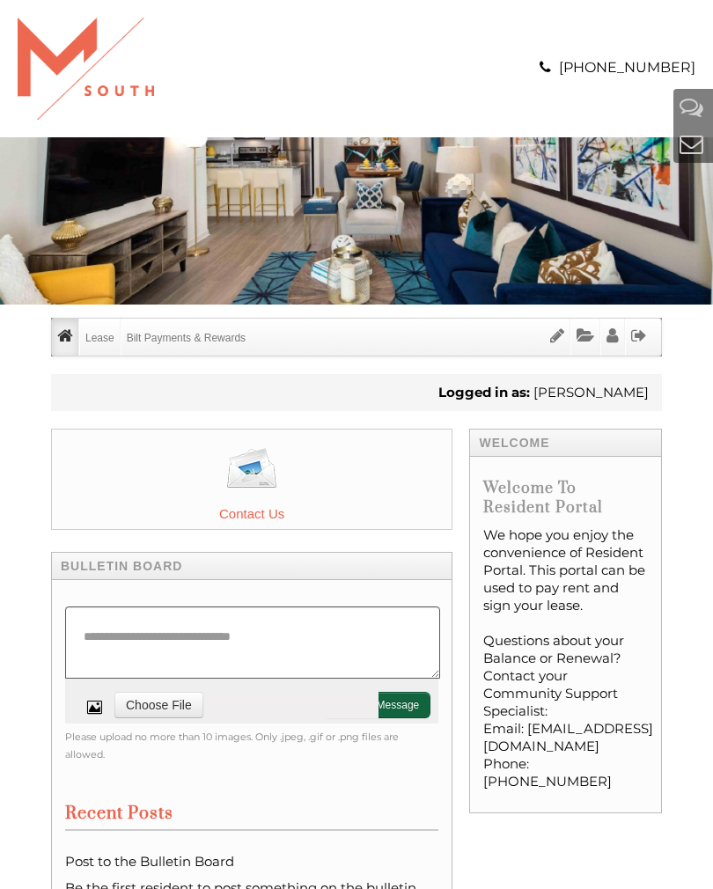
click at [0, 0] on link "Lease Info" at bounding box center [0, 0] width 0 height 0
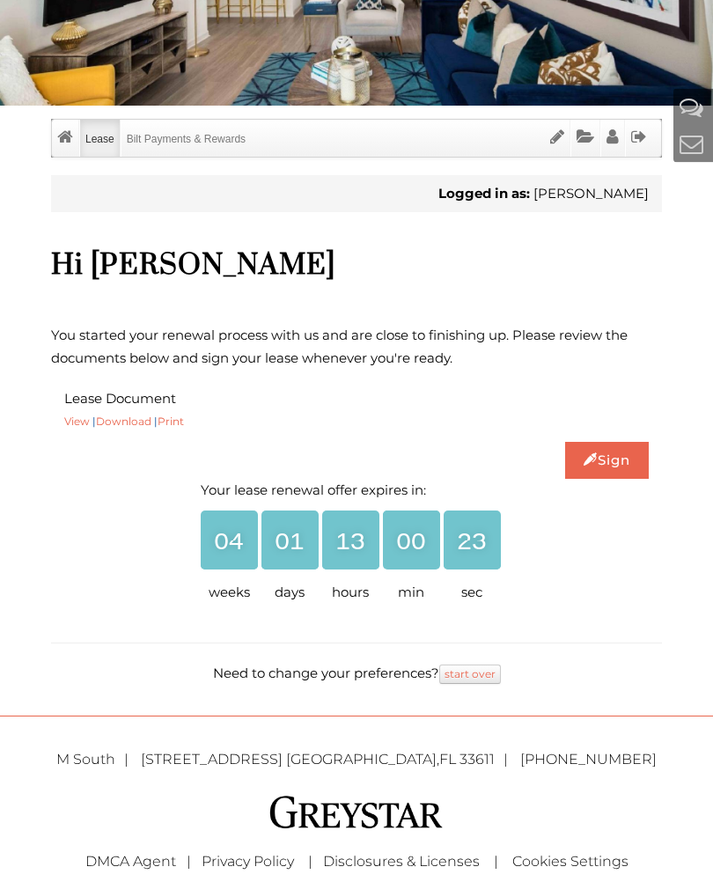
scroll to position [198, 0]
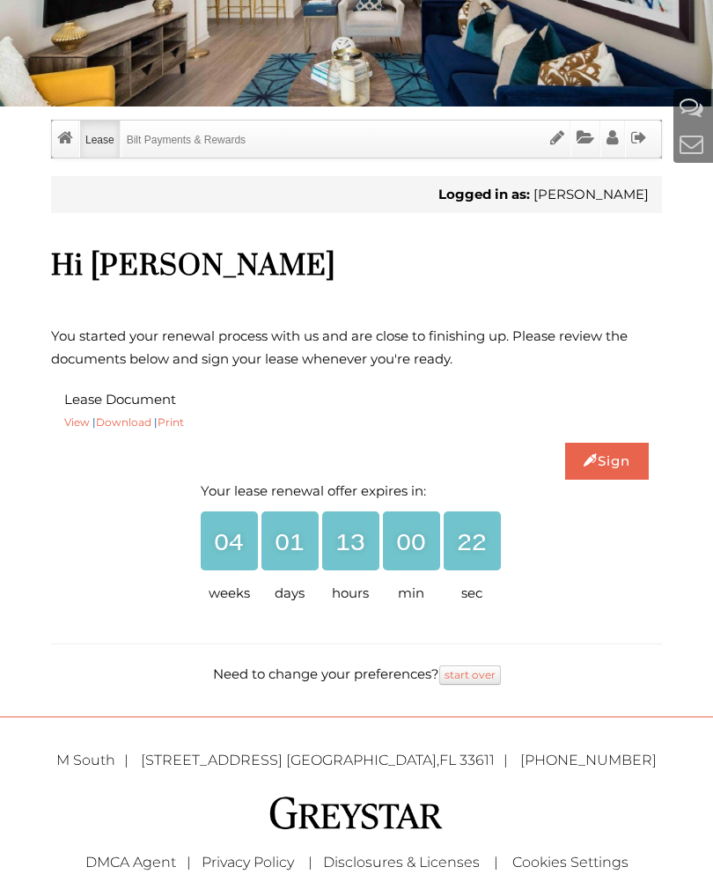
click at [607, 467] on link "Sign" at bounding box center [607, 461] width 84 height 37
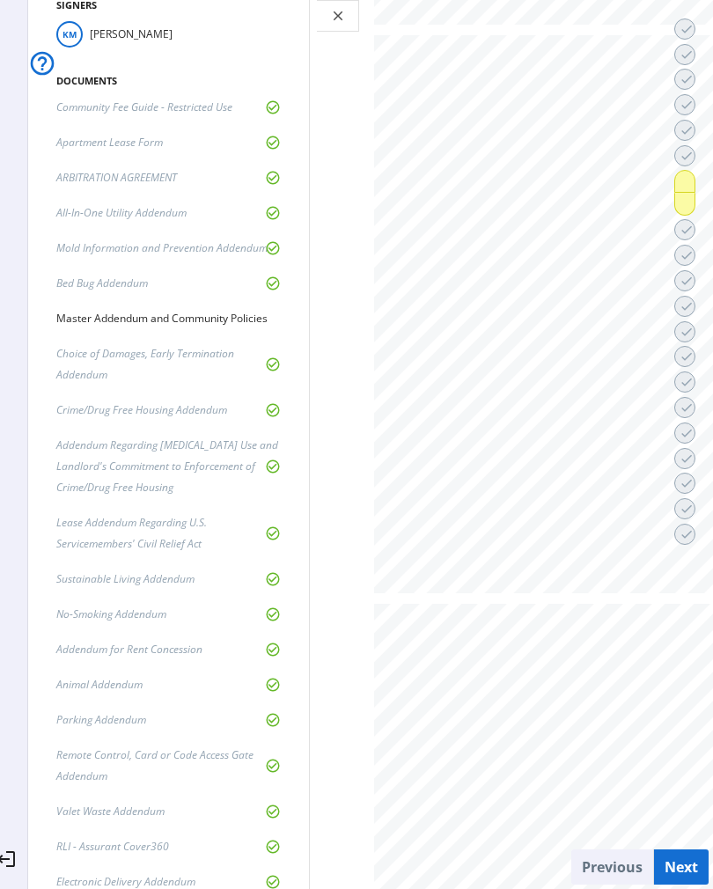
scroll to position [12839, 0]
click at [688, 188] on span at bounding box center [684, 181] width 19 height 42
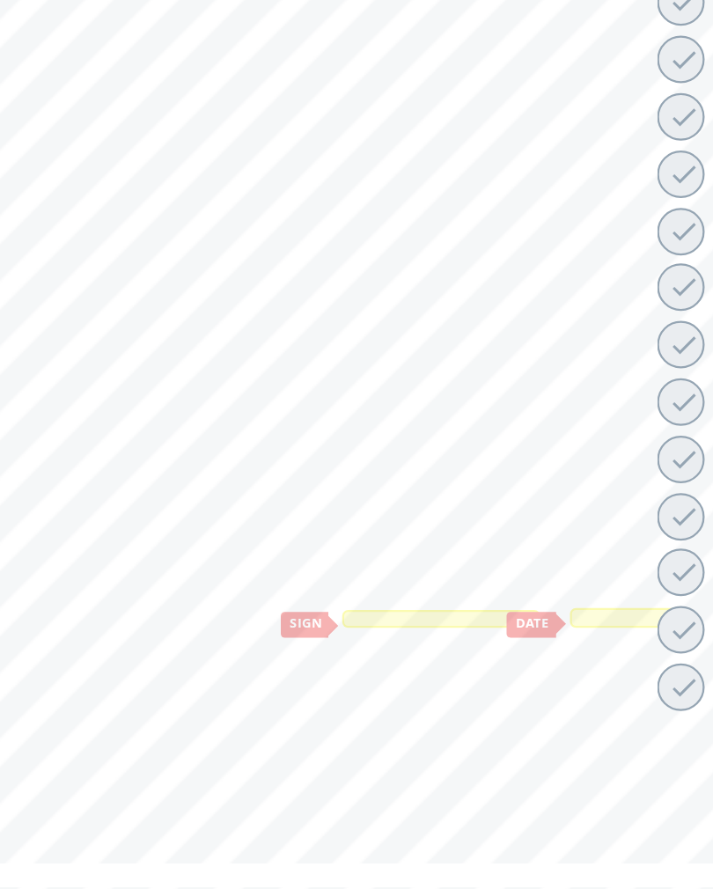
scroll to position [16240, 0]
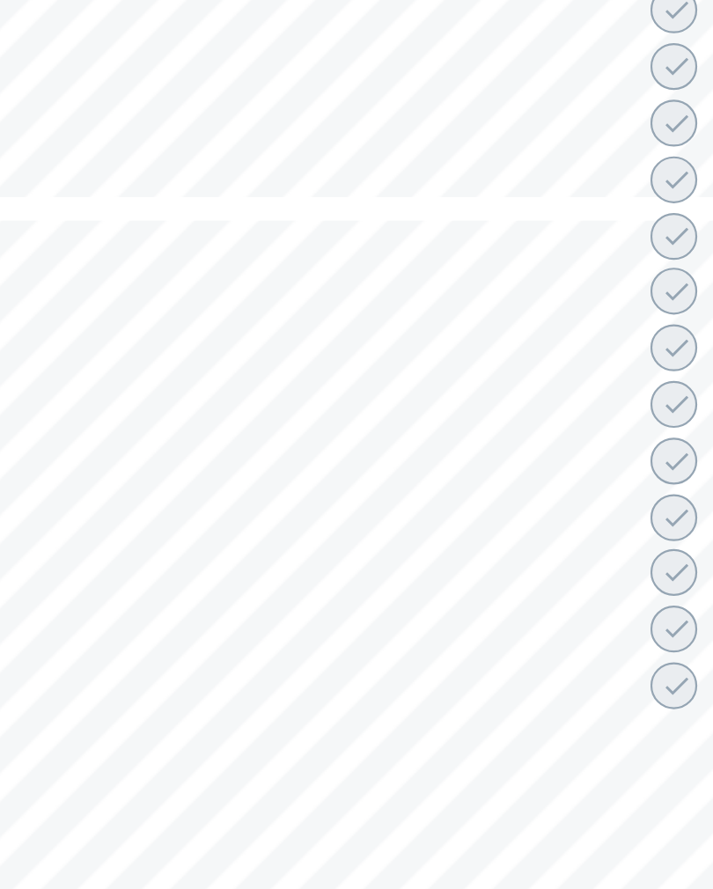
scroll to position [0, 0]
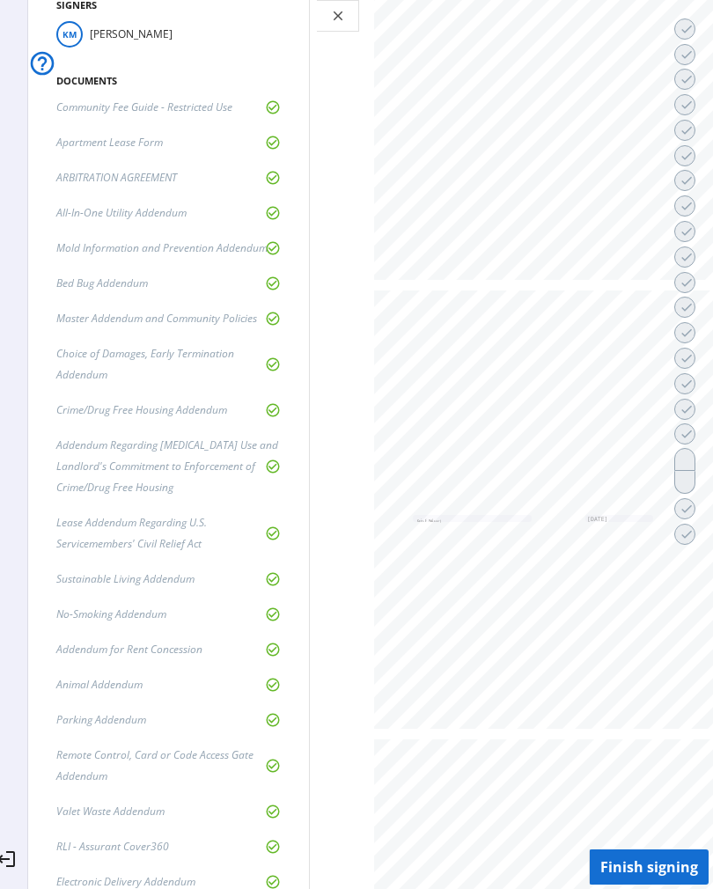
click at [694, 458] on span at bounding box center [684, 459] width 19 height 42
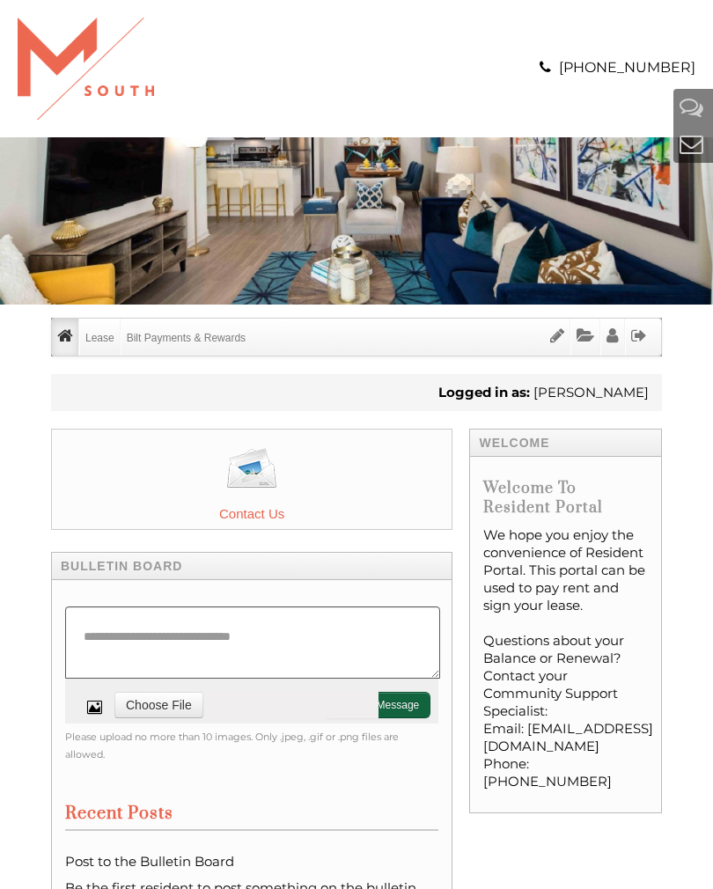
click at [0, 0] on link "Lease Info" at bounding box center [0, 0] width 0 height 0
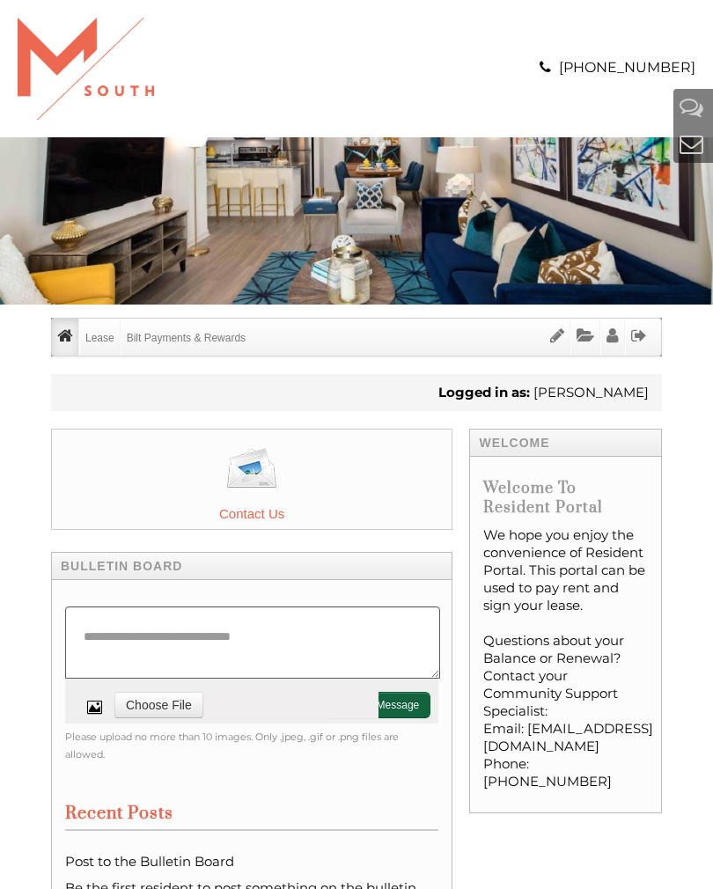
click at [110, 374] on div "Logged in as: Kevin McKinney" at bounding box center [356, 392] width 611 height 37
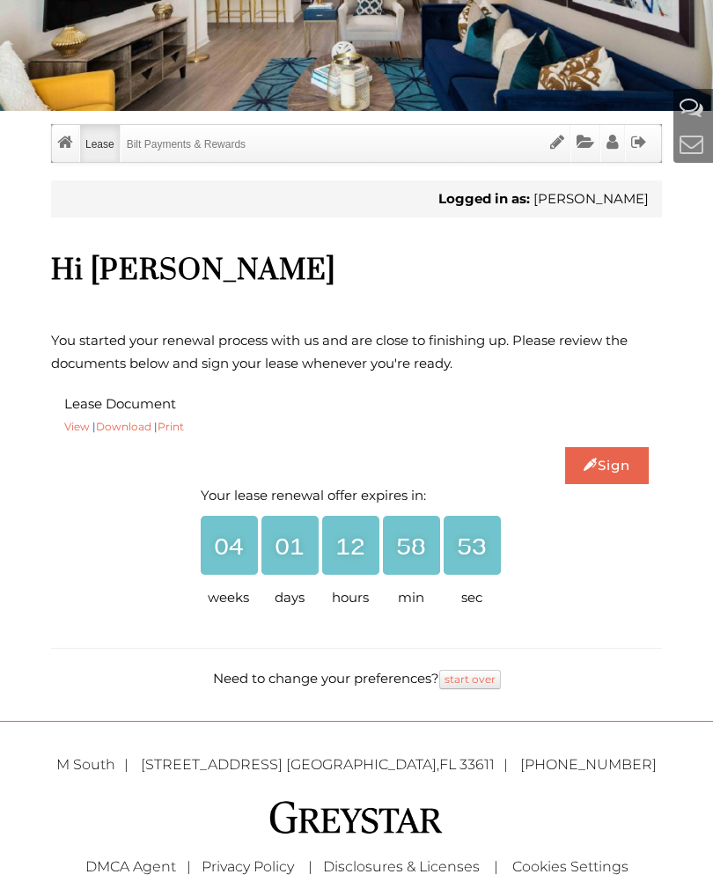
scroll to position [270, 0]
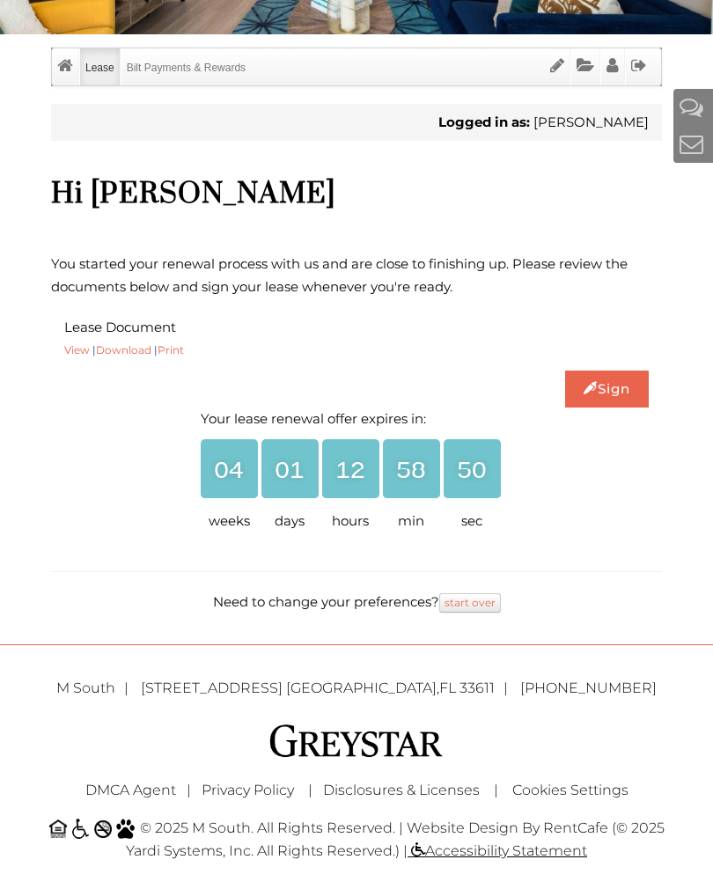
click at [619, 387] on link "Sign" at bounding box center [607, 389] width 84 height 37
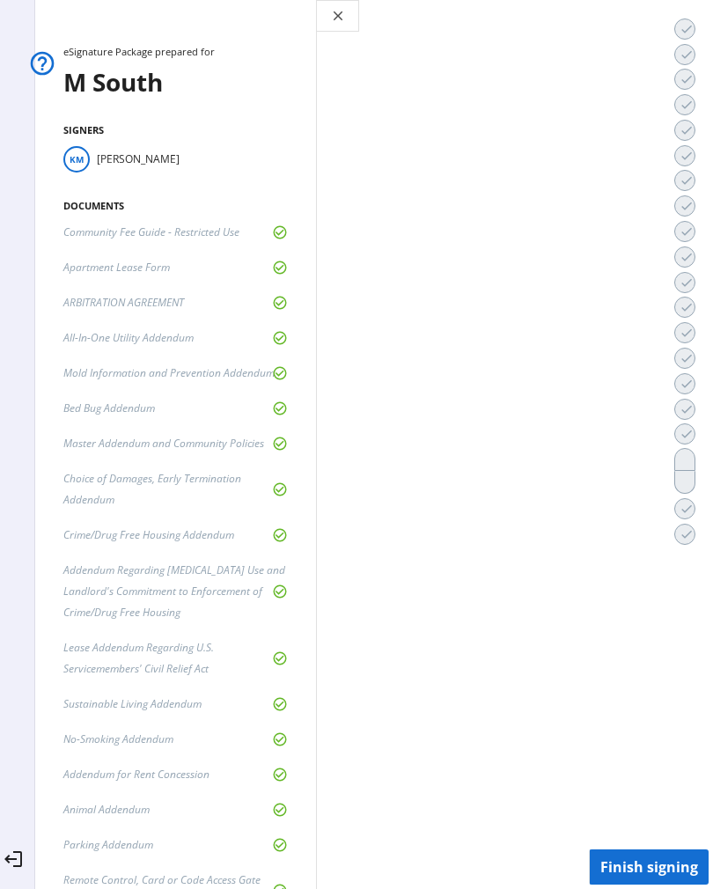
scroll to position [0, 0]
click at [39, 59] on mat-icon "help_outline" at bounding box center [42, 63] width 28 height 28
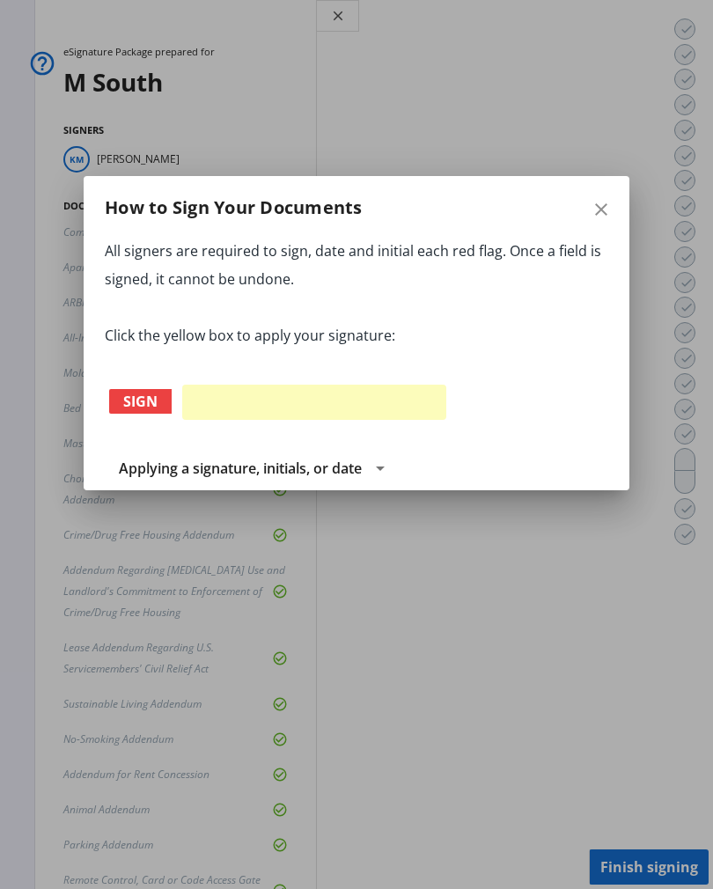
click at [182, 406] on div "Click to sign your name" at bounding box center [314, 402] width 264 height 35
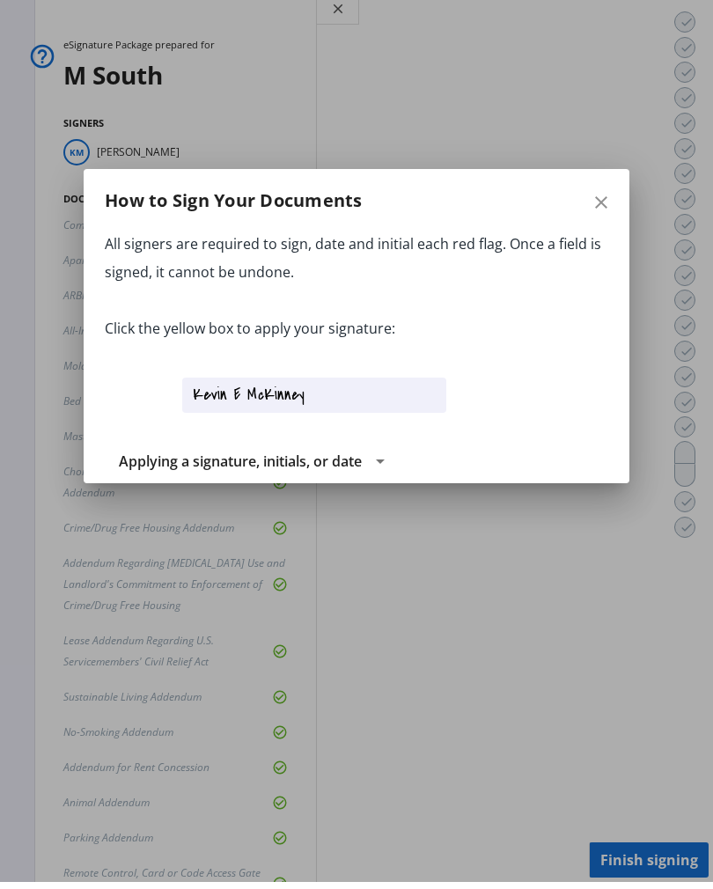
scroll to position [49, 0]
click at [162, 460] on span "Applying a signature, initials, or date" at bounding box center [240, 461] width 243 height 19
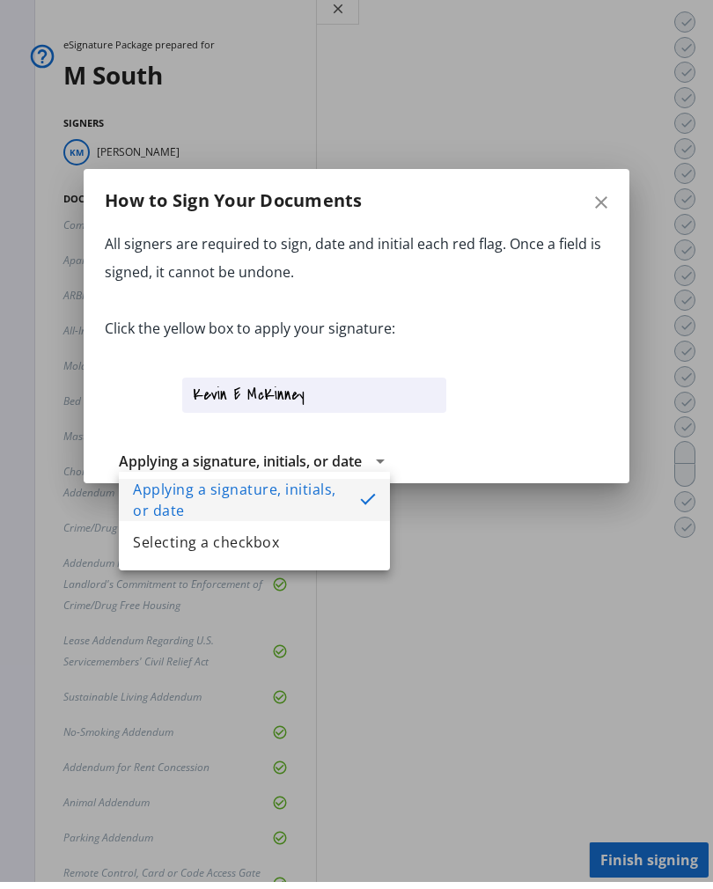
click at [576, 361] on div at bounding box center [356, 437] width 713 height 889
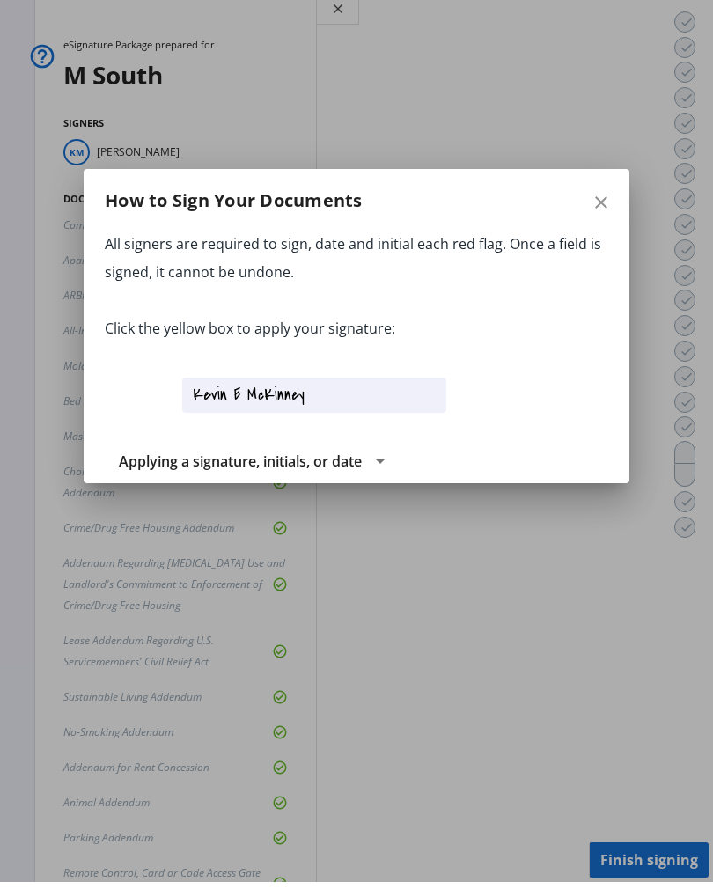
click at [145, 455] on span "Applying a signature, initials, or date" at bounding box center [240, 461] width 243 height 19
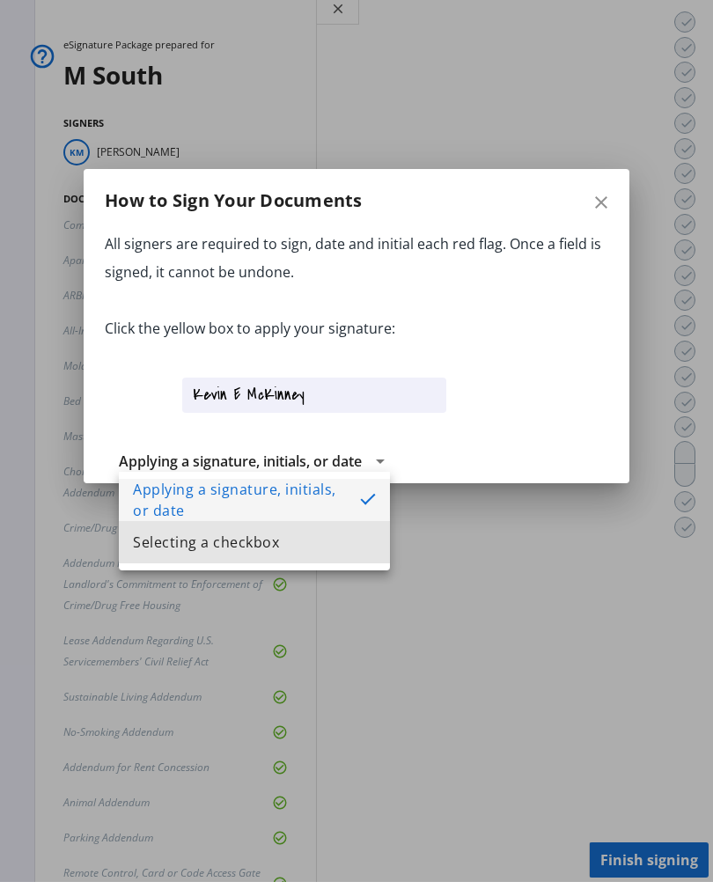
click at [165, 548] on span "Selecting a checkbox" at bounding box center [206, 542] width 146 height 21
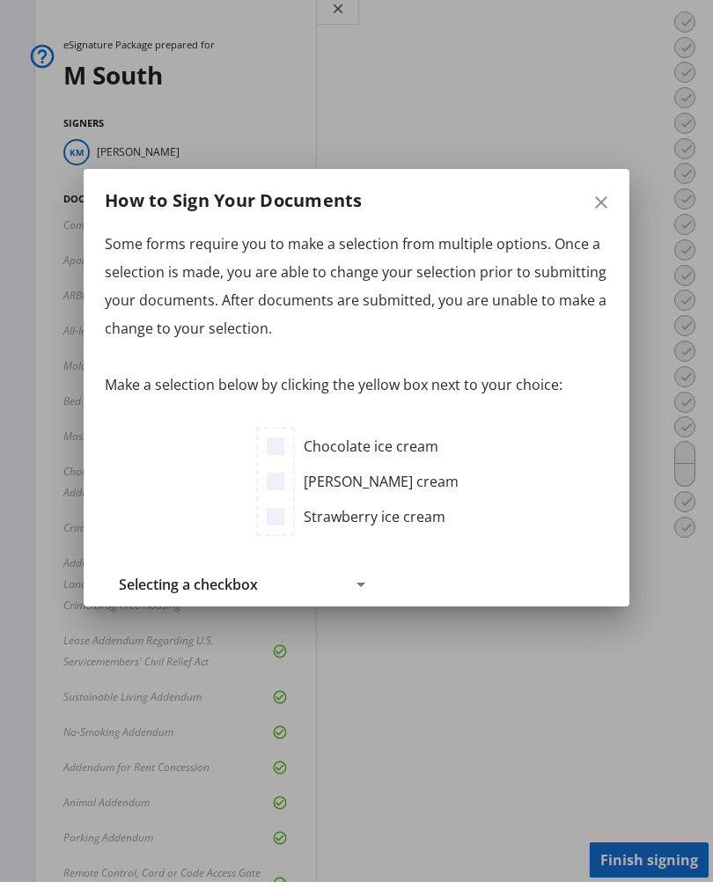
click at [606, 203] on mat-icon "close" at bounding box center [601, 202] width 21 height 21
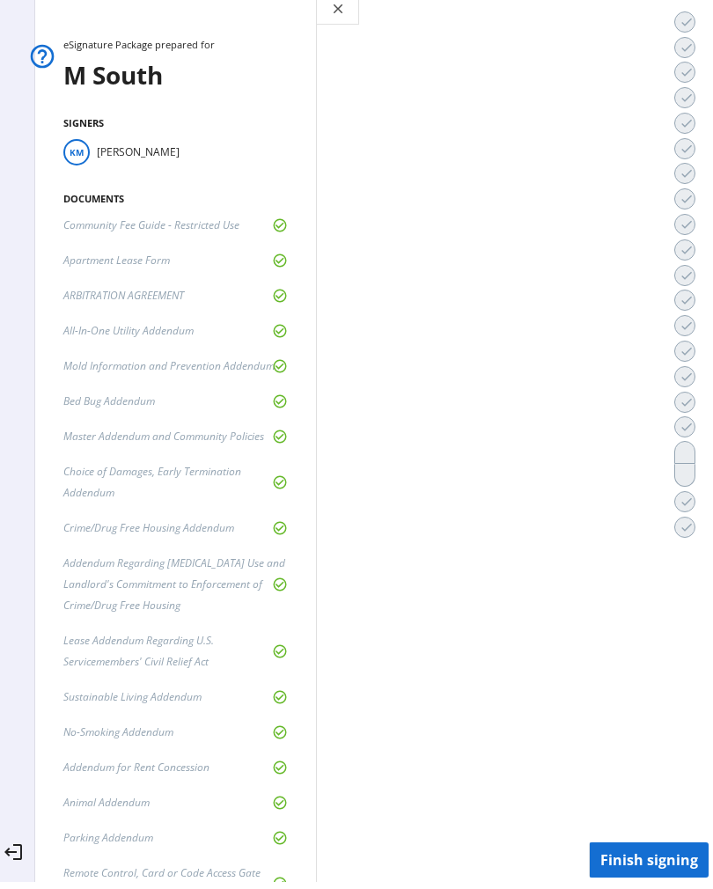
scroll to position [28286, 0]
click at [644, 878] on span "Finish signing" at bounding box center [649, 860] width 119 height 35
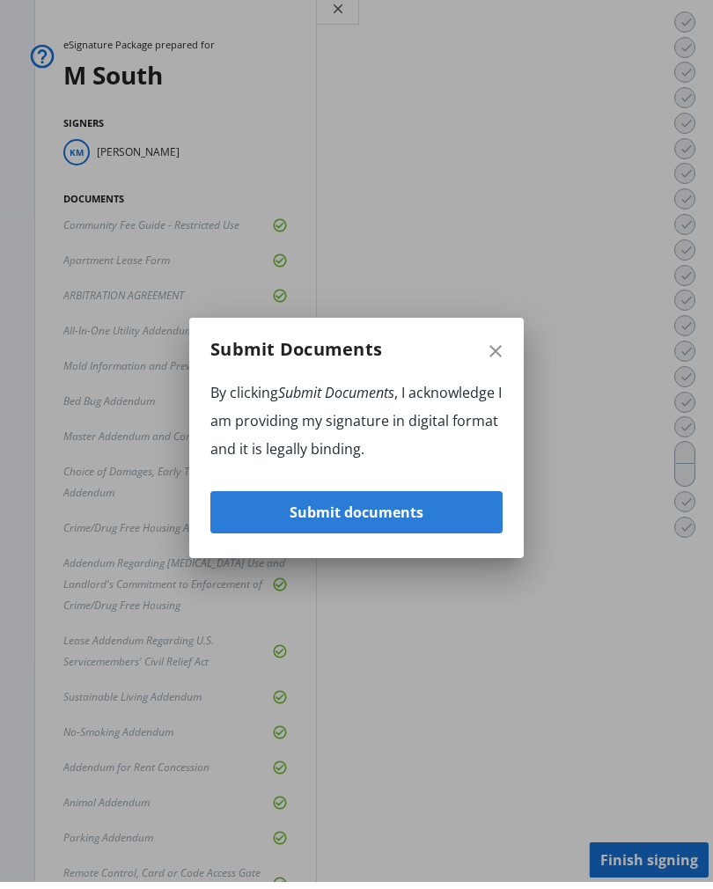
click at [394, 534] on span "Submit documents" at bounding box center [357, 512] width 134 height 42
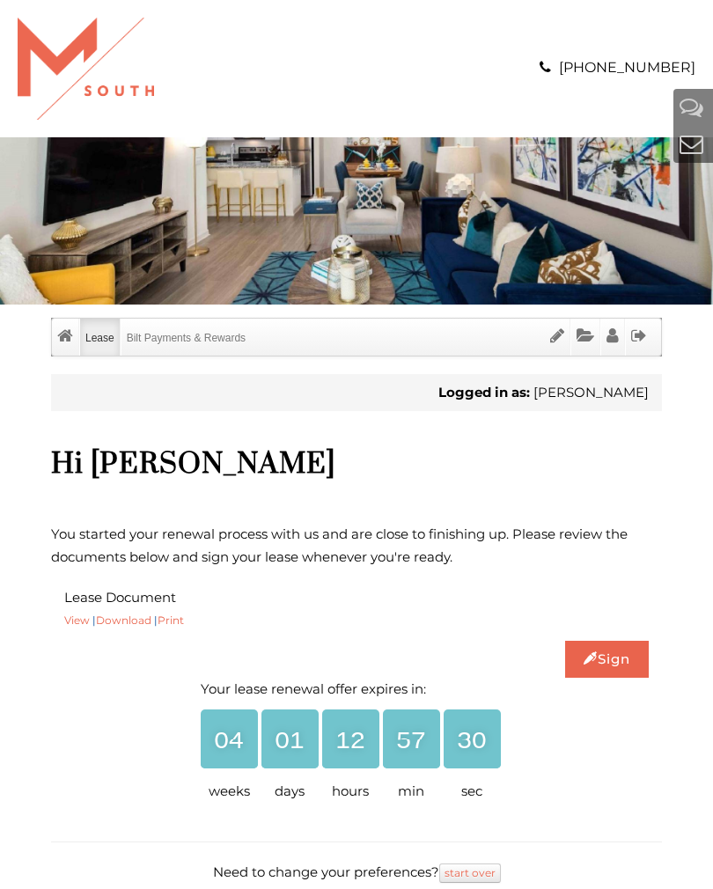
click at [133, 620] on link "Download" at bounding box center [123, 620] width 55 height 13
